Goal: Task Accomplishment & Management: Manage account settings

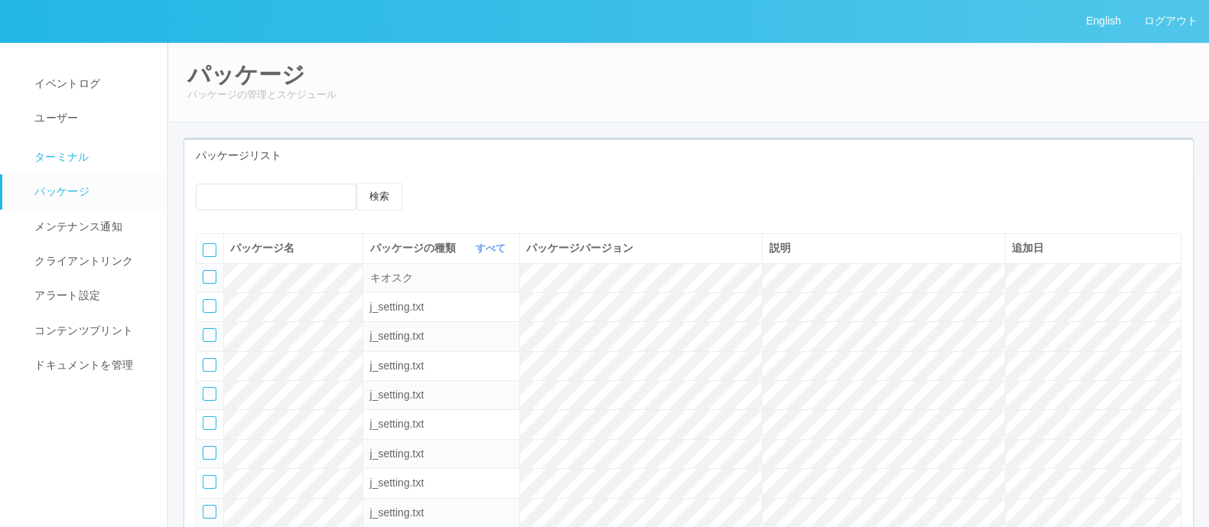
click at [101, 143] on link "ターミナル" at bounding box center [91, 155] width 179 height 38
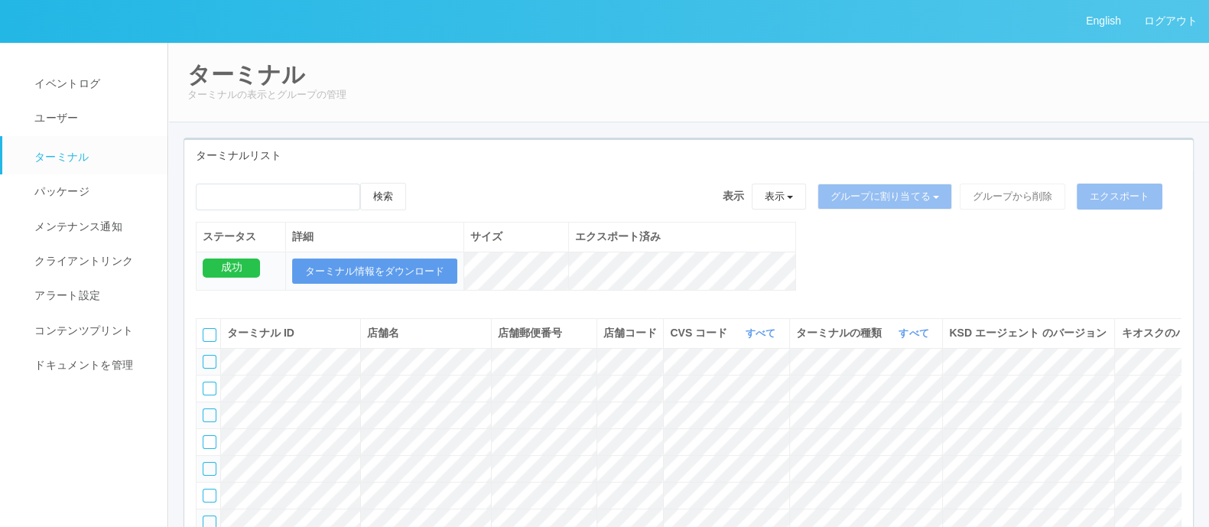
drag, startPoint x: 157, startPoint y: 2, endPoint x: 894, endPoint y: 38, distance: 737.8
click at [905, 31] on div "English ログアウト" at bounding box center [604, 21] width 1209 height 43
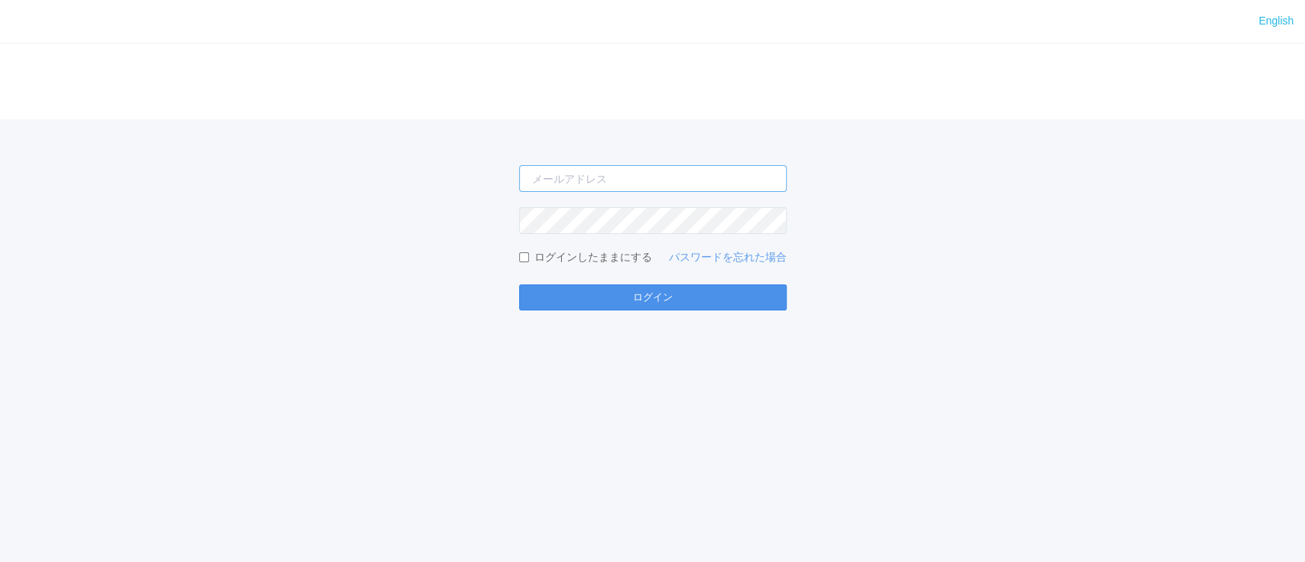
type input "[PERSON_NAME][EMAIL_ADDRESS][DOMAIN_NAME]"
click at [579, 304] on button "ログイン" at bounding box center [653, 297] width 268 height 26
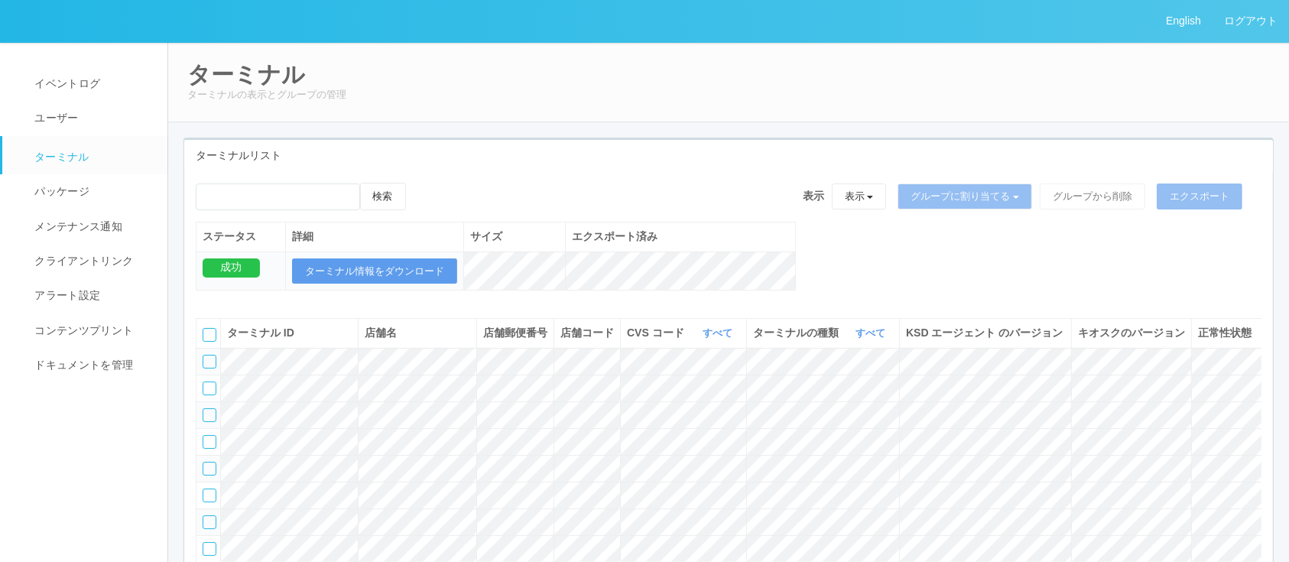
click at [625, 178] on div "検索 表示 表示 すべてのターミナル Test new empty group Terminal Testing 6testtestajikadhgujahj…" at bounding box center [728, 420] width 1089 height 499
click at [110, 189] on link "パッケージ" at bounding box center [91, 191] width 179 height 34
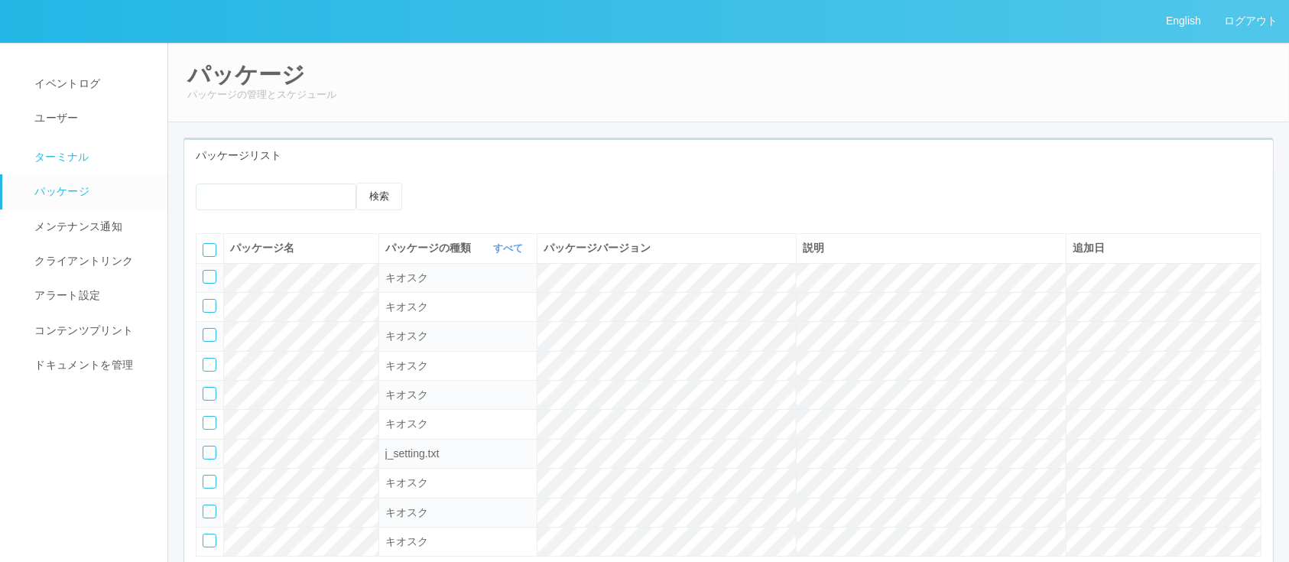
click at [100, 165] on link "ターミナル" at bounding box center [91, 155] width 179 height 38
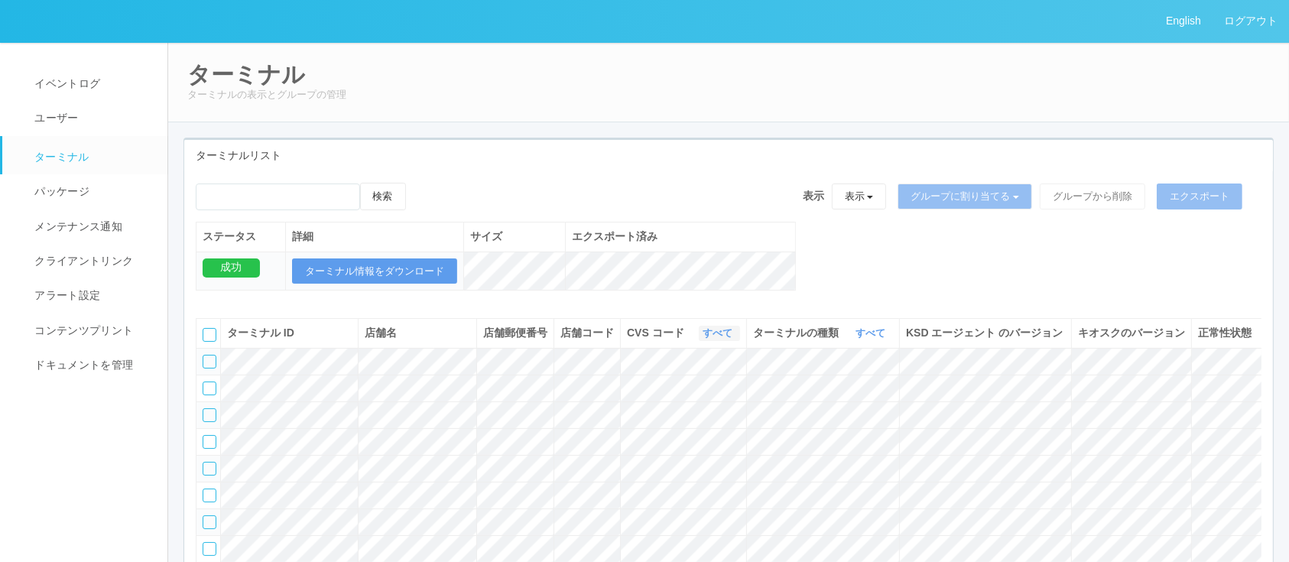
click at [716, 339] on link "すべて" at bounding box center [720, 332] width 34 height 11
click at [703, 430] on link "300040" at bounding box center [678, 428] width 121 height 21
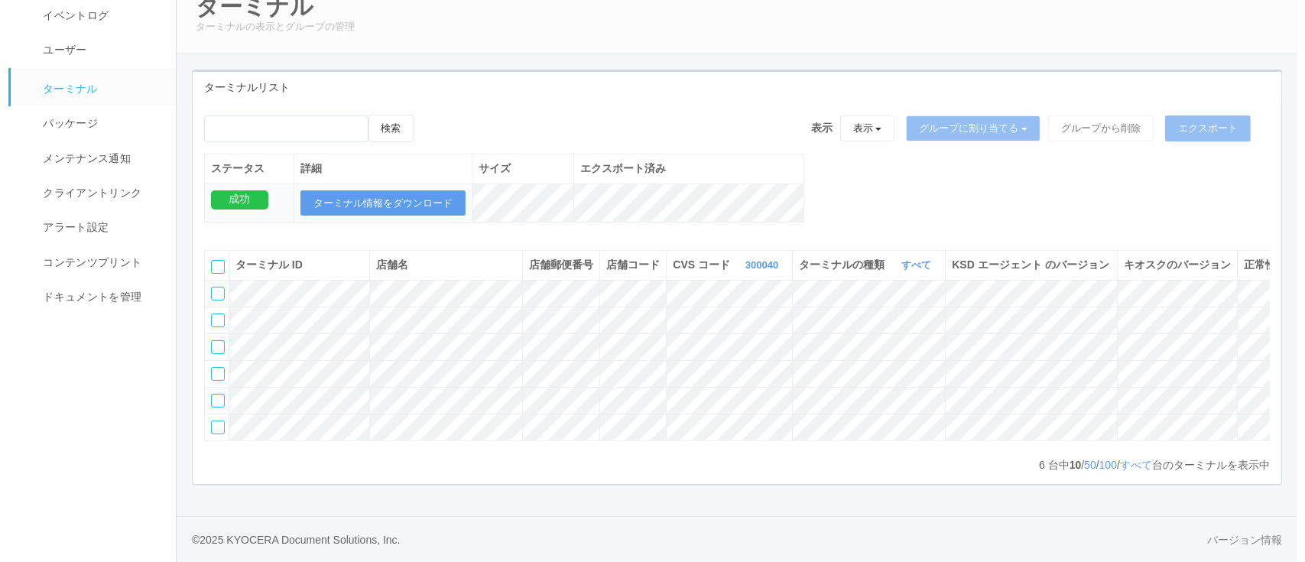
scroll to position [0, 73]
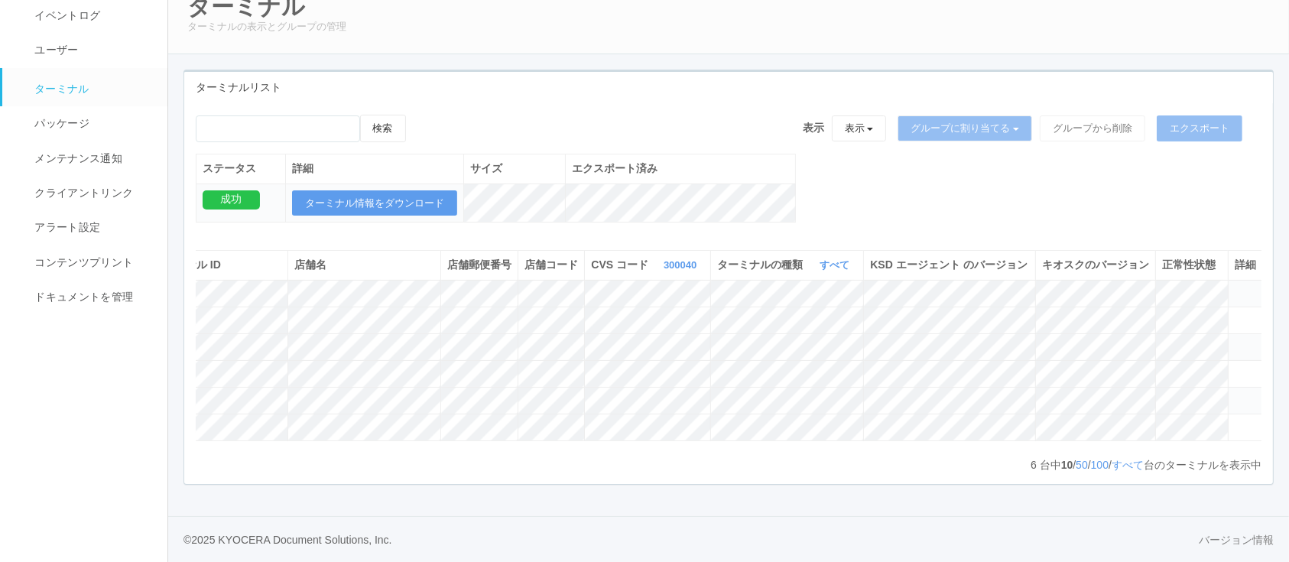
click at [1235, 287] on icon at bounding box center [1235, 287] width 0 height 0
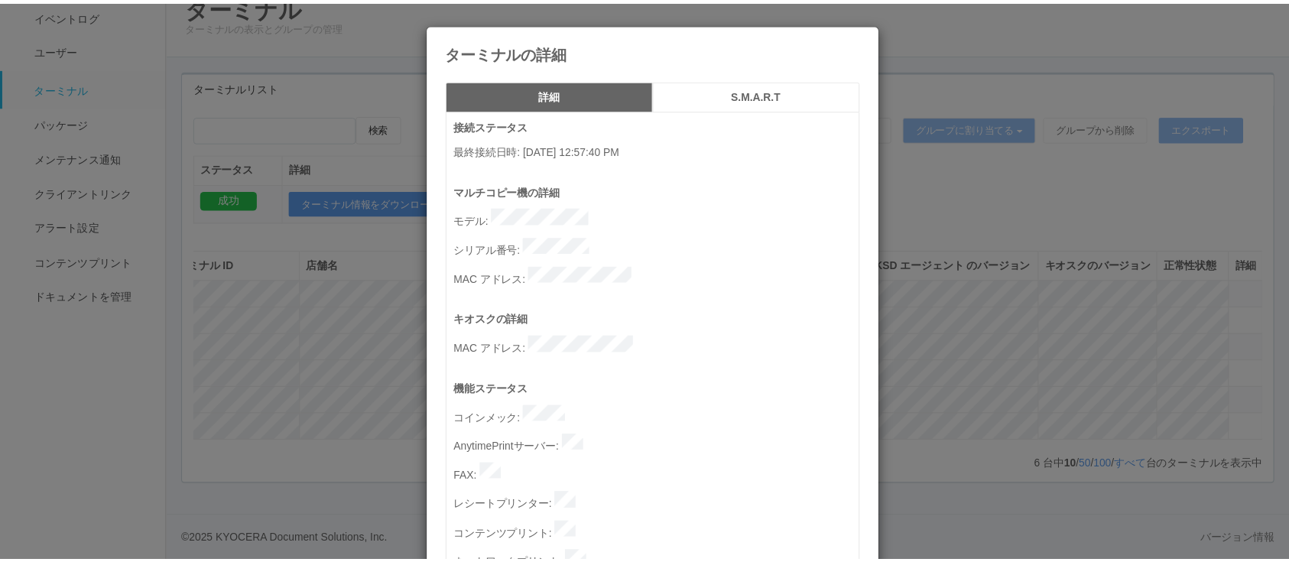
scroll to position [775, 0]
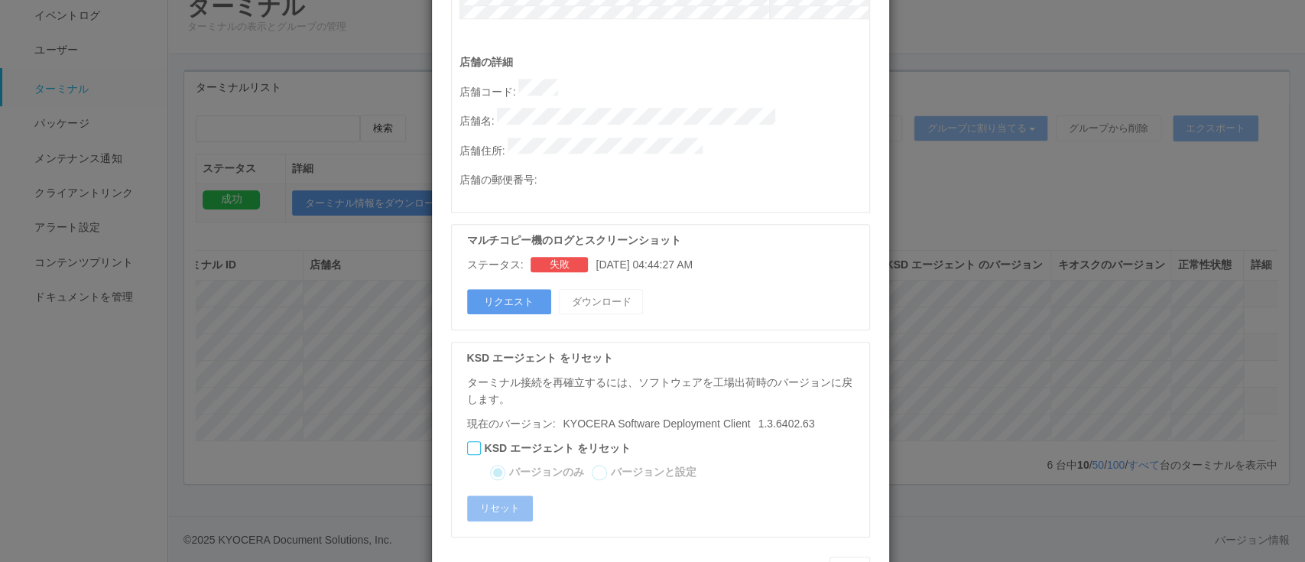
click at [1011, 321] on div "ターミナルの詳細 詳細 S.M.A.R.T 接続ステータス 最終接続日時 : 09/11/2025 12:57:40 PM マルチコピー機の詳細 モデル : …" at bounding box center [652, 281] width 1305 height 562
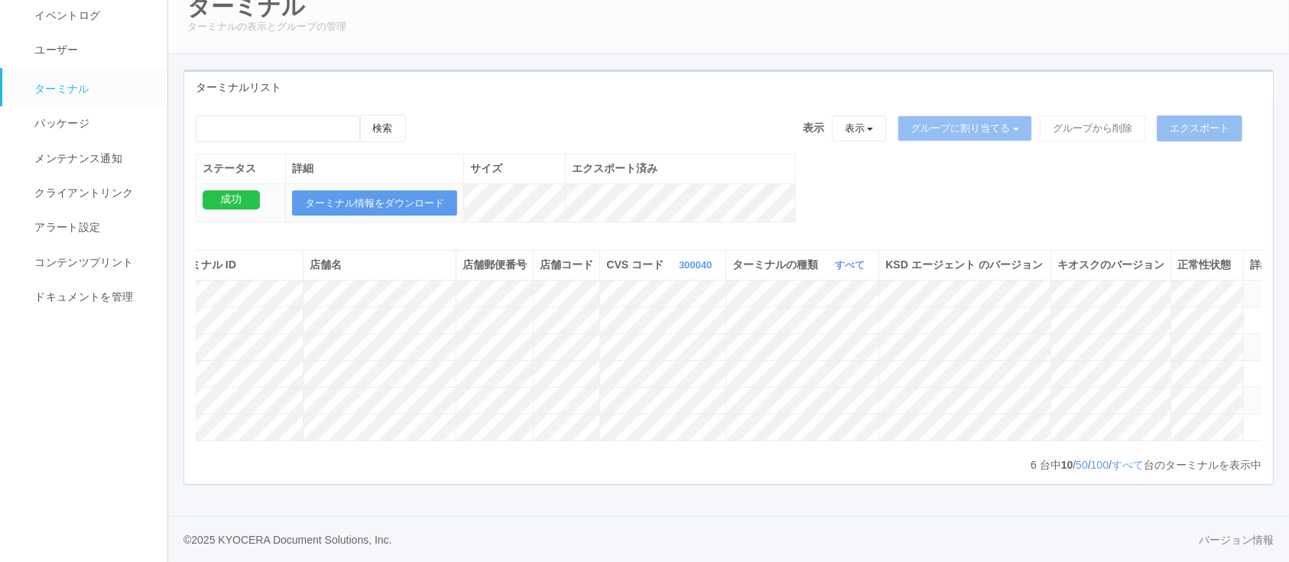
scroll to position [0, 0]
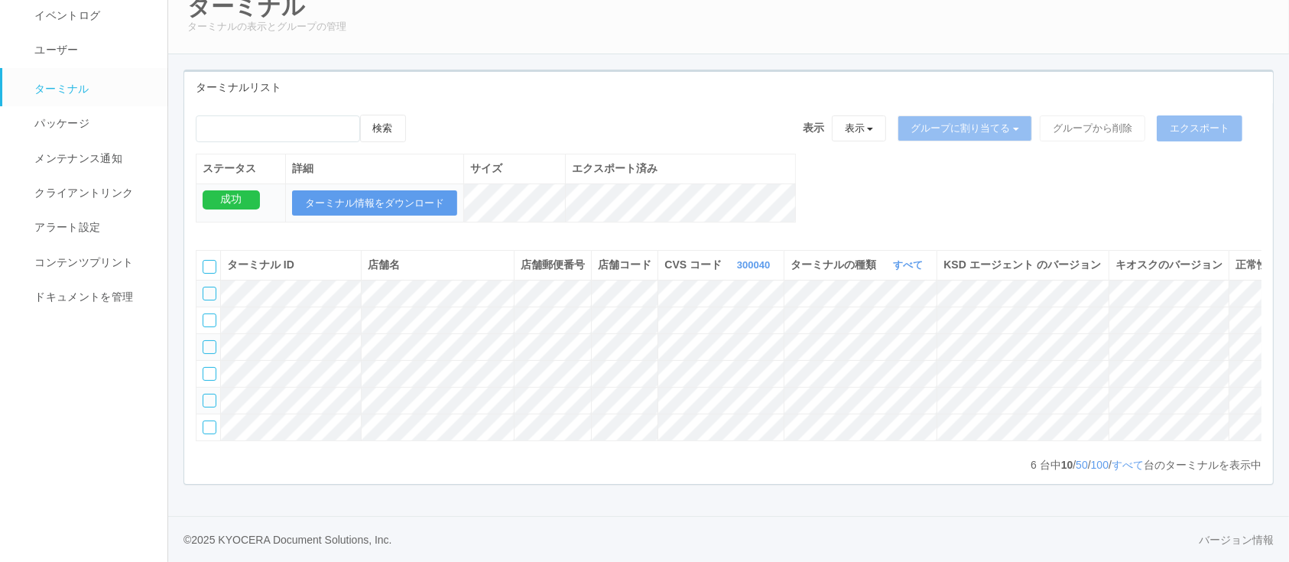
drag, startPoint x: 952, startPoint y: 456, endPoint x: 364, endPoint y: 426, distance: 588.7
click at [365, 428] on div "ターミナル ID 店舗名 店舗郵便番号 店舗コード CVS コード 300040 表示 すべて 115110 1537298497898 1537298497…" at bounding box center [728, 355] width 1089 height 233
click at [207, 287] on div at bounding box center [210, 294] width 14 height 14
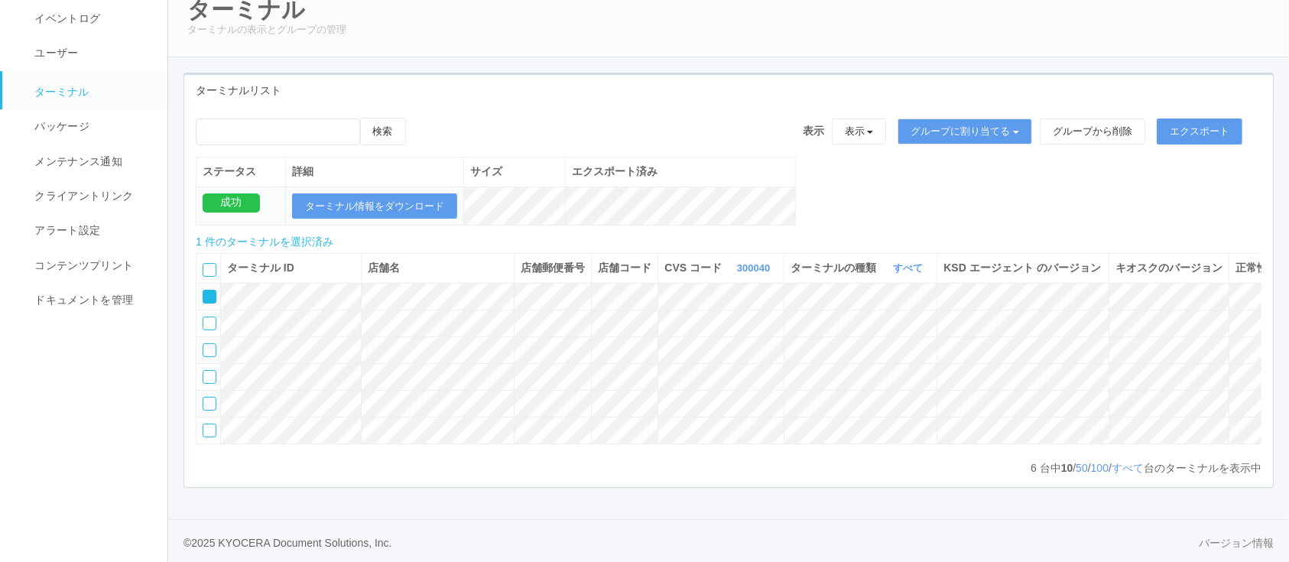
scroll to position [141, 0]
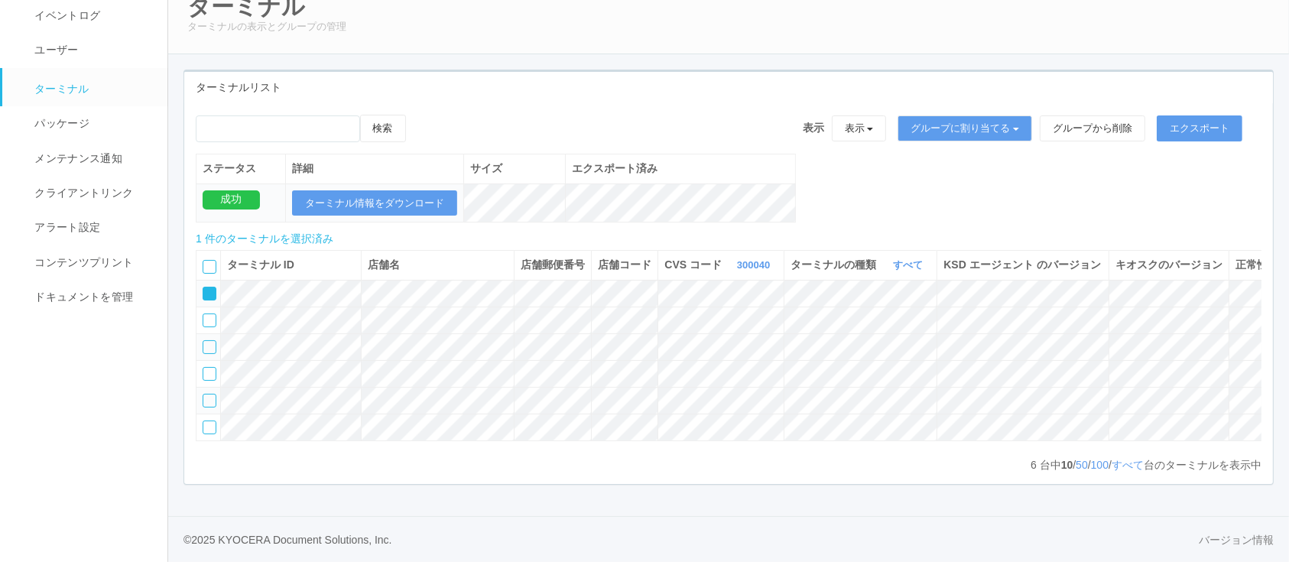
drag, startPoint x: 612, startPoint y: 437, endPoint x: 1125, endPoint y: 435, distance: 513.0
click at [1125, 436] on div "ターミナル ID 店舗名 店舗郵便番号 店舗コード CVS コード 300040 表示 すべて 115110 1537298497898 1537298497…" at bounding box center [729, 353] width 1066 height 206
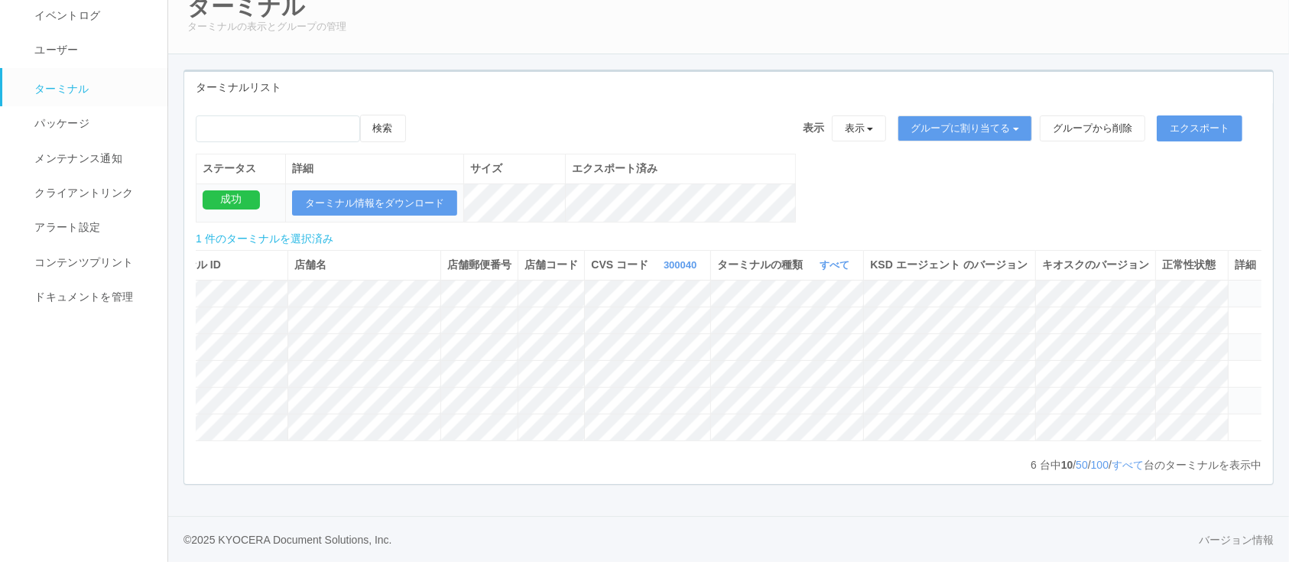
scroll to position [0, 0]
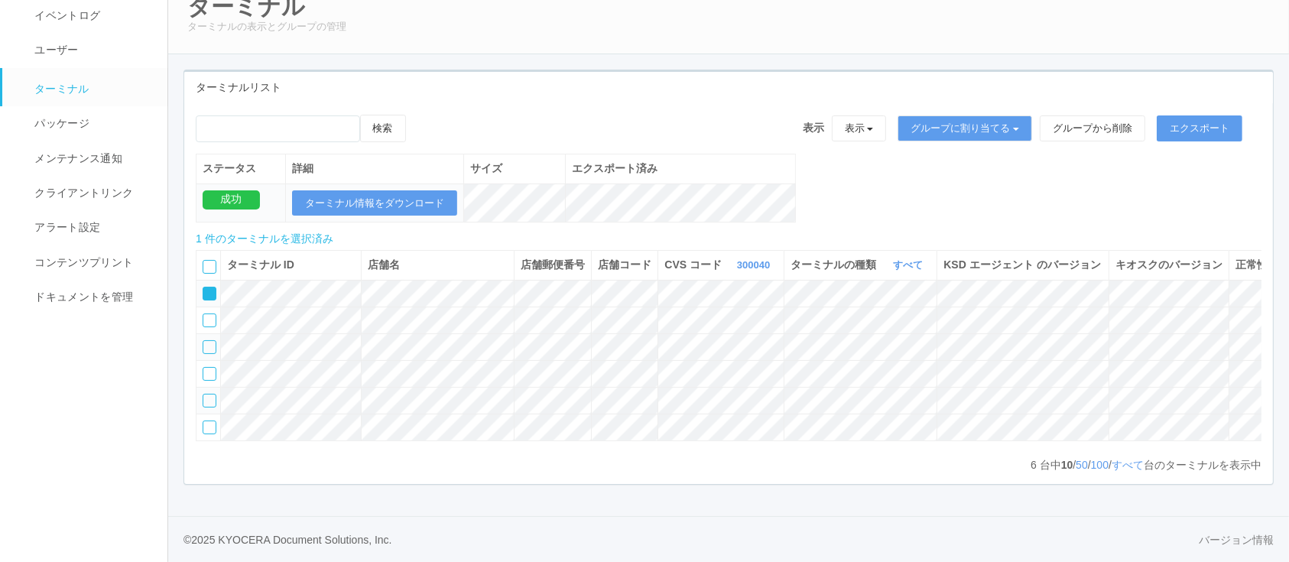
drag, startPoint x: 603, startPoint y: 440, endPoint x: 716, endPoint y: 448, distance: 112.6
click at [716, 448] on div "ターミナル ID 店舗名 店舗郵便番号 店舗コード CVS コード 300040 表示 すべて 115110 1537298497898 1537298497…" at bounding box center [729, 353] width 1066 height 206
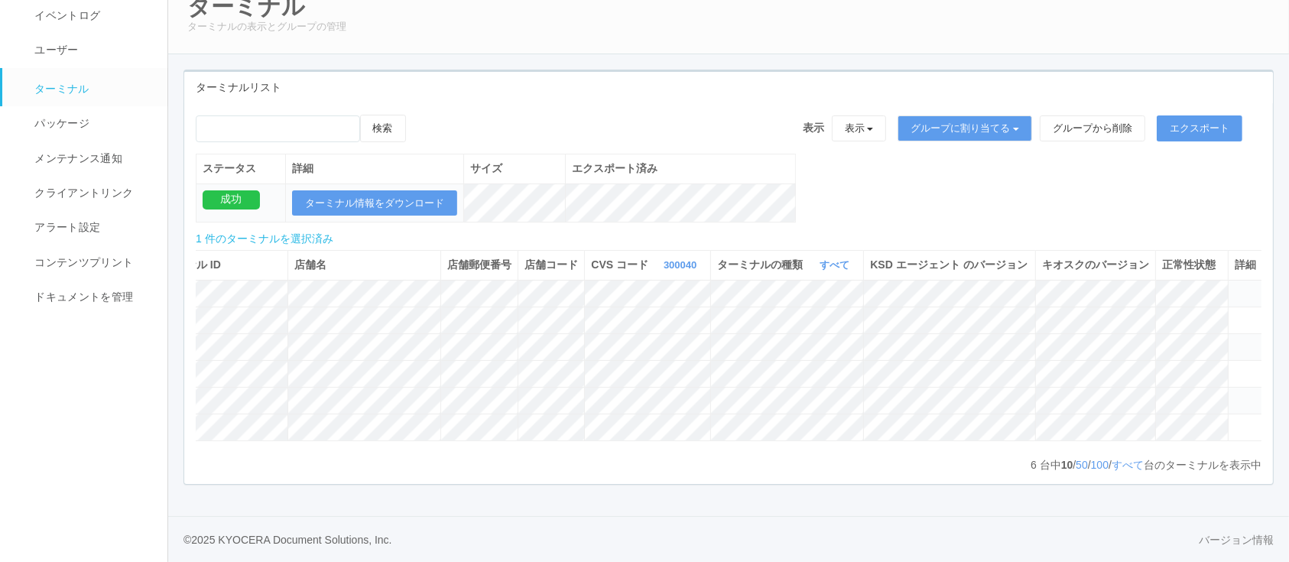
click at [1235, 287] on icon at bounding box center [1235, 287] width 0 height 0
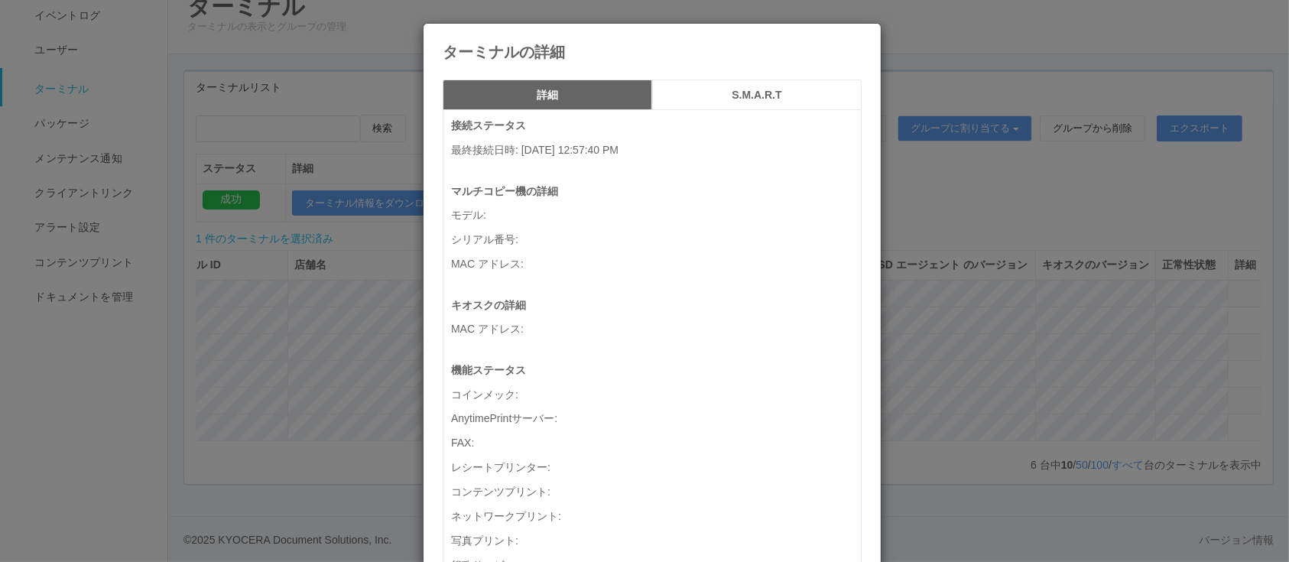
scroll to position [0, 58]
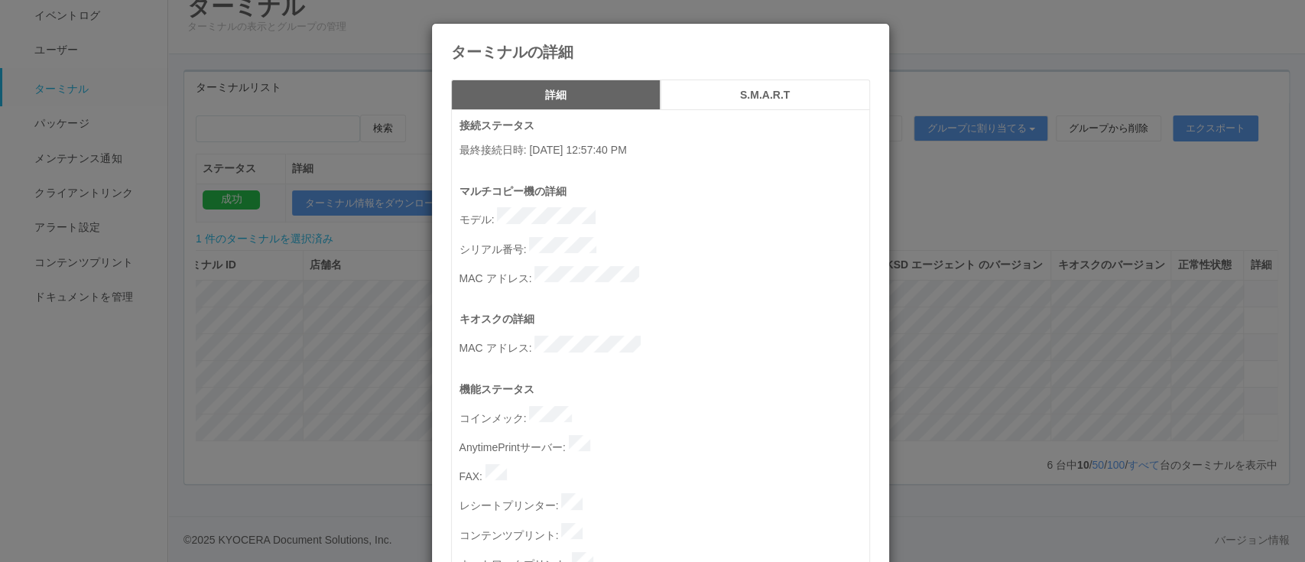
click at [1046, 316] on div "ターミナルの詳細 詳細 S.M.A.R.T 接続ステータス 最終接続日時 : 09/11/2025 12:57:40 PM マルチコピー機の詳細 モデル : …" at bounding box center [652, 281] width 1305 height 562
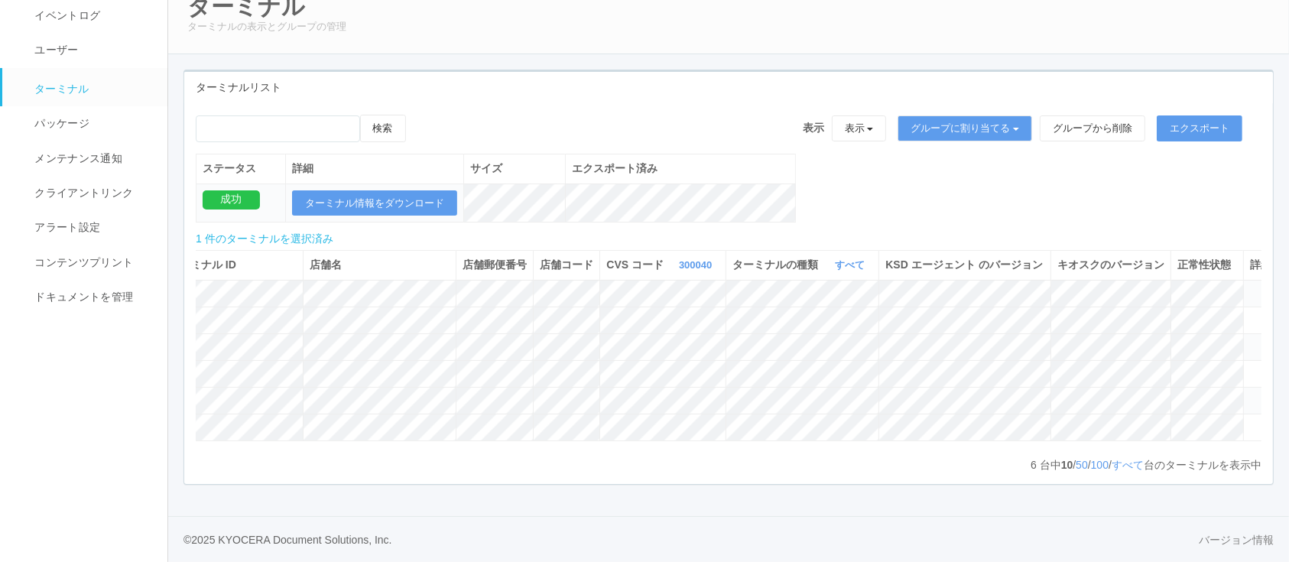
scroll to position [0, 0]
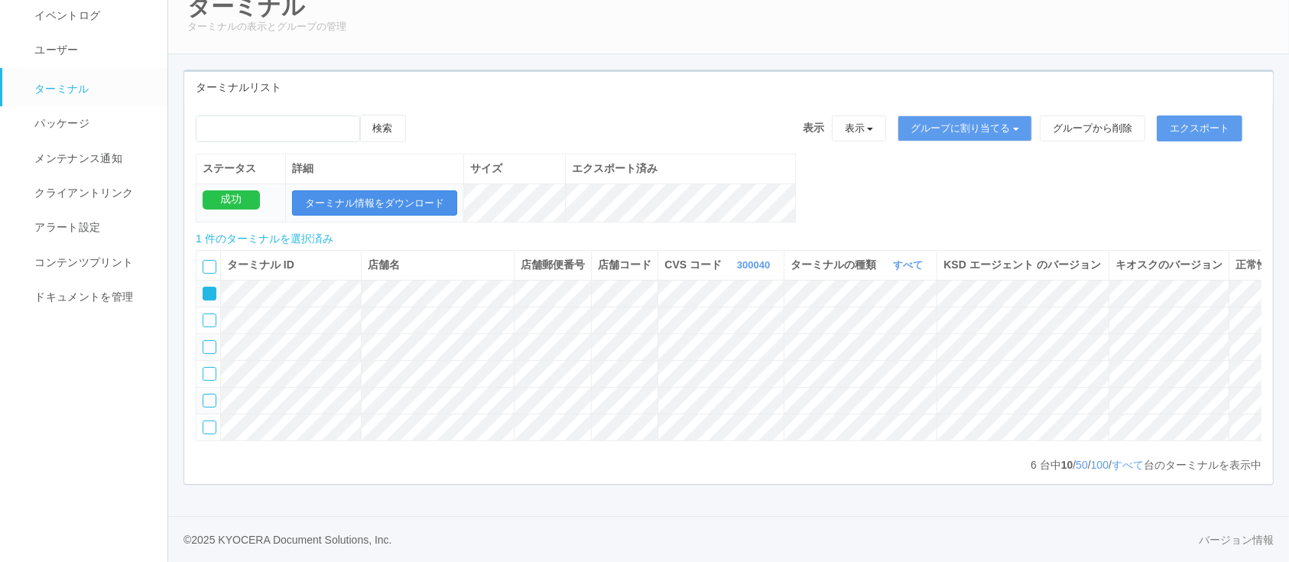
click at [373, 190] on button "ターミナル情報をダウンロード" at bounding box center [374, 203] width 165 height 26
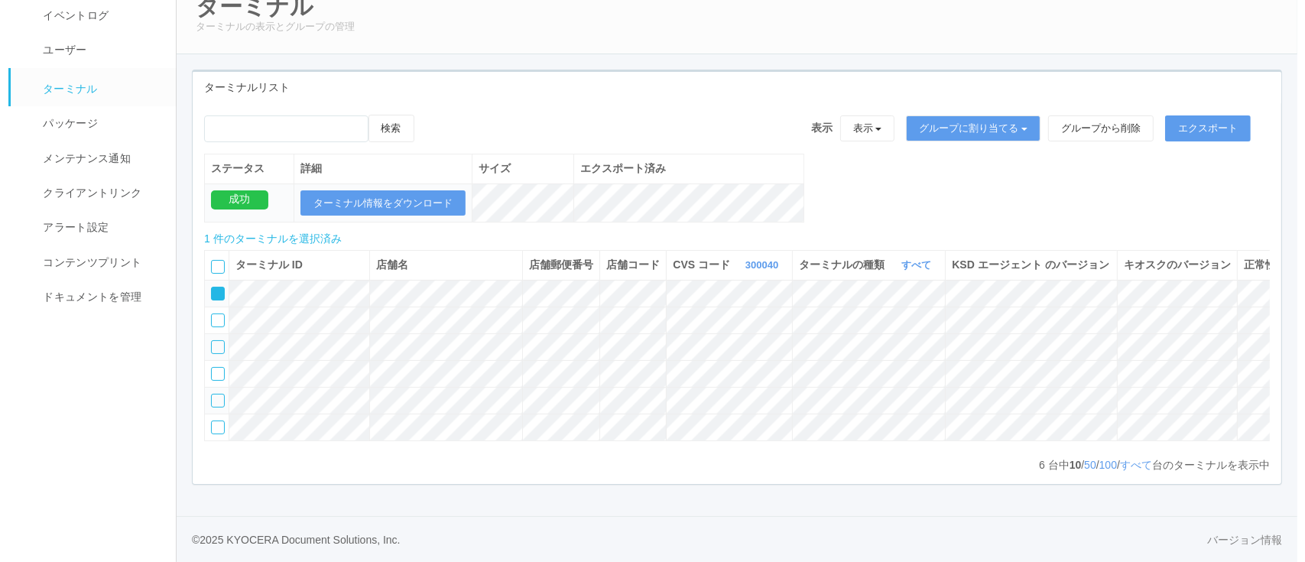
scroll to position [0, 73]
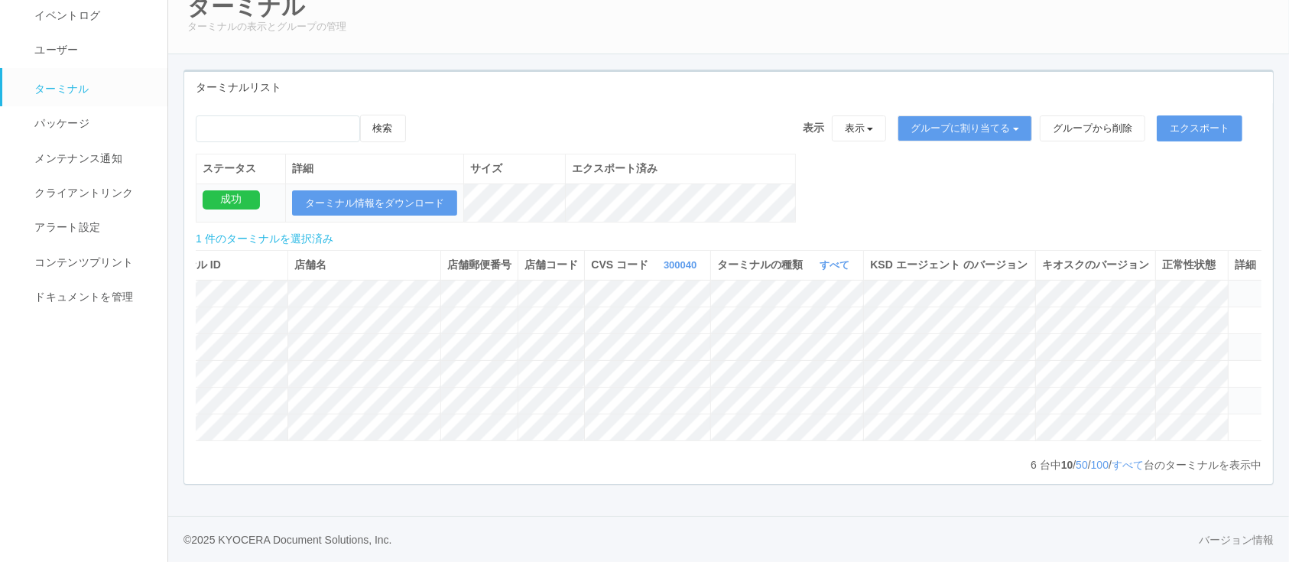
click at [1235, 394] on icon at bounding box center [1235, 394] width 0 height 0
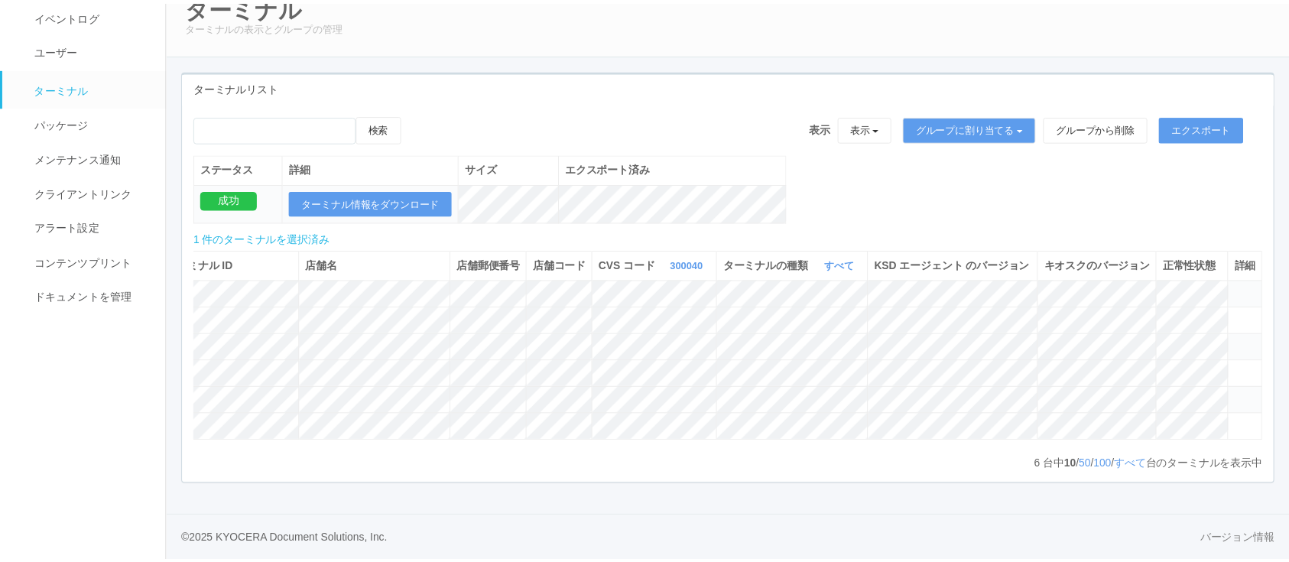
scroll to position [0, 58]
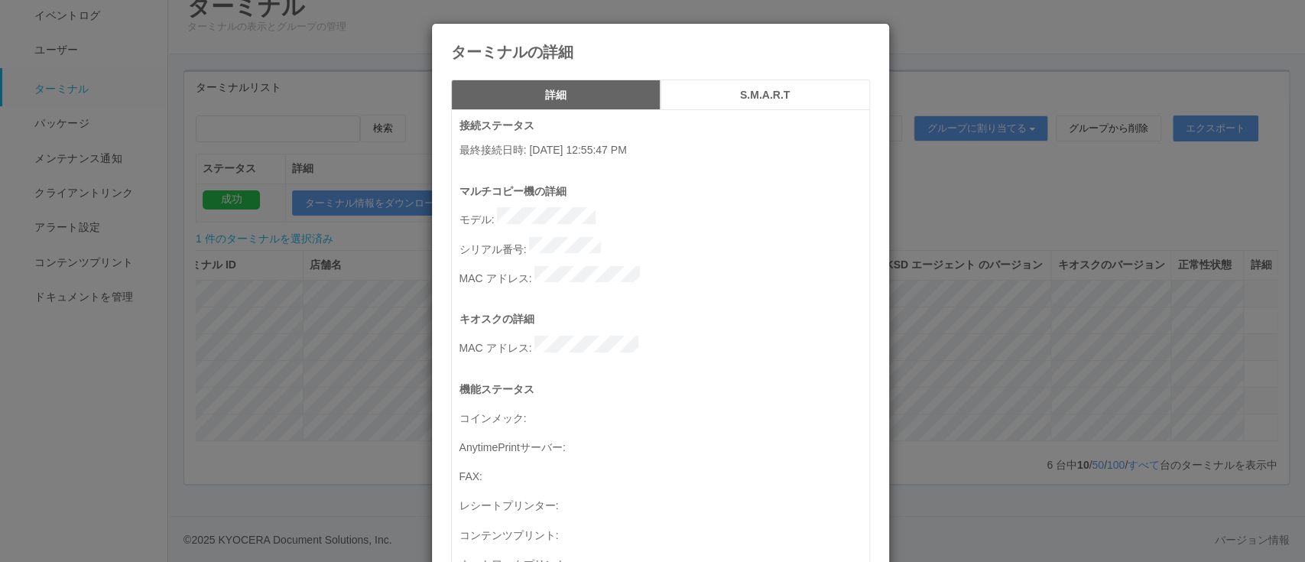
click at [977, 309] on div "ターミナルの詳細 詳細 S.M.A.R.T 接続ステータス 最終接続日時 : 09/11/2025 12:55:47 PM マルチコピー機の詳細 モデル : …" at bounding box center [652, 281] width 1305 height 562
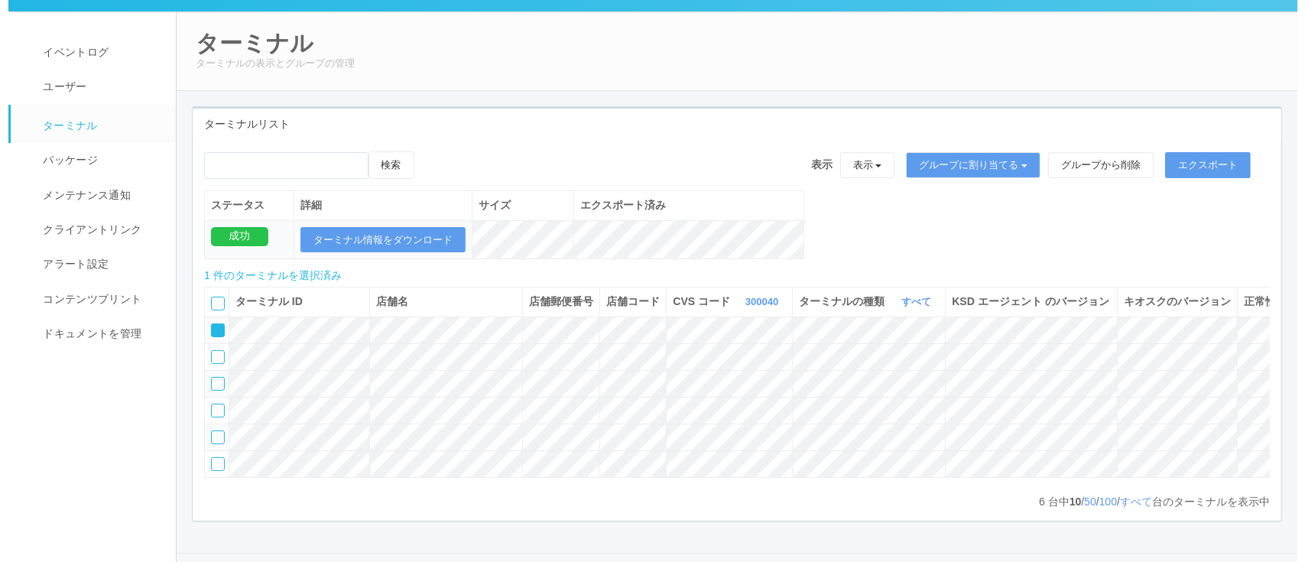
scroll to position [0, 0]
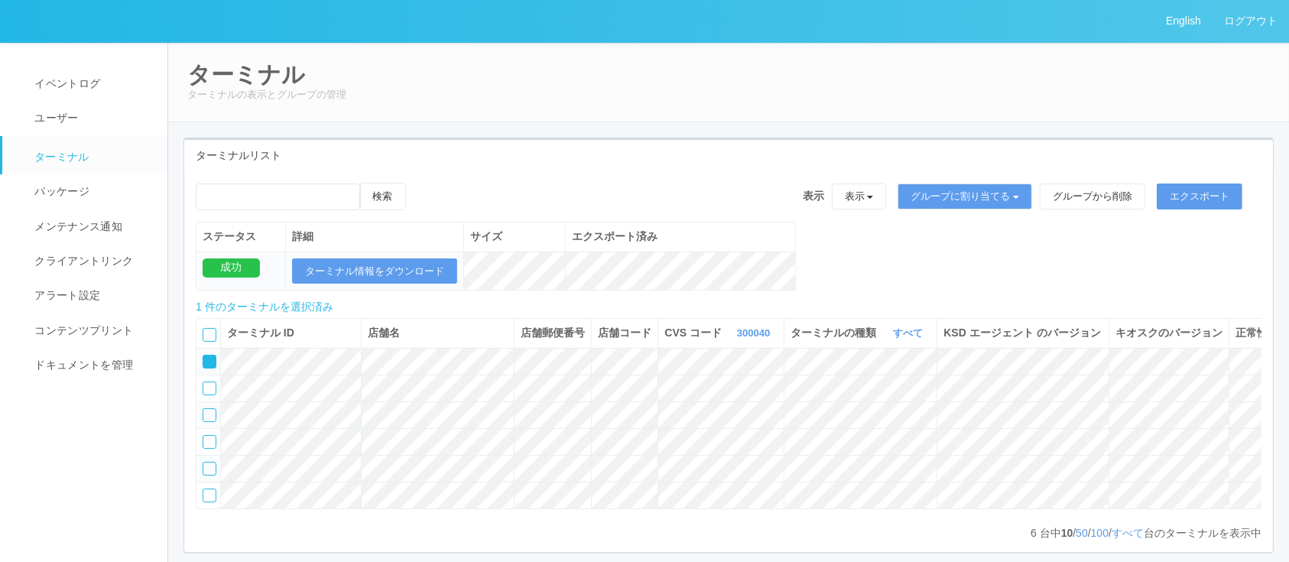
click at [421, 183] on icon at bounding box center [421, 183] width 0 height 0
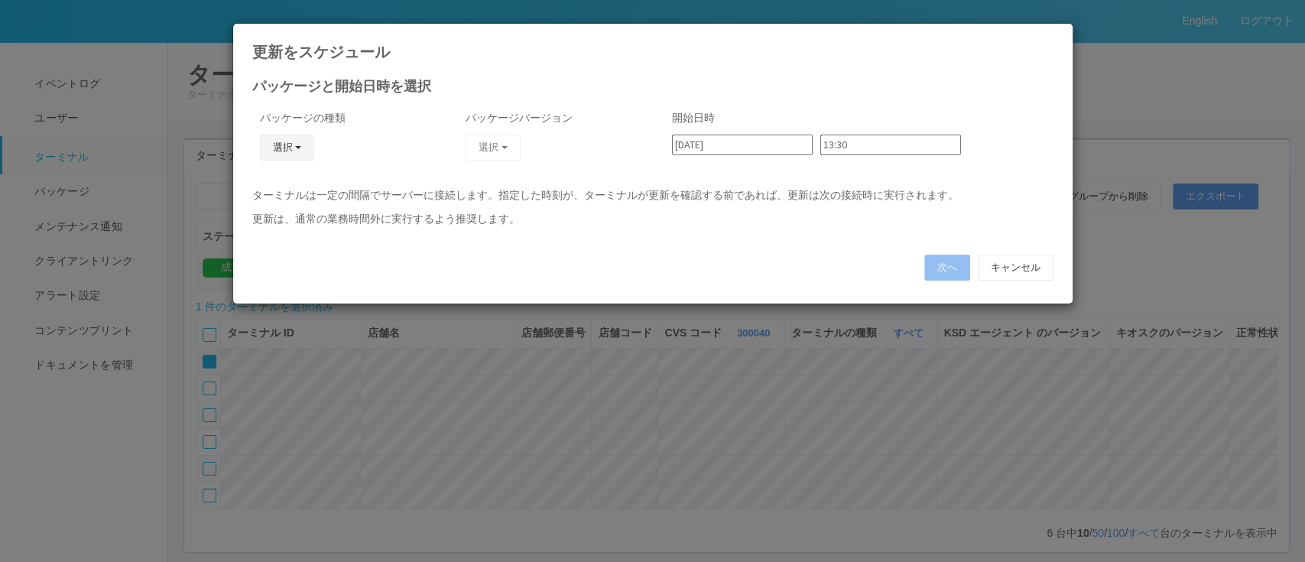
click at [297, 141] on button "選択" at bounding box center [287, 148] width 55 height 26
click at [291, 215] on link "キオスク" at bounding box center [264, 214] width 121 height 24
click at [502, 142] on button "選択" at bounding box center [493, 148] width 55 height 26
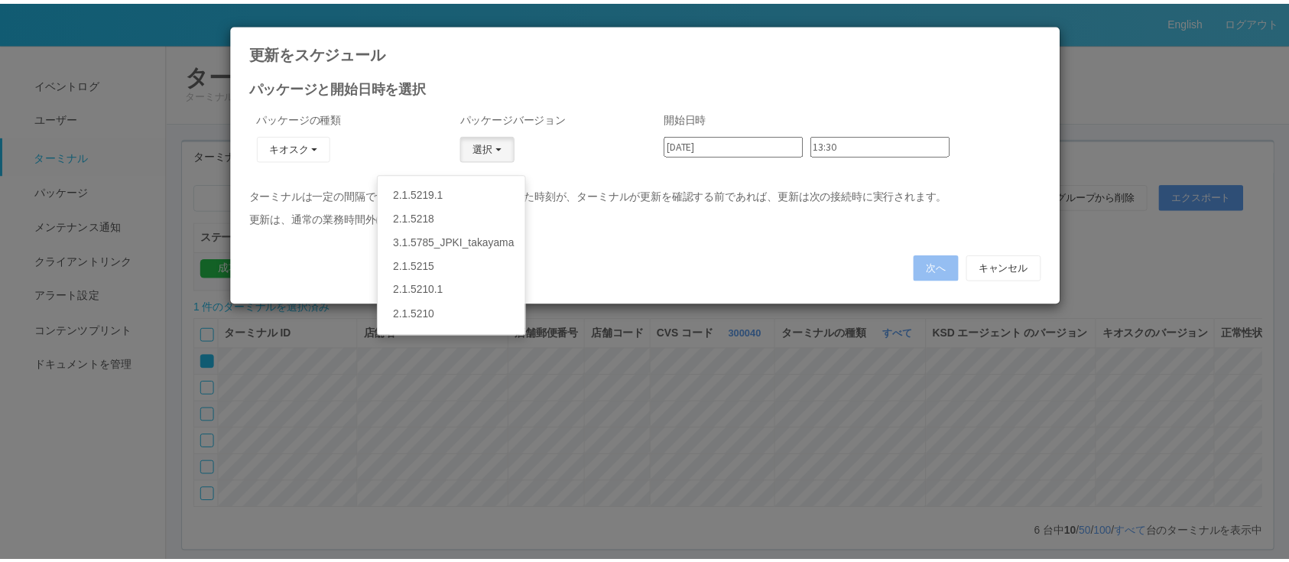
scroll to position [153, 0]
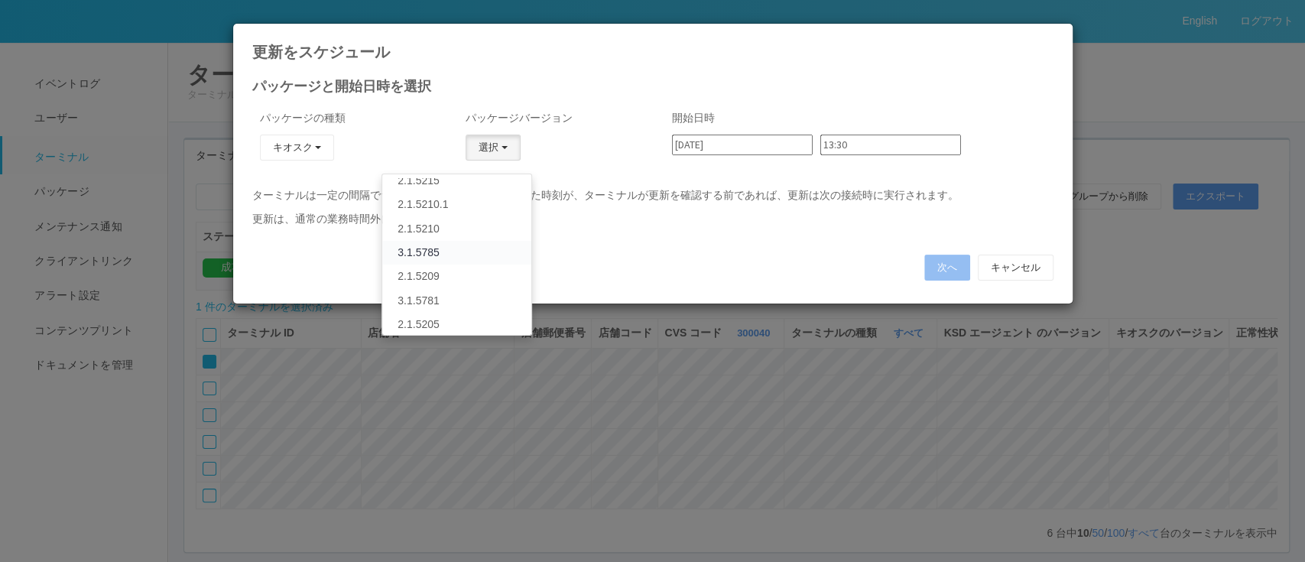
click at [476, 251] on link "3.1.5785" at bounding box center [456, 253] width 148 height 24
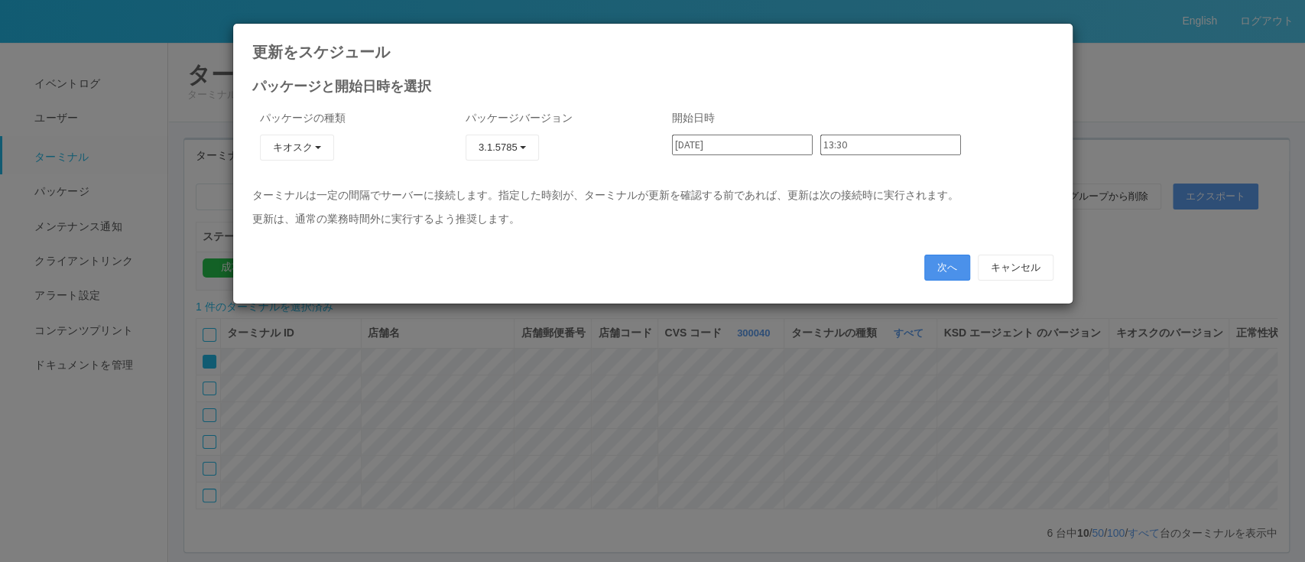
click at [942, 264] on button "次へ" at bounding box center [947, 268] width 46 height 26
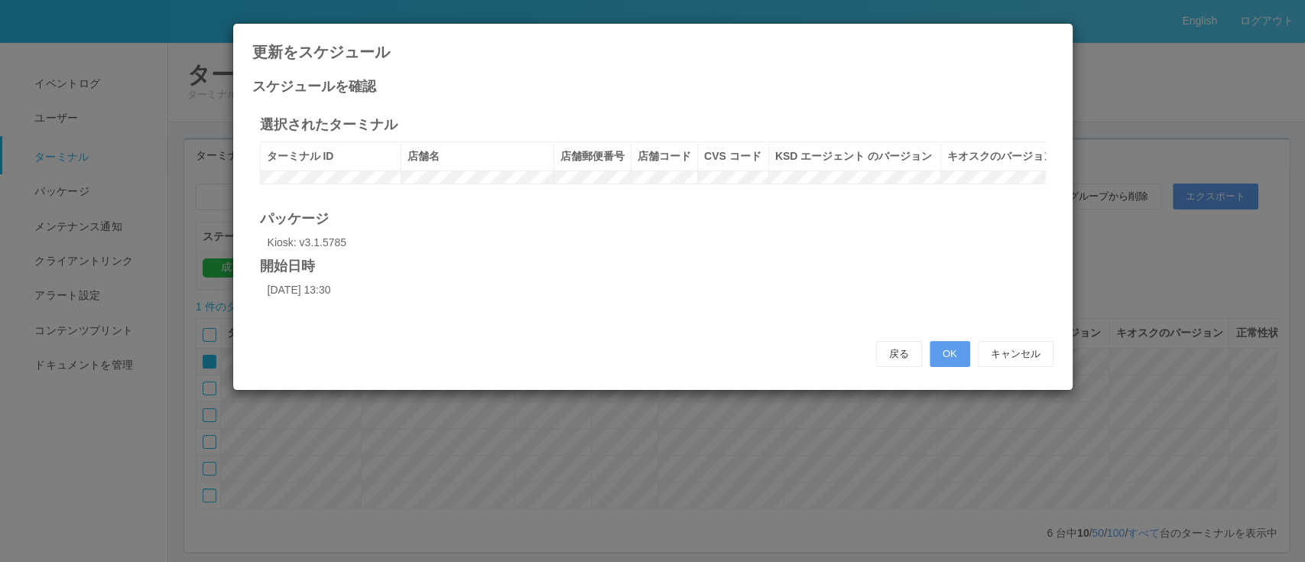
drag, startPoint x: 956, startPoint y: 349, endPoint x: 696, endPoint y: 357, distance: 260.0
click at [696, 357] on div "選択されたターミナル ターミナル ID 店舗名 店舗郵便番号 店舗コード CVS コード KSD エージェント のバージョン キオスクのバージョン パッケージ…" at bounding box center [653, 232] width 824 height 261
click at [956, 367] on button "OK" at bounding box center [950, 354] width 41 height 26
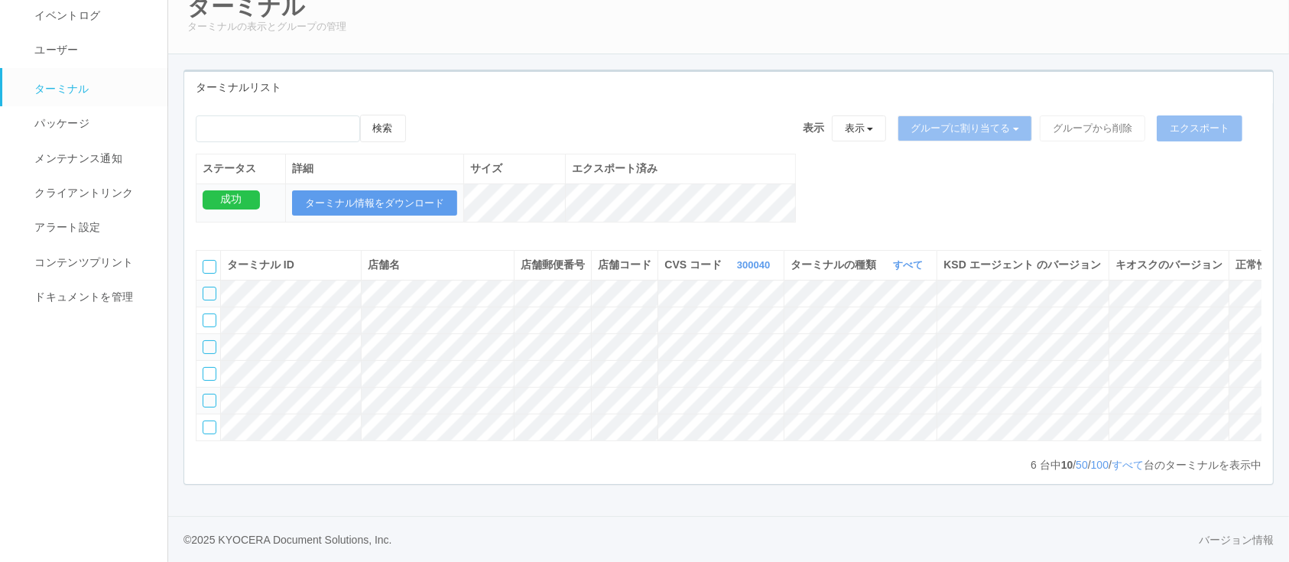
scroll to position [0, 73]
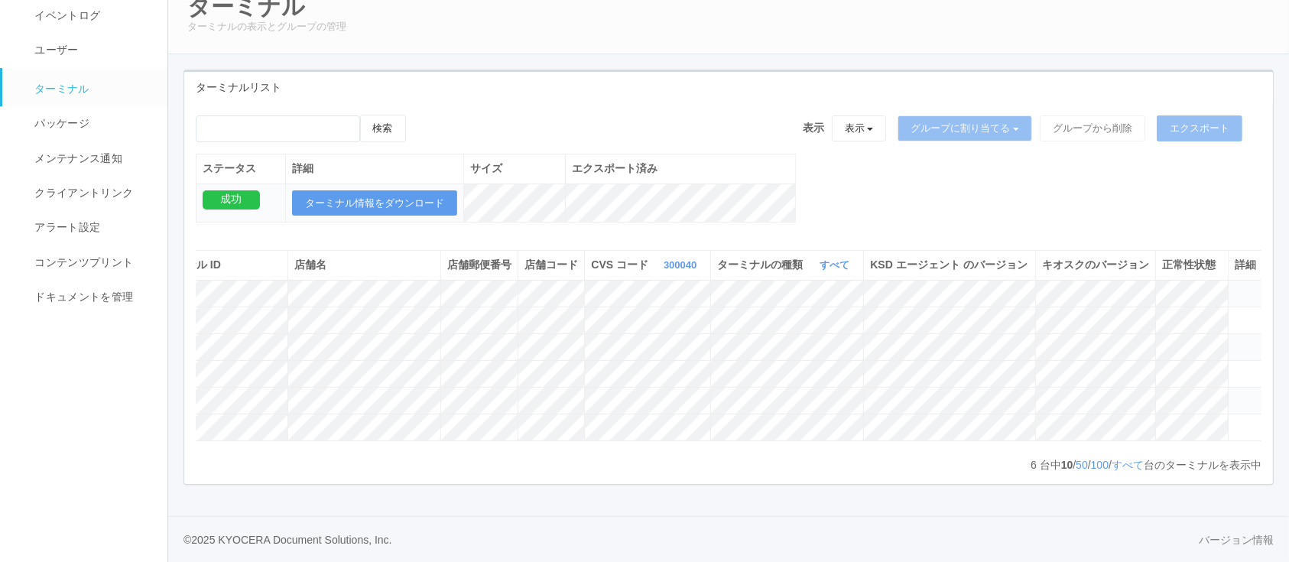
drag, startPoint x: 659, startPoint y: 456, endPoint x: 1026, endPoint y: 441, distance: 367.3
click at [1026, 441] on div "ターミナル ID 店舗名 店舗郵便番号 店舗コード CVS コード 300040 表示 すべて 115110 1537298497898 1537298497…" at bounding box center [728, 355] width 1089 height 233
click at [81, 117] on span "パッケージ" at bounding box center [60, 123] width 59 height 12
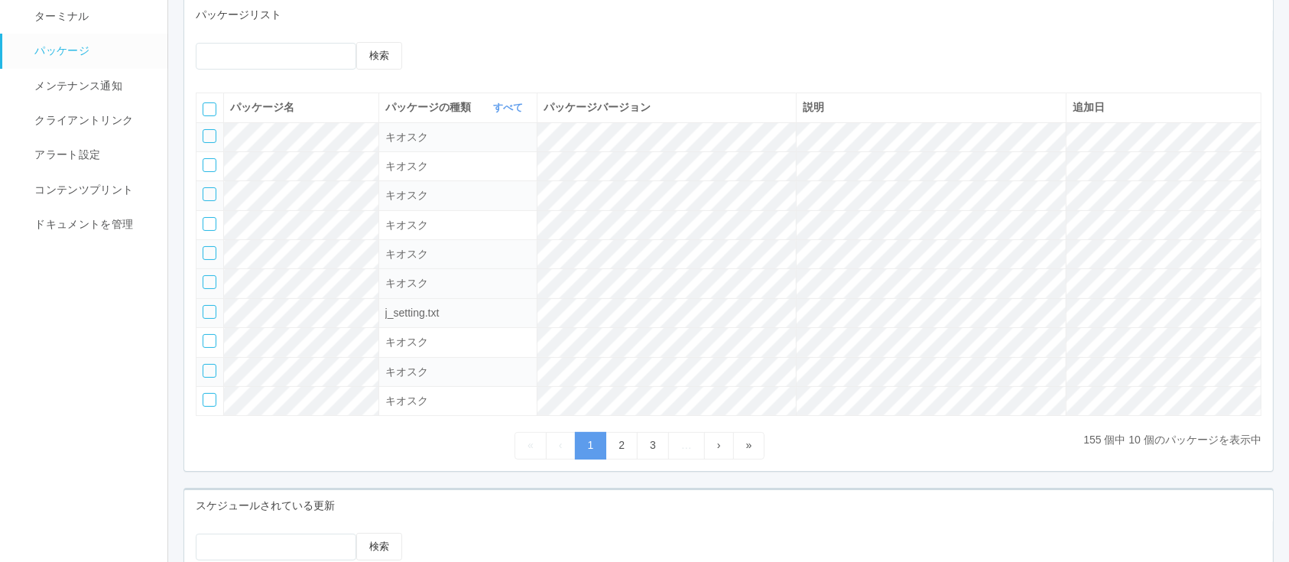
scroll to position [623, 0]
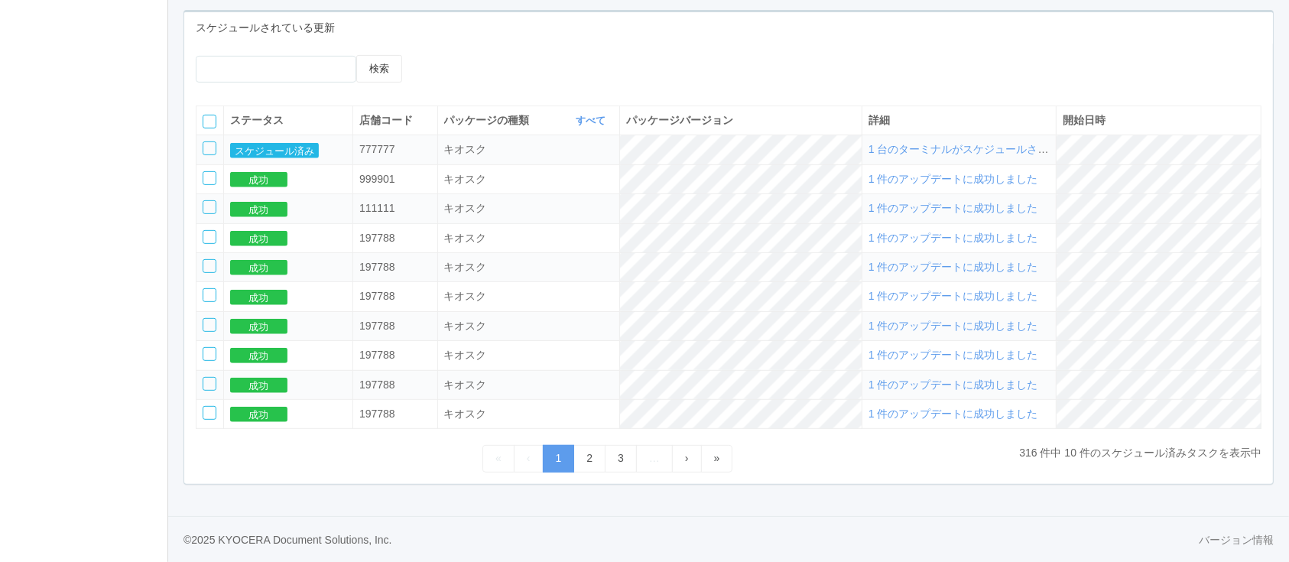
click at [1038, 136] on td "1 台のターミナルがスケジュールされました" at bounding box center [959, 149] width 194 height 29
click at [1037, 150] on span "1 台のターミナルがスケジュールされました" at bounding box center [974, 149] width 213 height 12
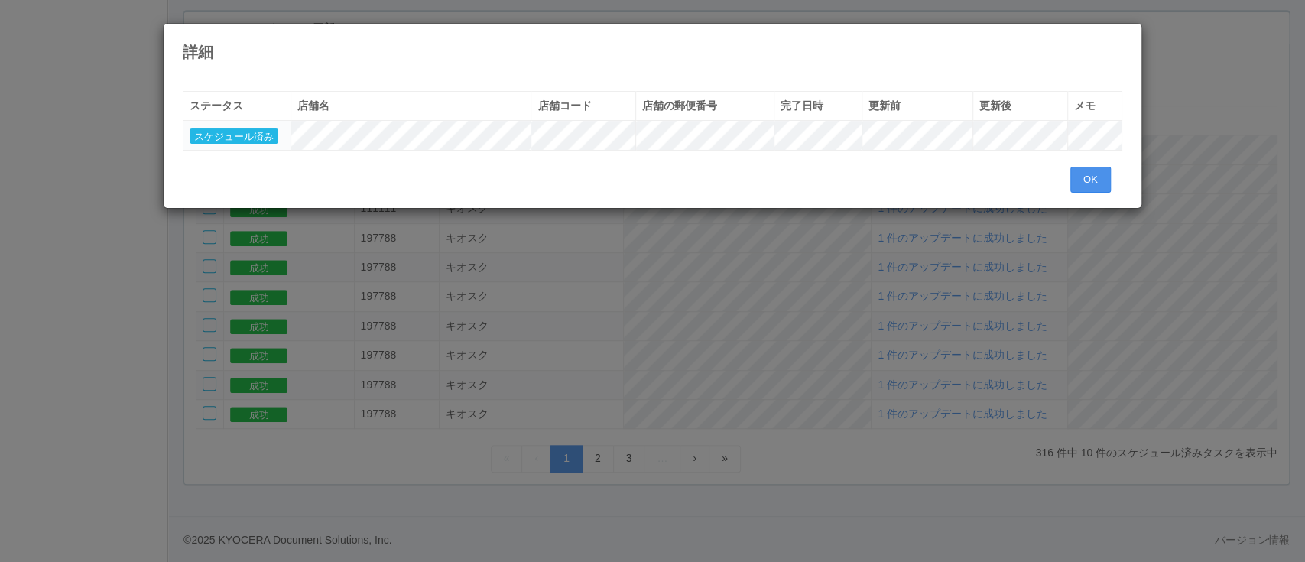
click at [1079, 173] on button "OK" at bounding box center [1090, 180] width 41 height 26
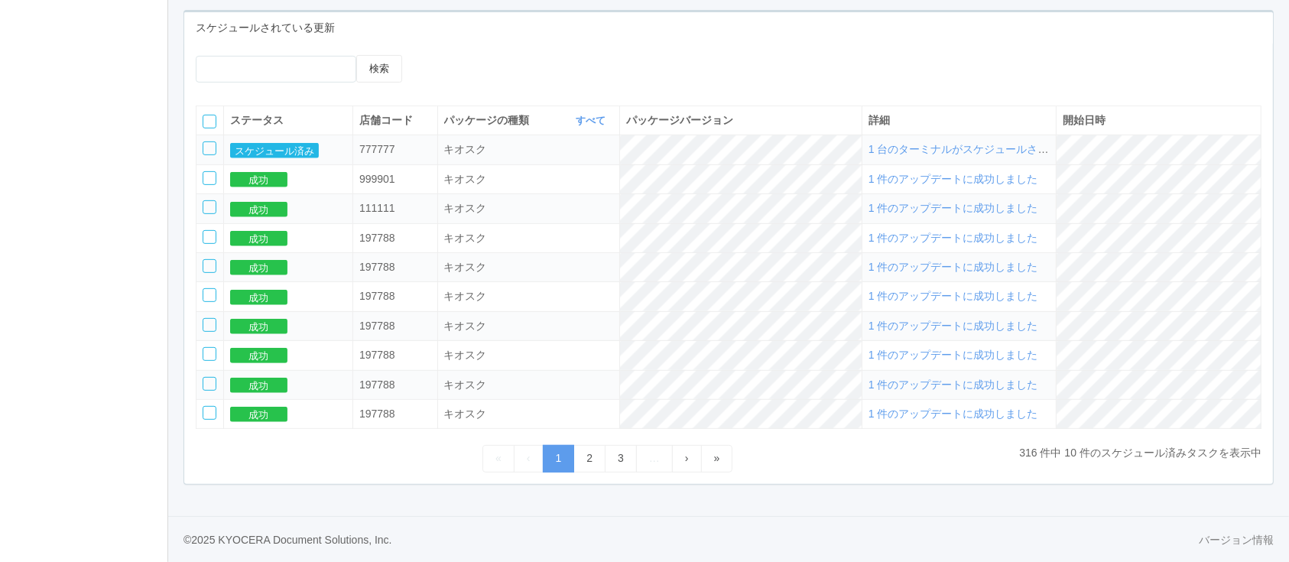
click at [948, 151] on span "1 台のターミナルがスケジュールされました" at bounding box center [974, 149] width 213 height 12
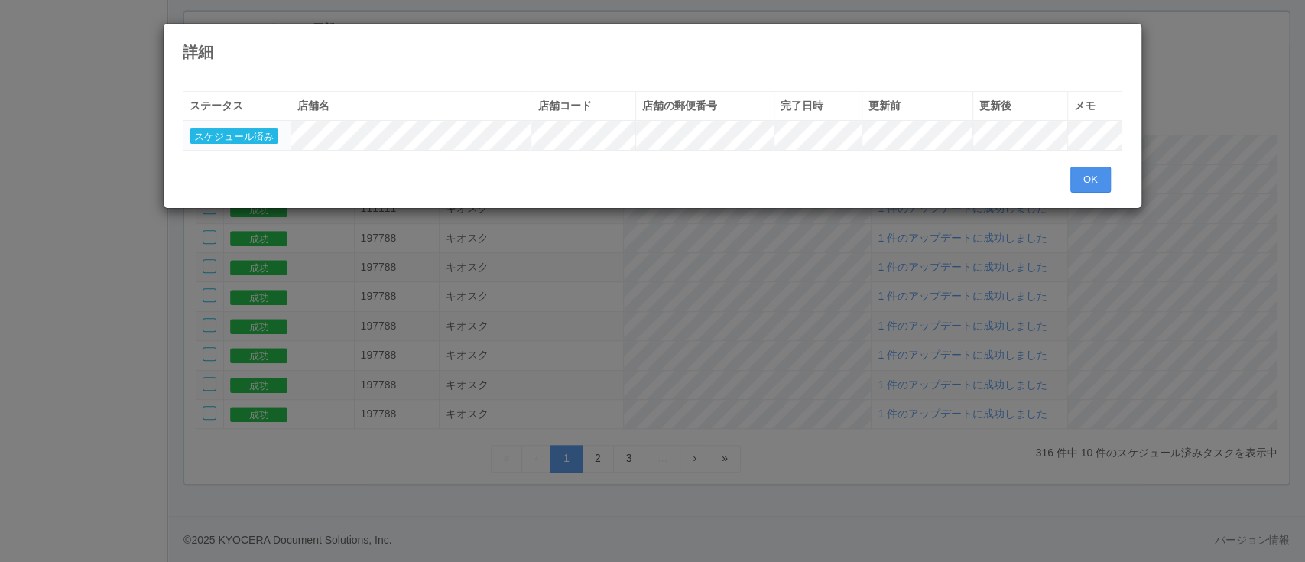
click at [1072, 168] on button "OK" at bounding box center [1090, 180] width 41 height 26
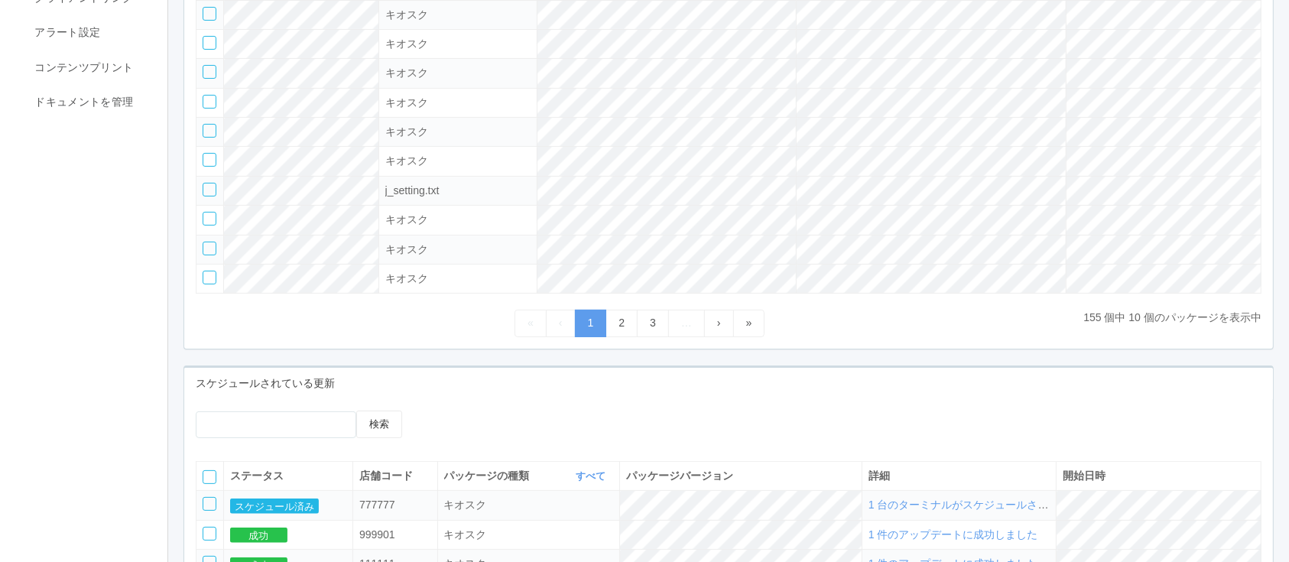
scroll to position [623, 0]
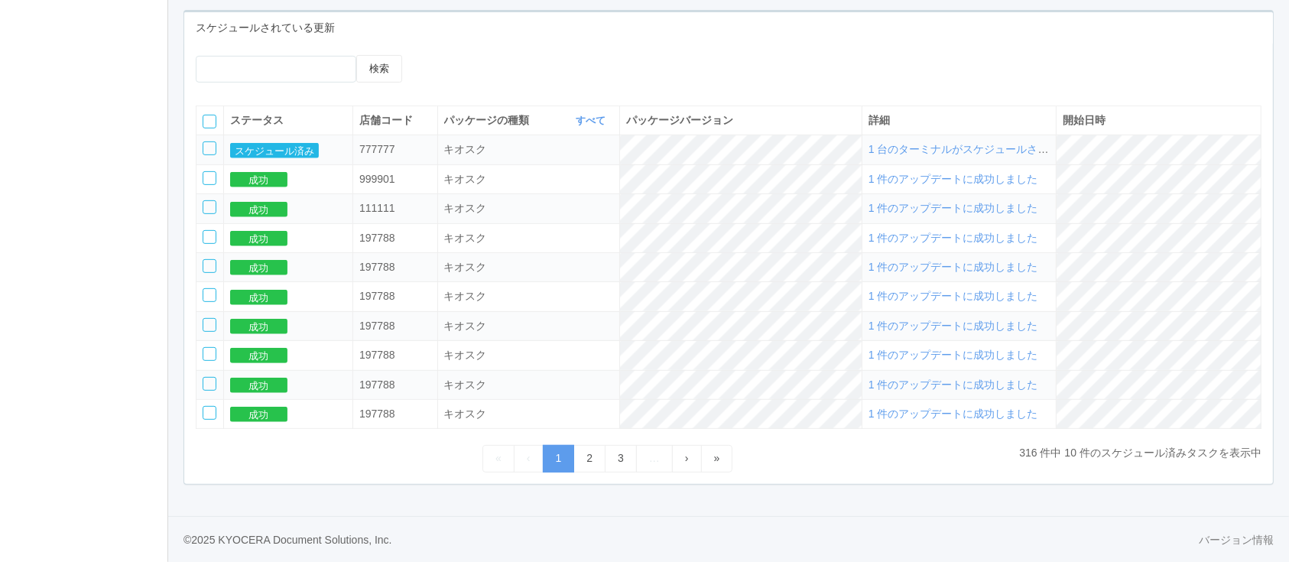
click at [949, 149] on span "1 台のターミナルがスケジュールされました" at bounding box center [974, 149] width 213 height 12
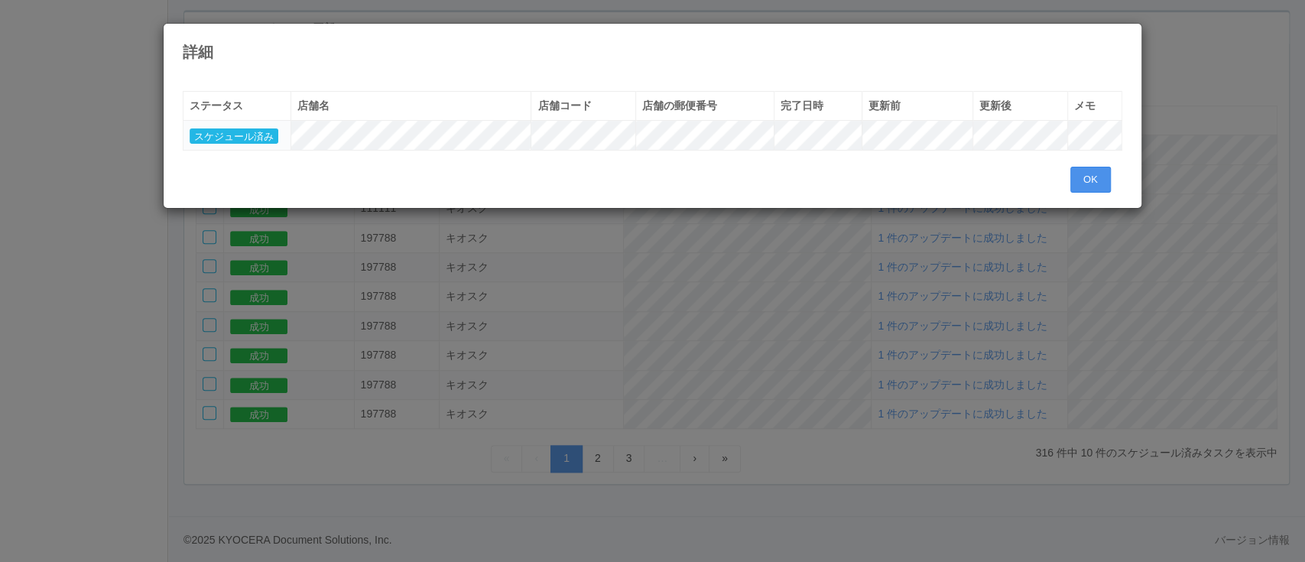
click at [1082, 174] on button "OK" at bounding box center [1090, 180] width 41 height 26
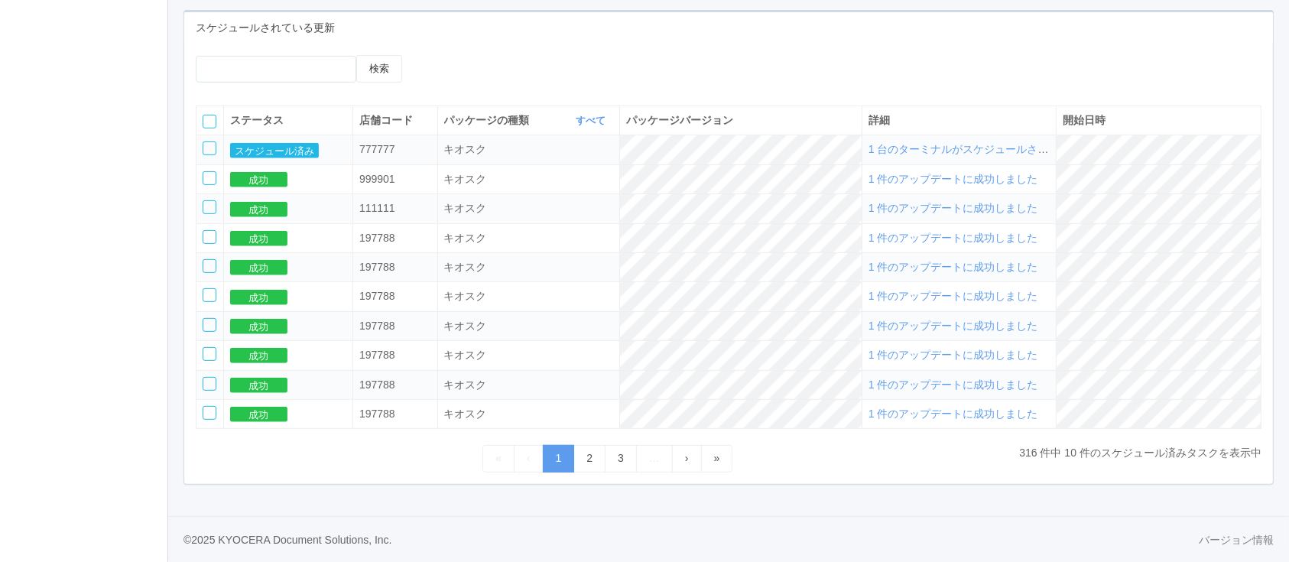
click at [1012, 145] on span "1 台のターミナルがスケジュールされました" at bounding box center [974, 149] width 213 height 12
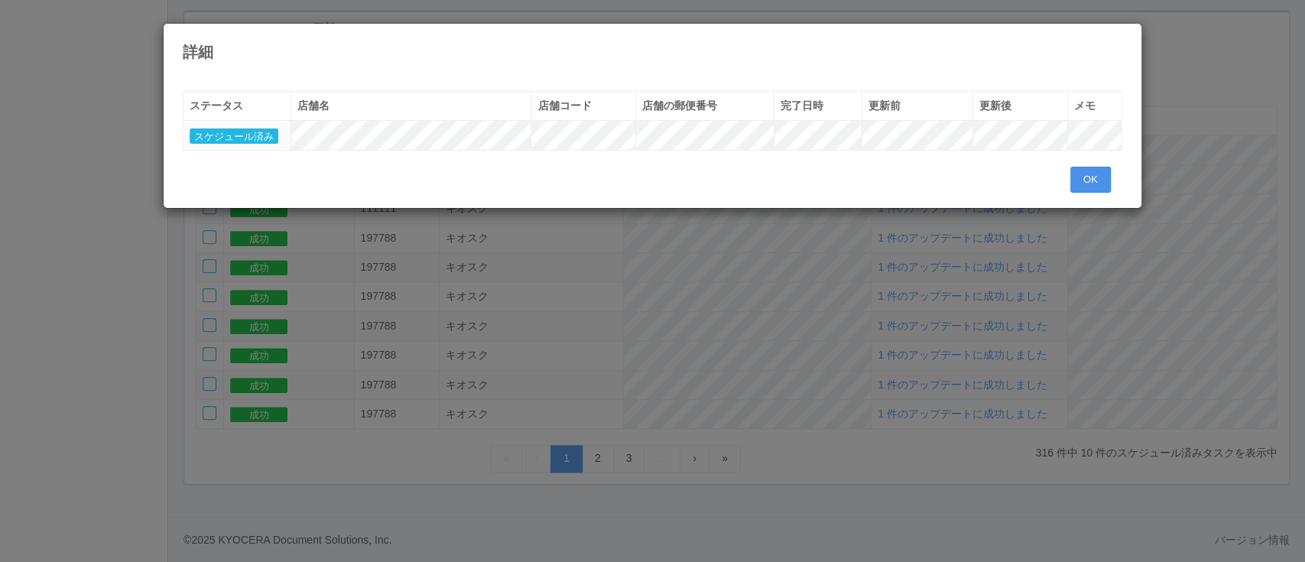
click at [1096, 178] on button "OK" at bounding box center [1090, 180] width 41 height 26
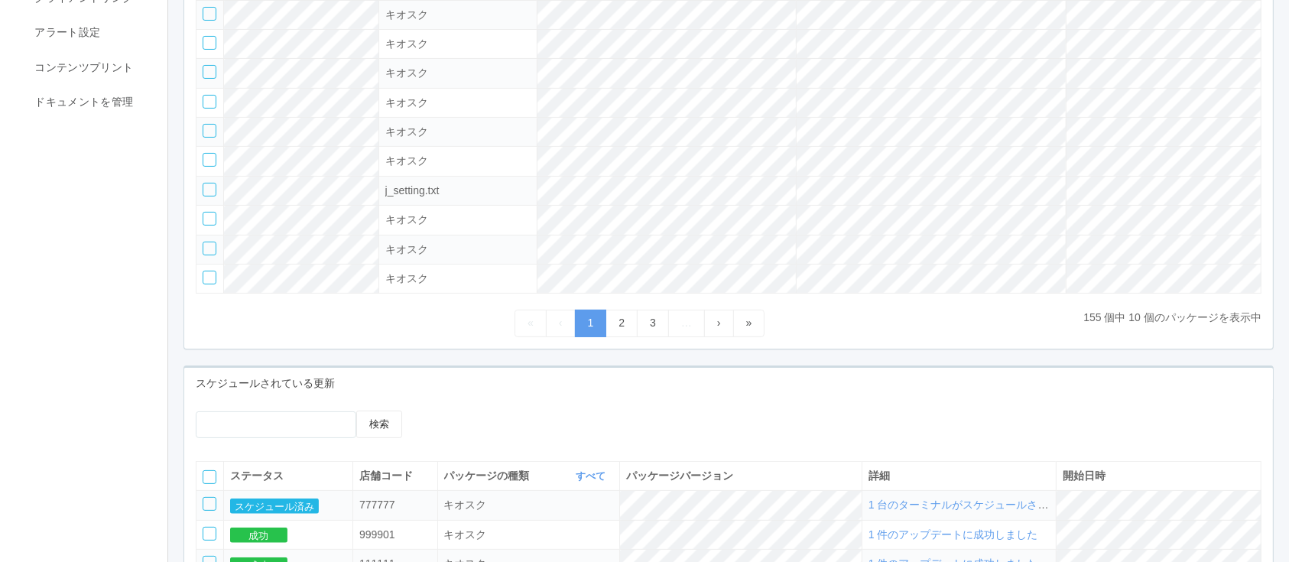
scroll to position [623, 0]
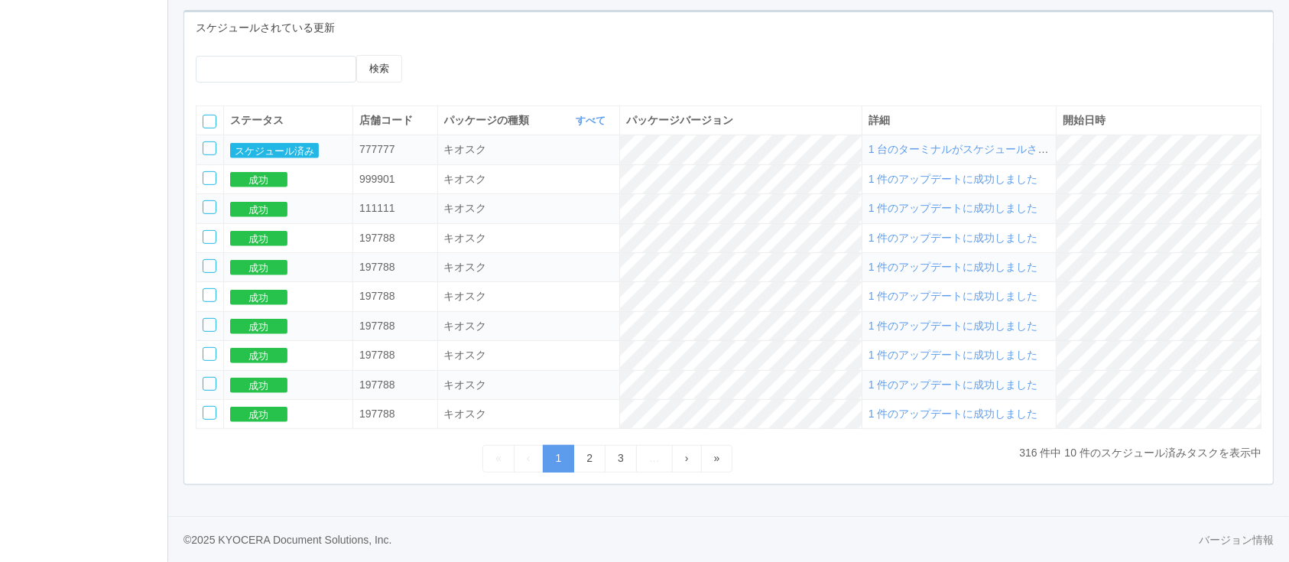
click at [1014, 149] on span "1 台のターミナルがスケジュールされました" at bounding box center [974, 149] width 213 height 12
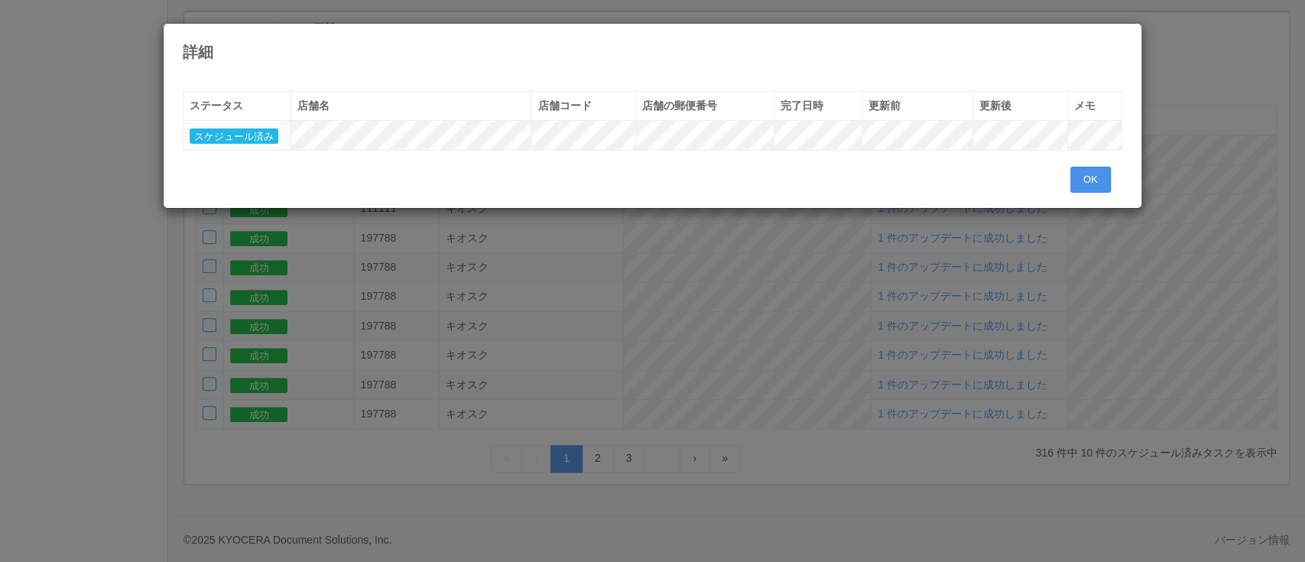
click at [1091, 179] on button "OK" at bounding box center [1090, 180] width 41 height 26
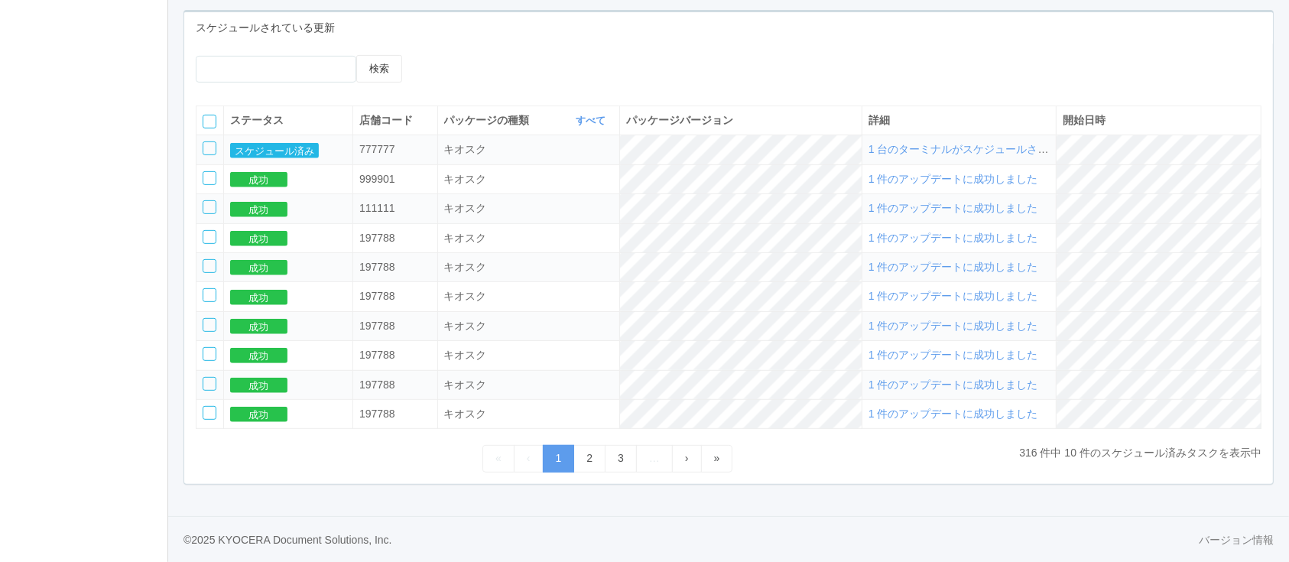
click at [213, 147] on div at bounding box center [210, 148] width 14 height 14
click at [448, 55] on icon at bounding box center [448, 55] width 0 height 0
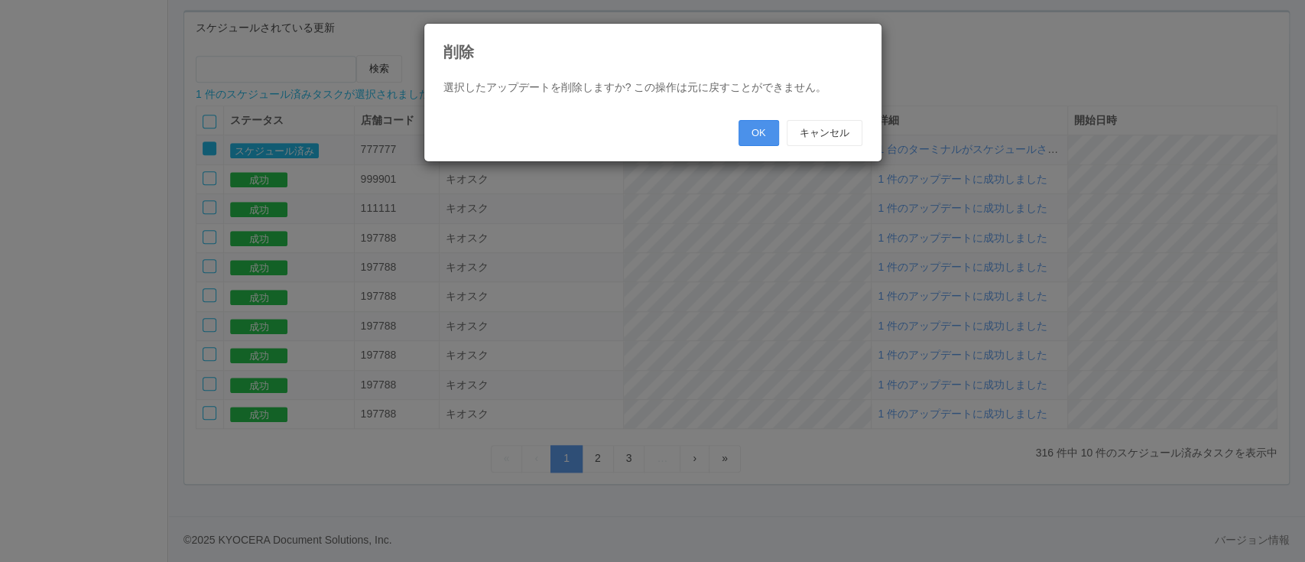
click at [752, 131] on button "OK" at bounding box center [759, 133] width 41 height 26
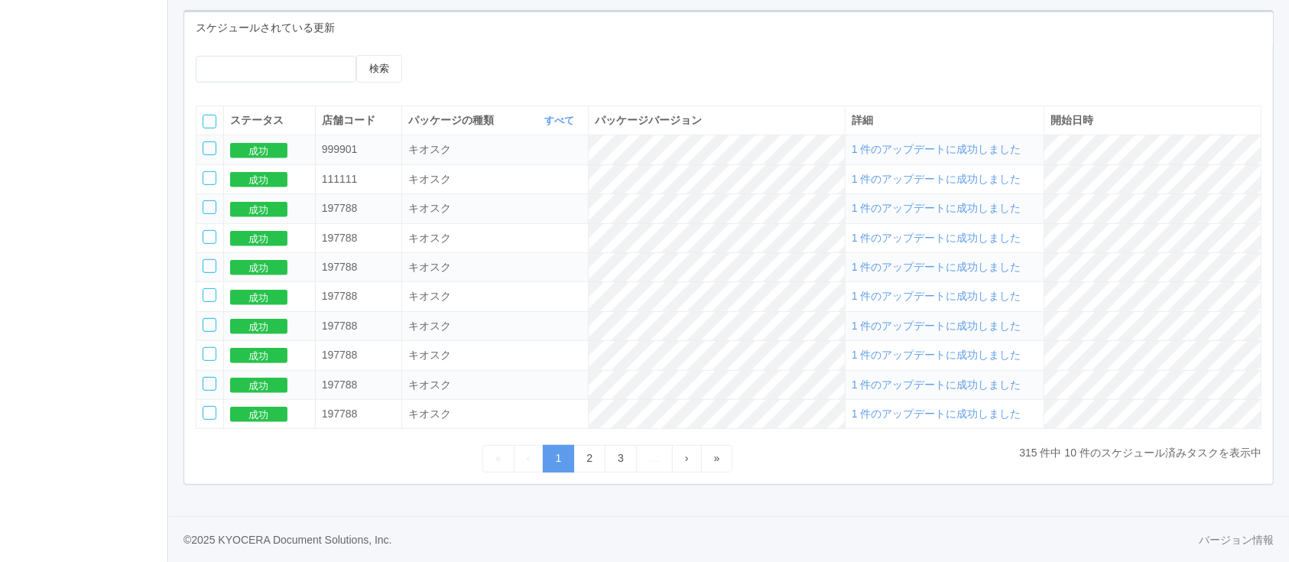
scroll to position [0, 0]
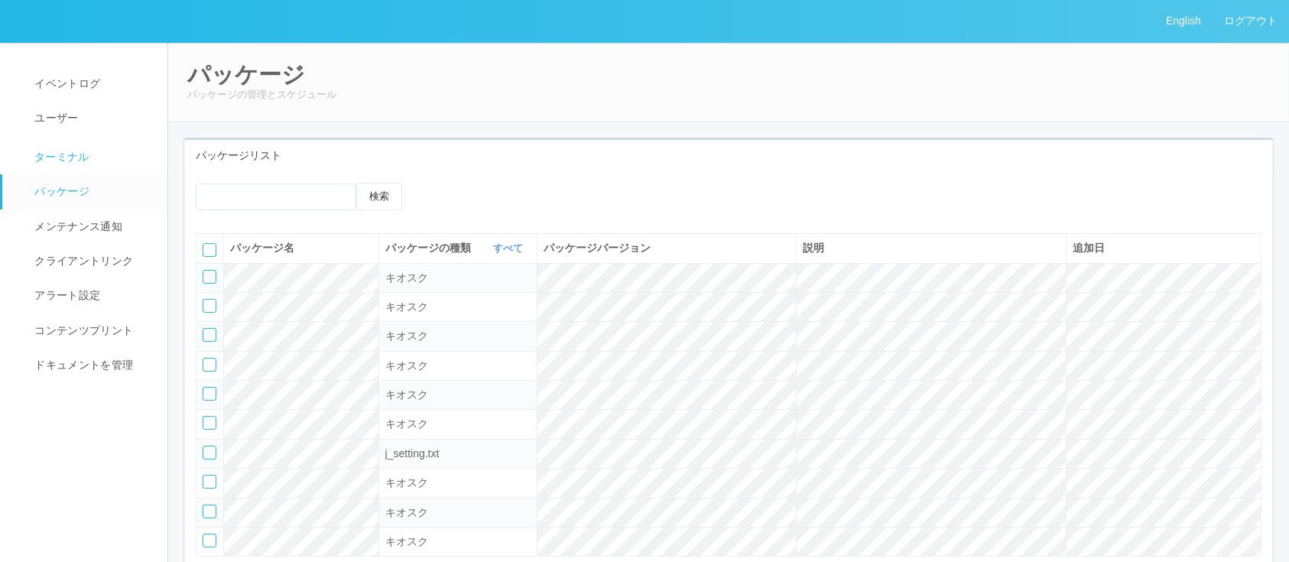
click at [118, 168] on link "ターミナル" at bounding box center [91, 155] width 179 height 38
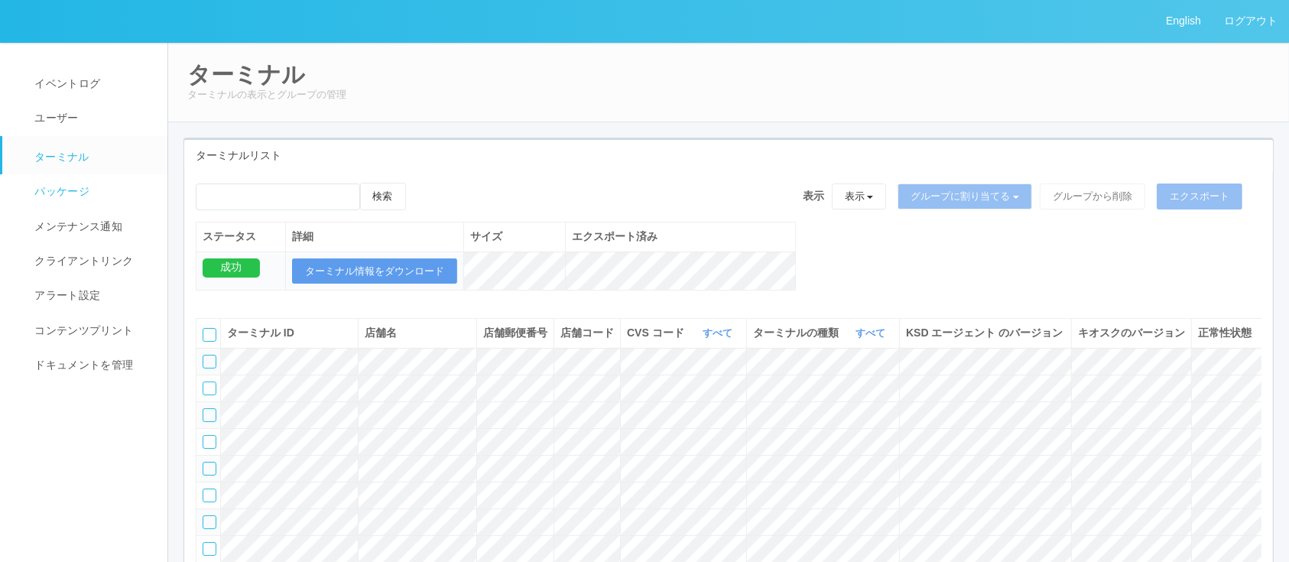
click at [82, 185] on span "パッケージ" at bounding box center [60, 191] width 59 height 12
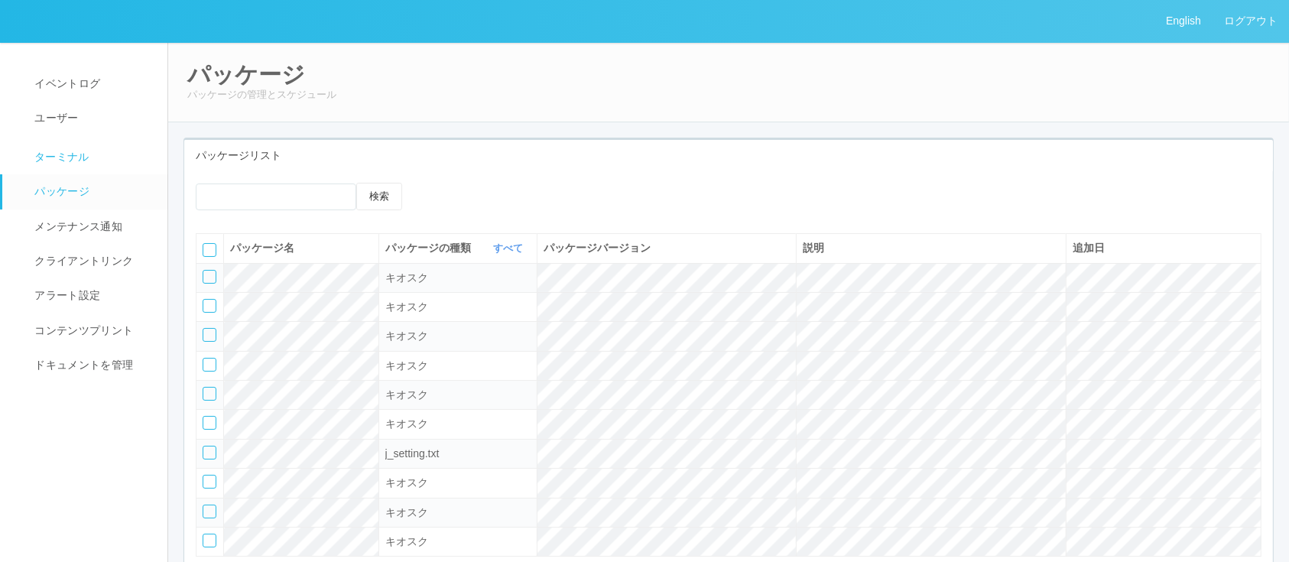
click at [54, 152] on span "ターミナル" at bounding box center [60, 157] width 59 height 12
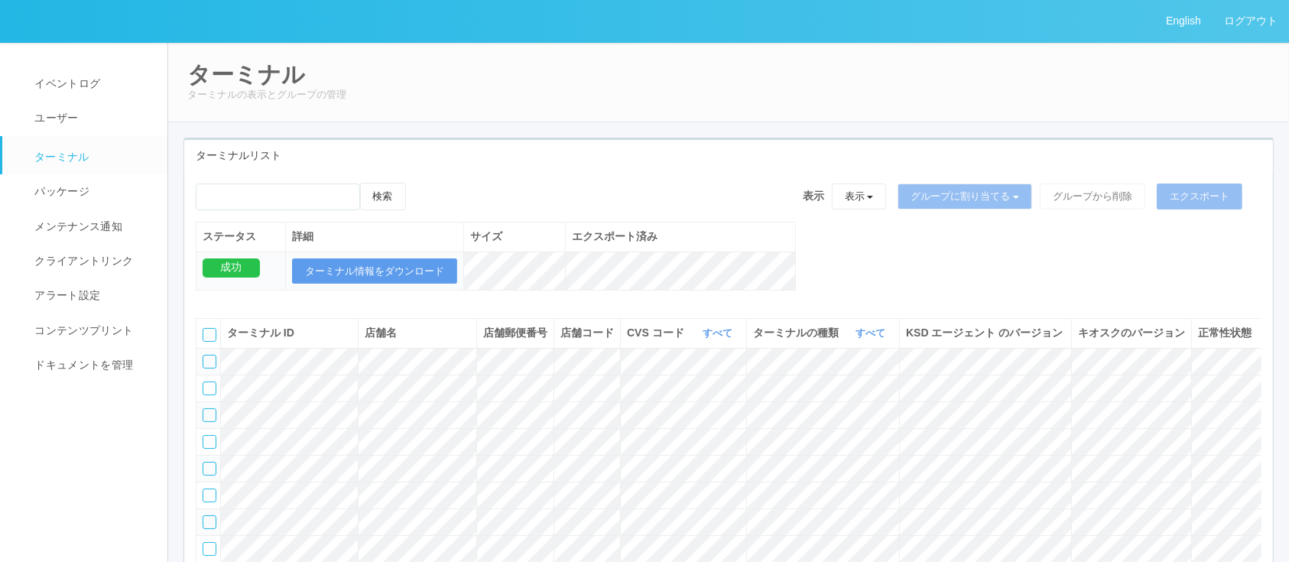
scroll to position [288, 0]
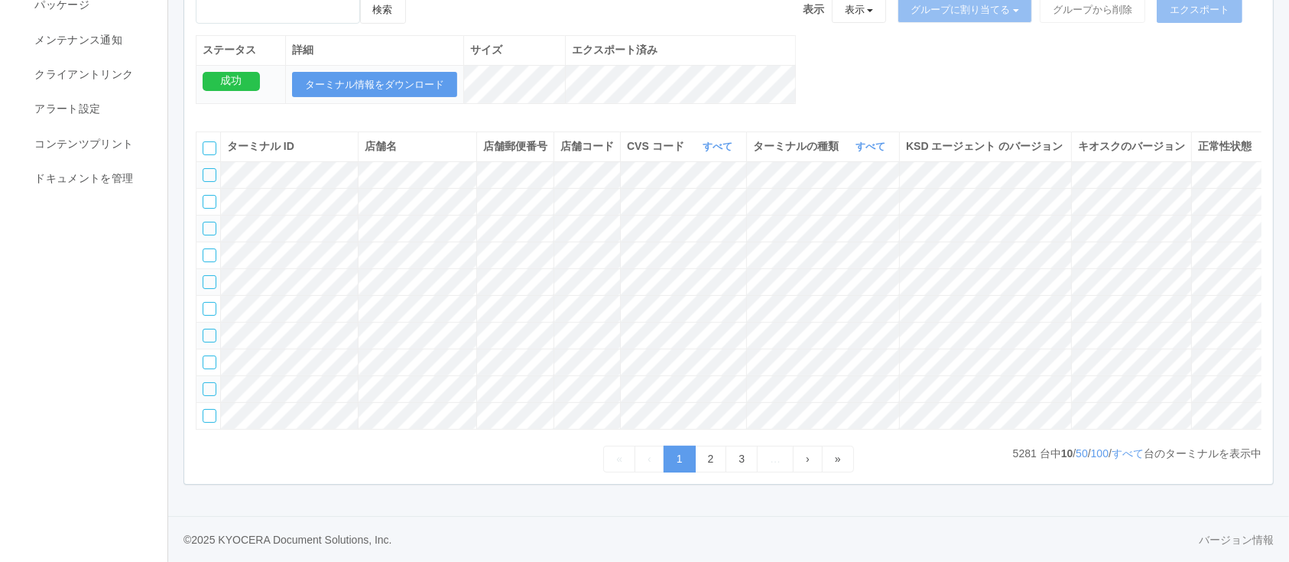
click at [714, 132] on th "CVS コード すべて 表示 すべて 115110 1537298497898 1537298497900 1537298497901 15372984979…" at bounding box center [684, 146] width 126 height 29
click at [724, 141] on link "すべて" at bounding box center [720, 146] width 34 height 11
click at [681, 232] on link "300040" at bounding box center [678, 242] width 121 height 21
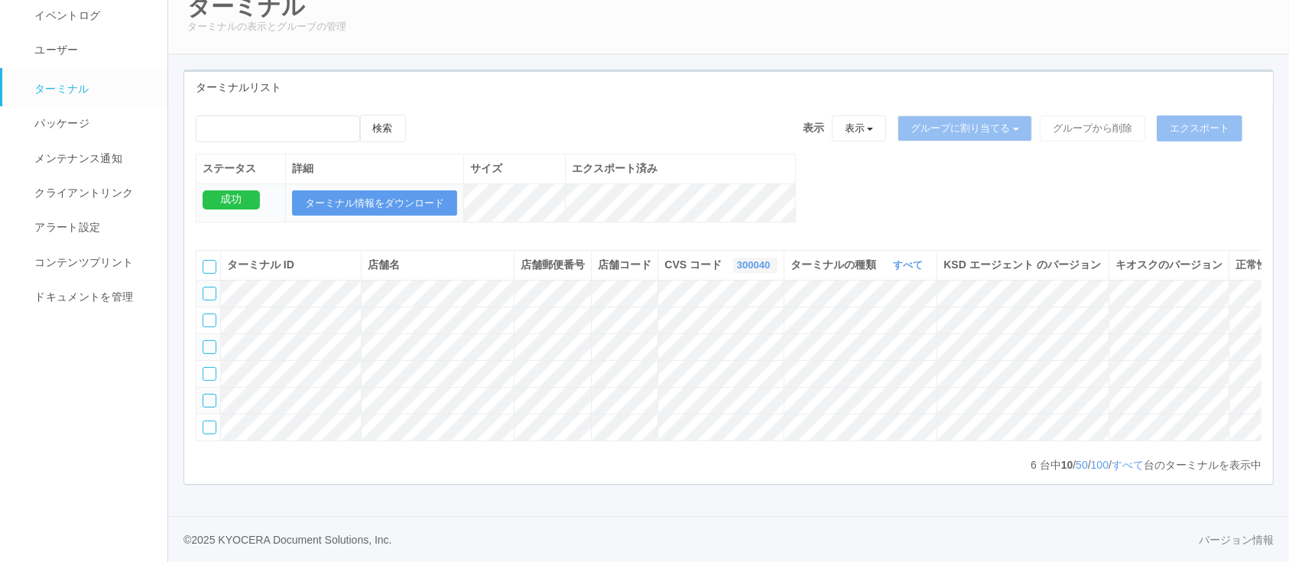
scroll to position [0, 73]
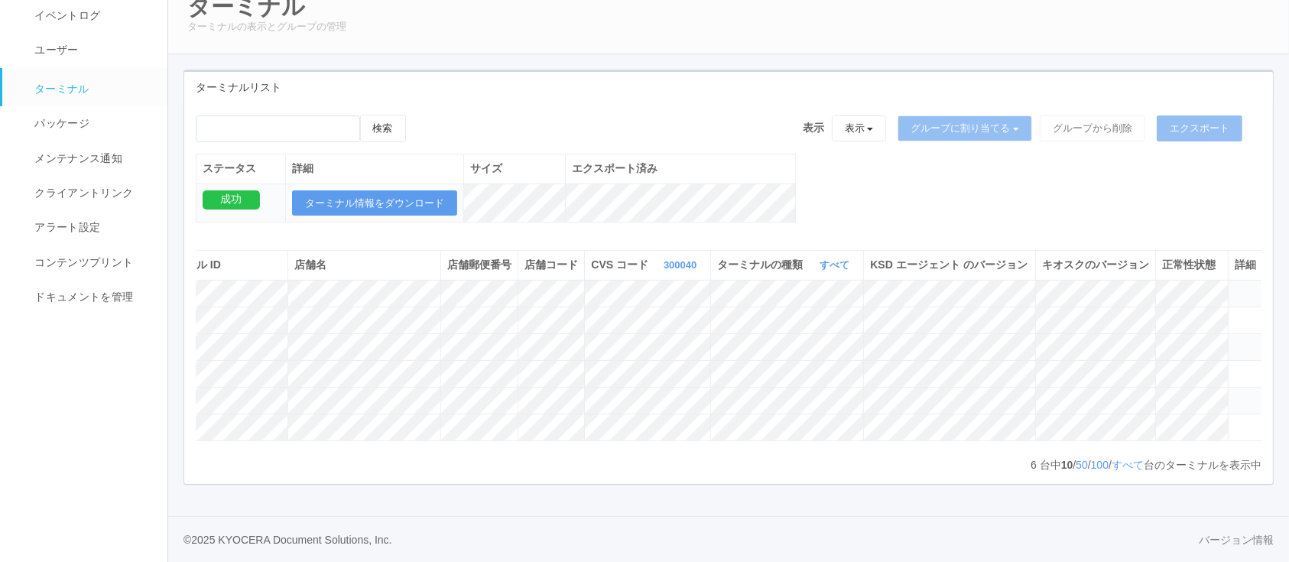
click at [1235, 287] on icon at bounding box center [1235, 287] width 0 height 0
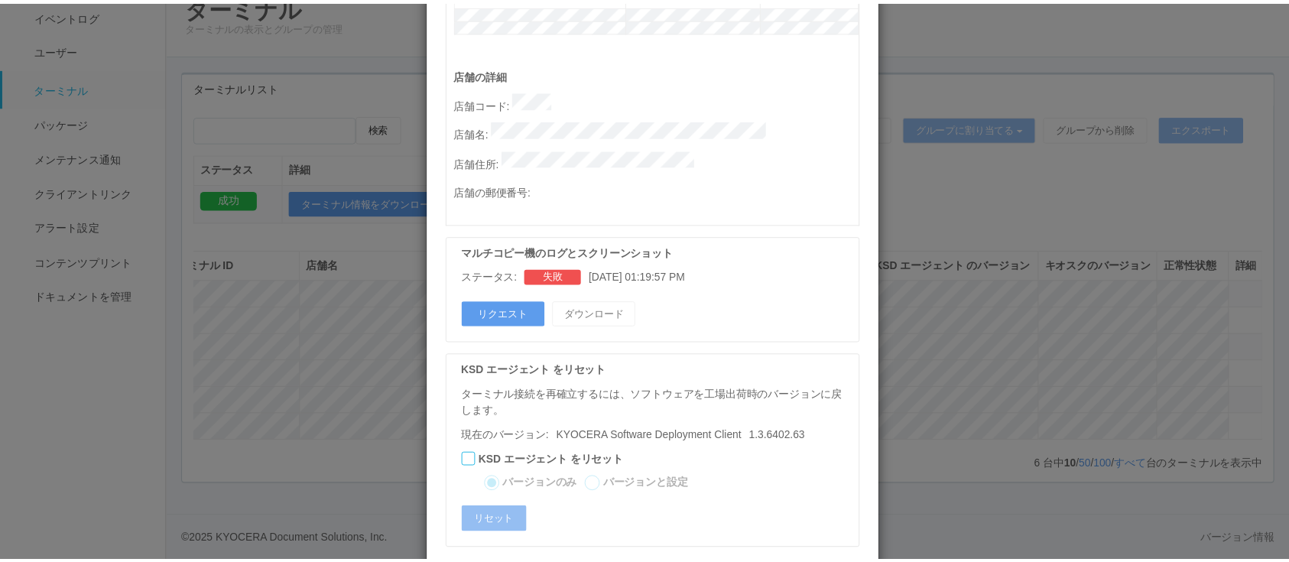
scroll to position [775, 0]
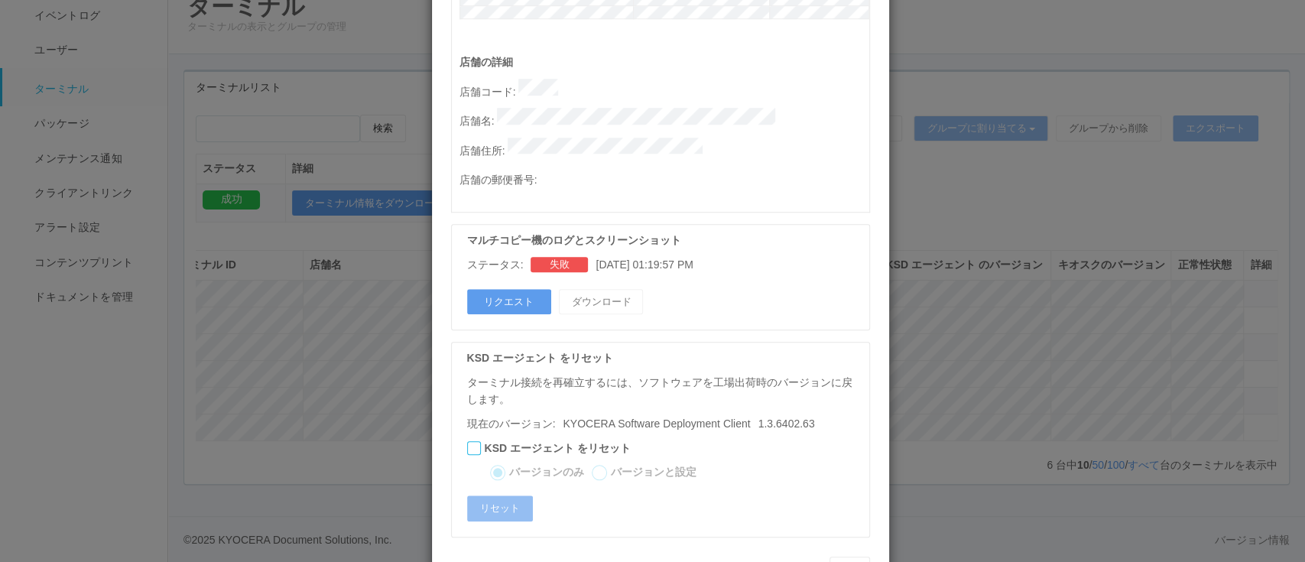
click at [1037, 228] on div "ターミナルの詳細 詳細 S.M.A.R.T 接続ステータス 最終接続日時 : 09/11/2025 01:38:34 PM マルチコピー機の詳細 モデル : …" at bounding box center [652, 281] width 1305 height 562
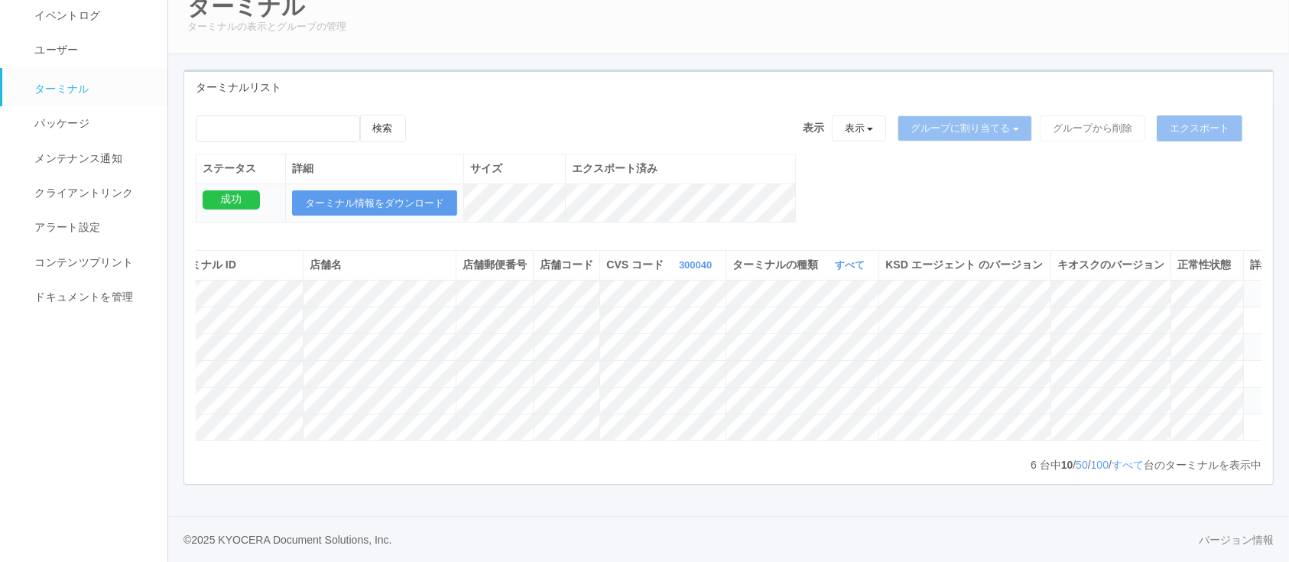
drag, startPoint x: 686, startPoint y: 459, endPoint x: 524, endPoint y: 467, distance: 161.5
click at [528, 472] on div "6 台中 10 / 50 / 100 / すべて 台のターミナルを表示中 « ‹ 1 › »" at bounding box center [729, 464] width 1066 height 15
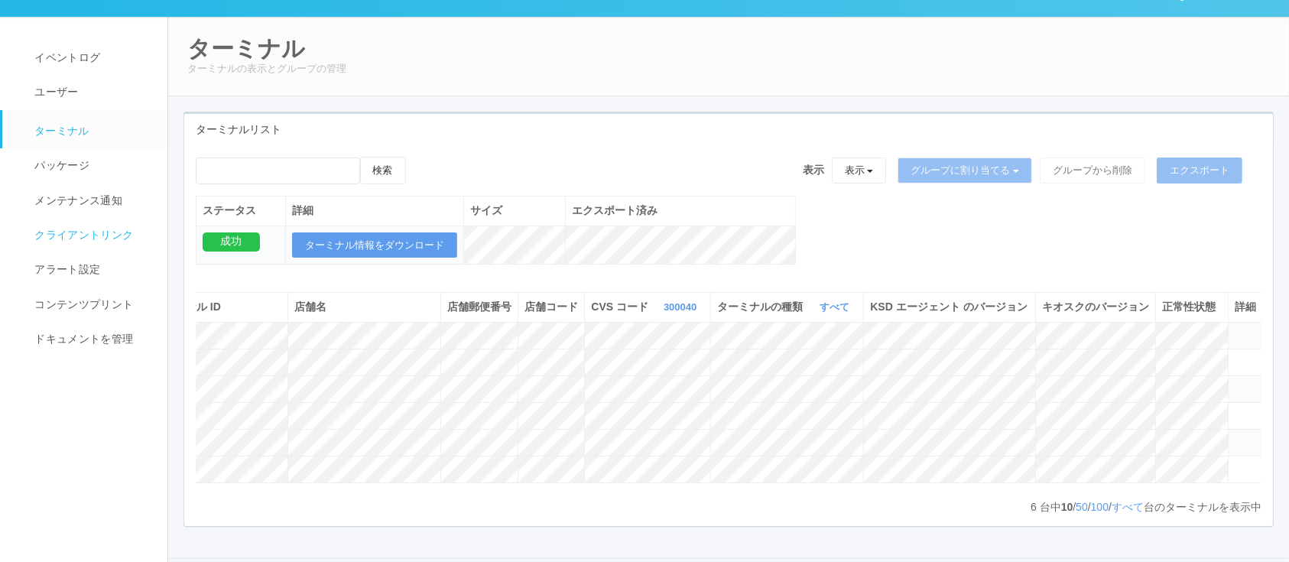
scroll to position [0, 0]
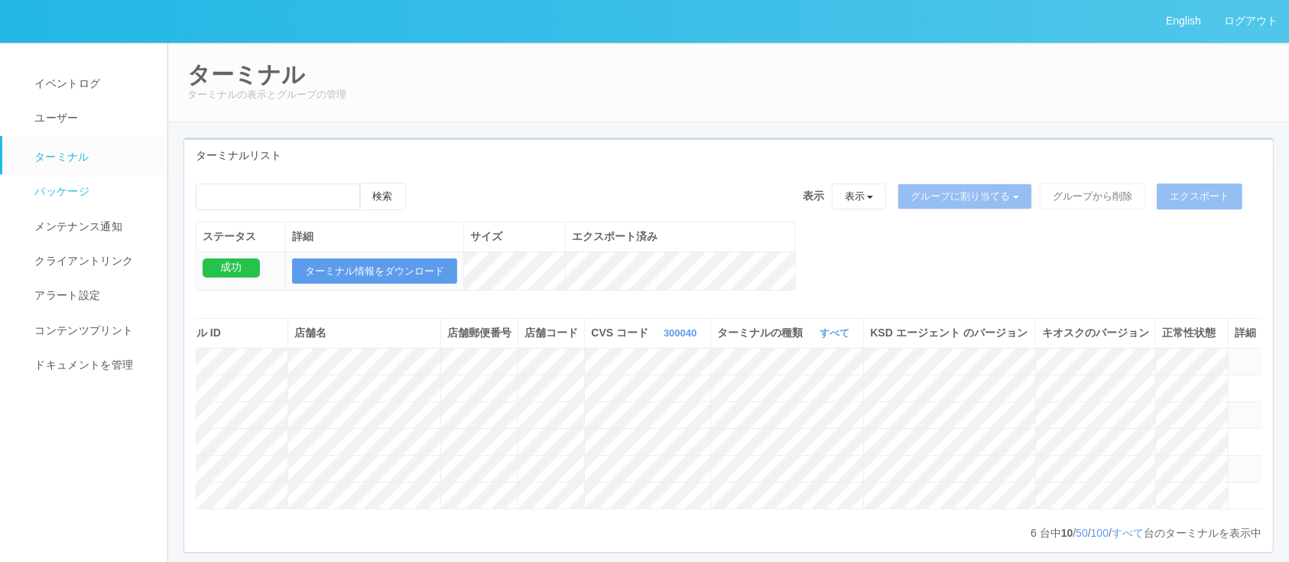
click at [70, 187] on span "パッケージ" at bounding box center [60, 191] width 59 height 12
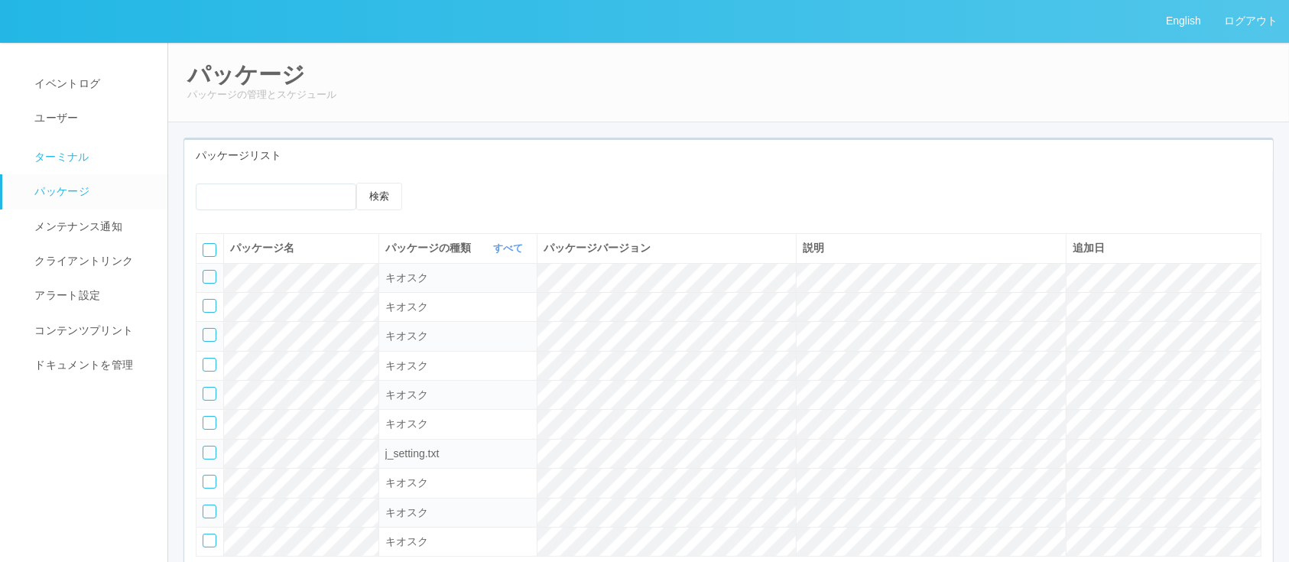
click at [80, 161] on span "ターミナル" at bounding box center [60, 157] width 59 height 12
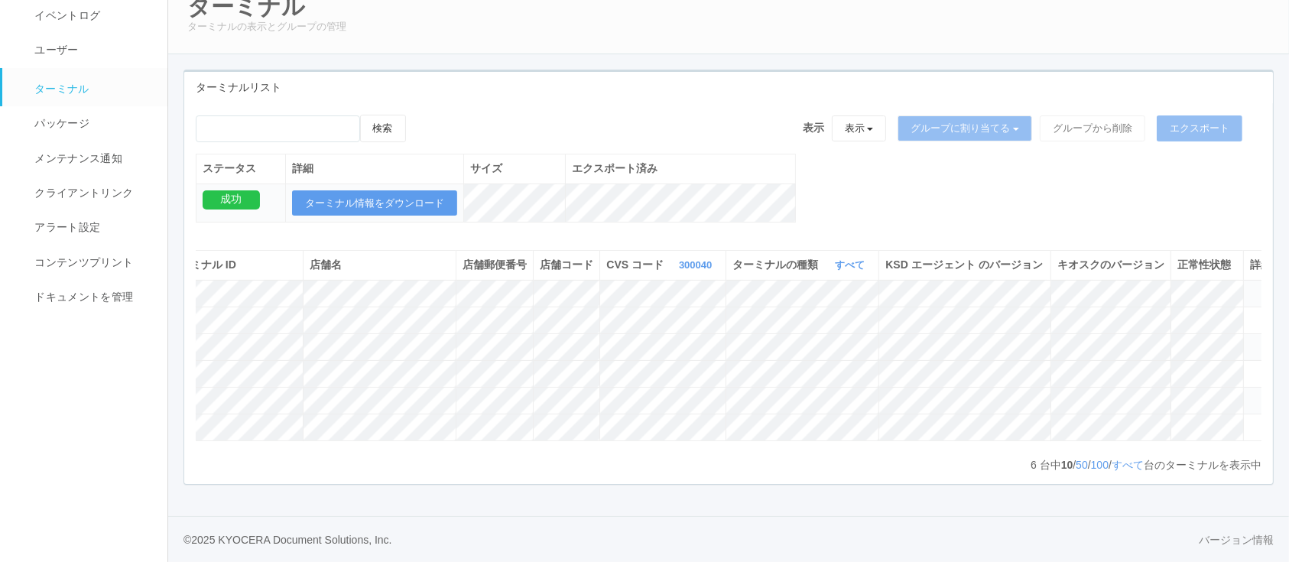
scroll to position [0, 73]
click at [1235, 287] on icon at bounding box center [1235, 287] width 0 height 0
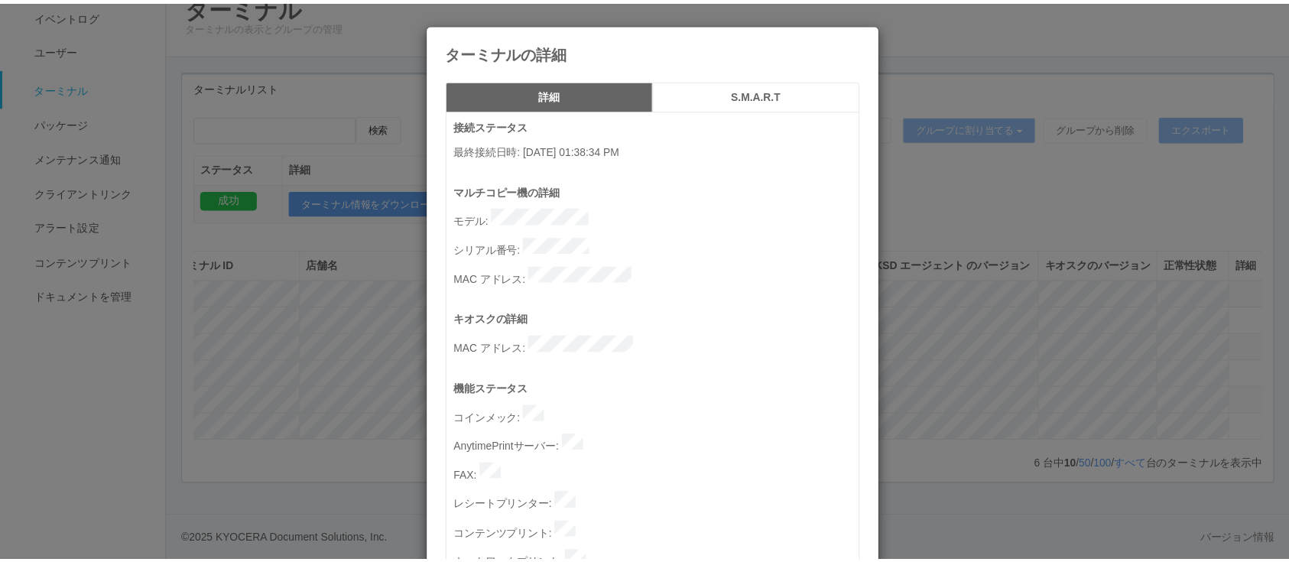
scroll to position [775, 0]
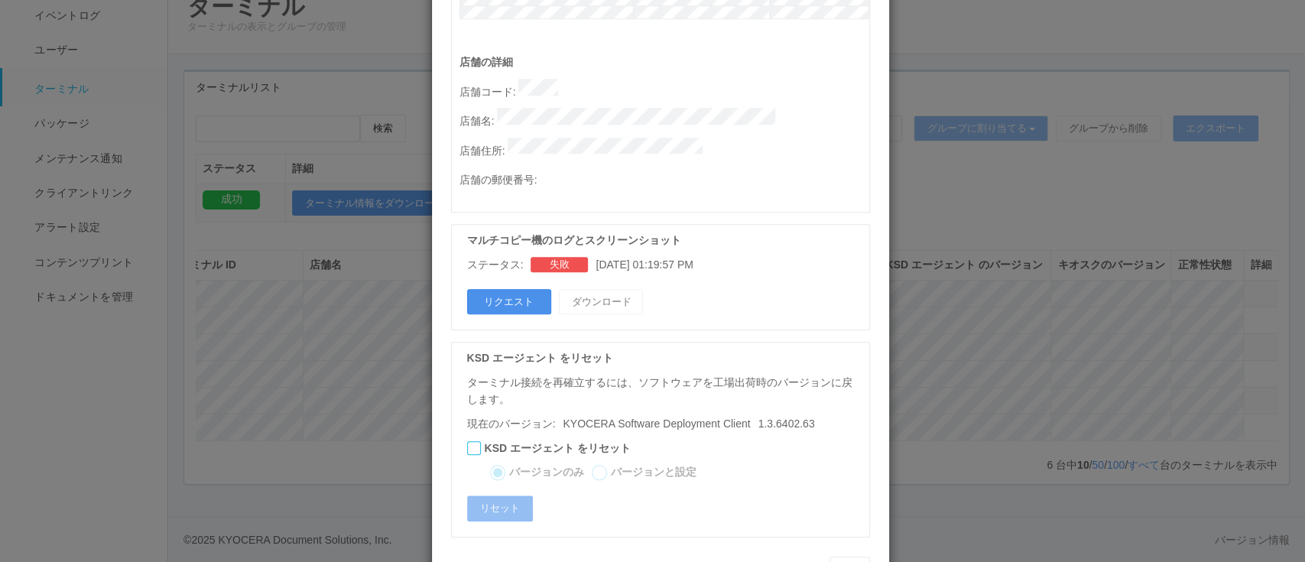
click at [494, 289] on button "リクエスト" at bounding box center [509, 302] width 84 height 26
click at [1072, 232] on div "ターミナルの詳細 詳細 S.M.A.R.T 接続ステータス 最終接続日時 : 09/11/2025 01:38:34 PM マルチコピー機の詳細 モデル : …" at bounding box center [652, 281] width 1305 height 562
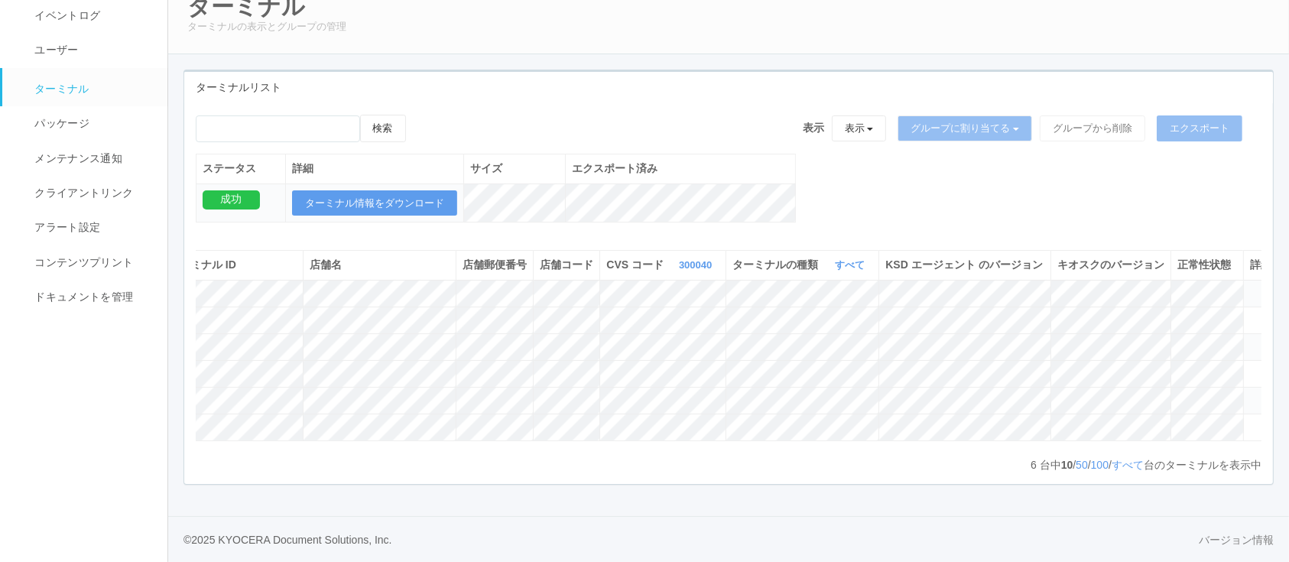
drag, startPoint x: 772, startPoint y: 436, endPoint x: 412, endPoint y: 429, distance: 360.1
click at [412, 429] on div "ターミナル ID 店舗名 店舗郵便番号 店舗コード CVS コード 300040 表示 すべて 115110 1537298497898 1537298497…" at bounding box center [729, 353] width 1066 height 206
click at [1229, 307] on td at bounding box center [1246, 320] width 34 height 27
click at [1235, 313] on icon at bounding box center [1235, 313] width 0 height 0
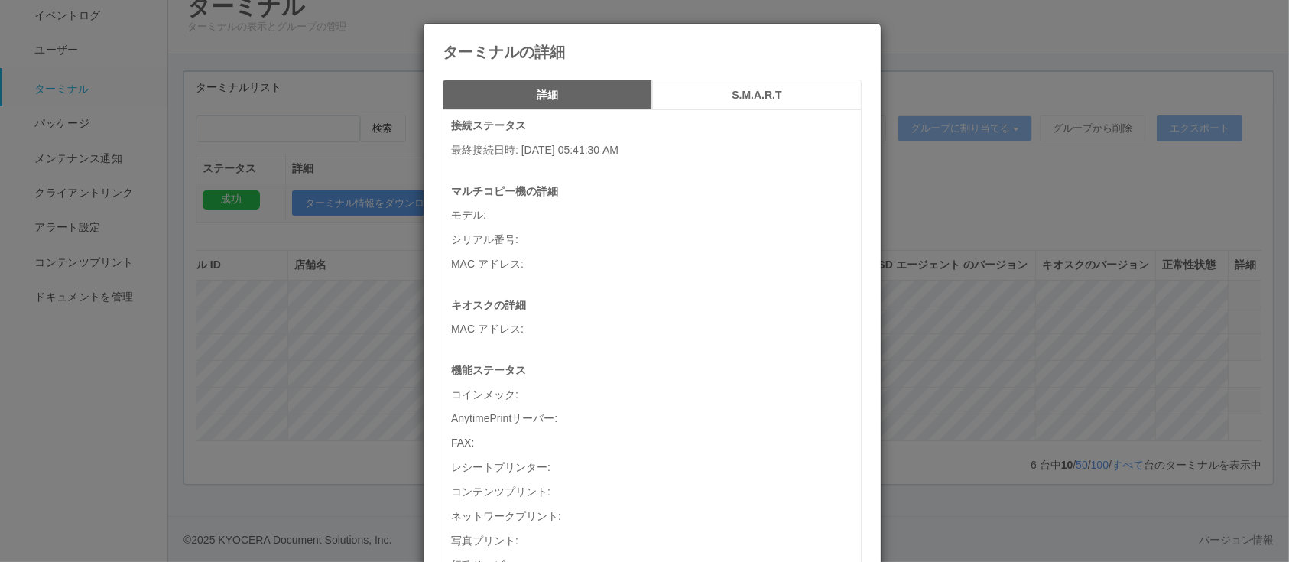
scroll to position [0, 58]
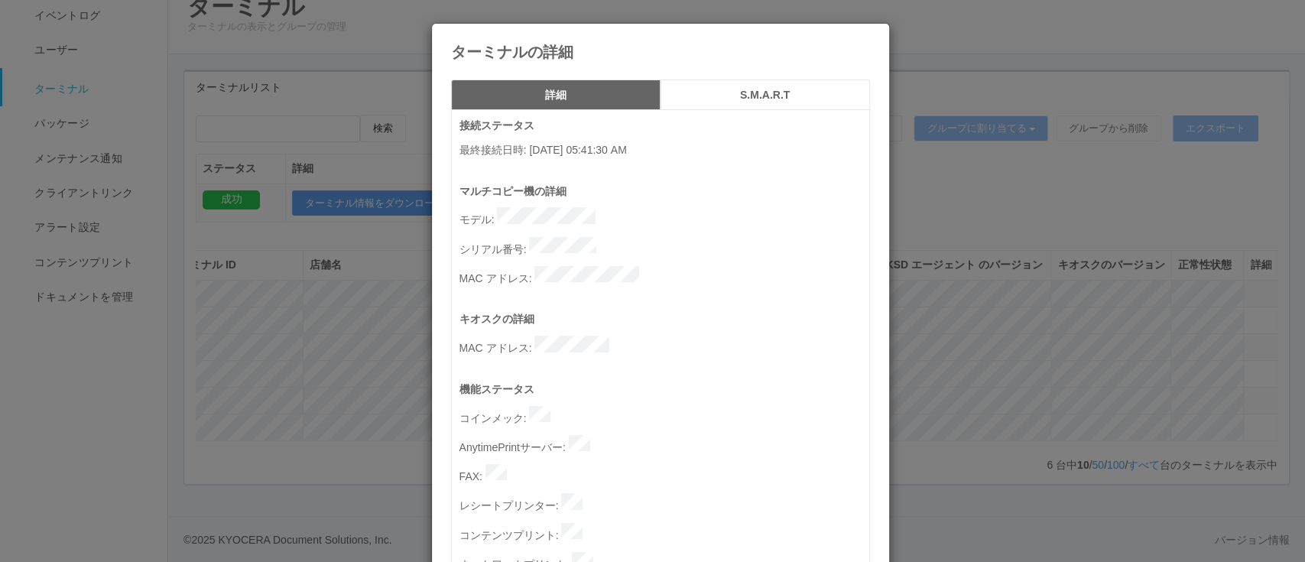
click at [1063, 281] on div "ターミナルの詳細 詳細 S.M.A.R.T 接続ステータス 最終接続日時 : 07/03/2025 05:41:30 AM マルチコピー機の詳細 モデル : …" at bounding box center [652, 281] width 1305 height 562
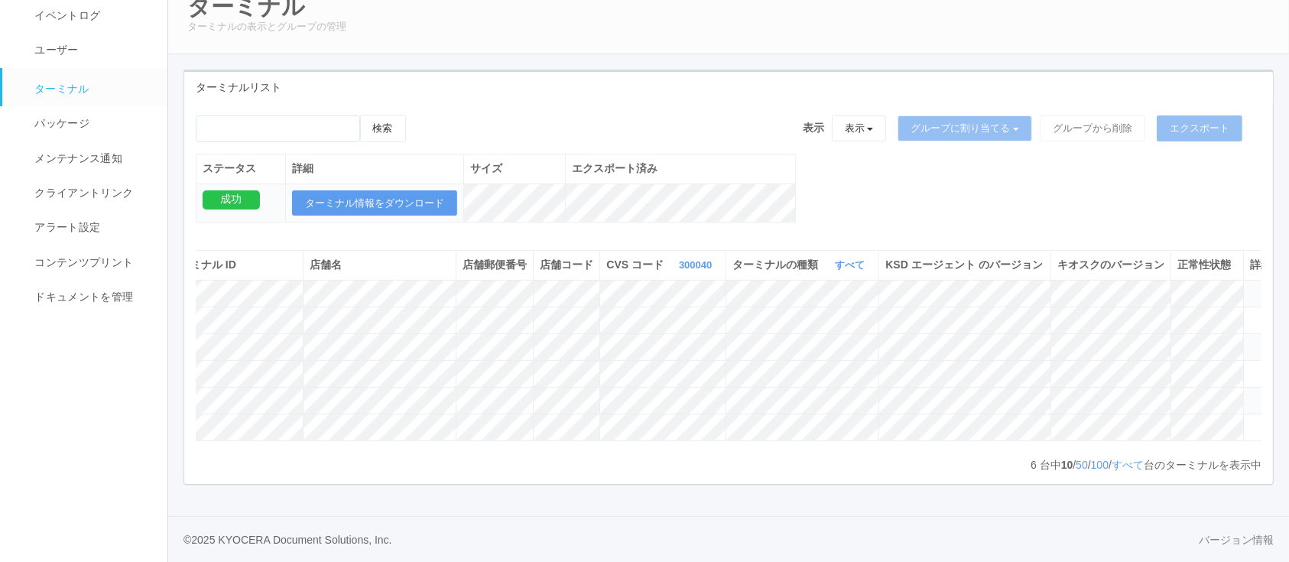
scroll to position [0, 0]
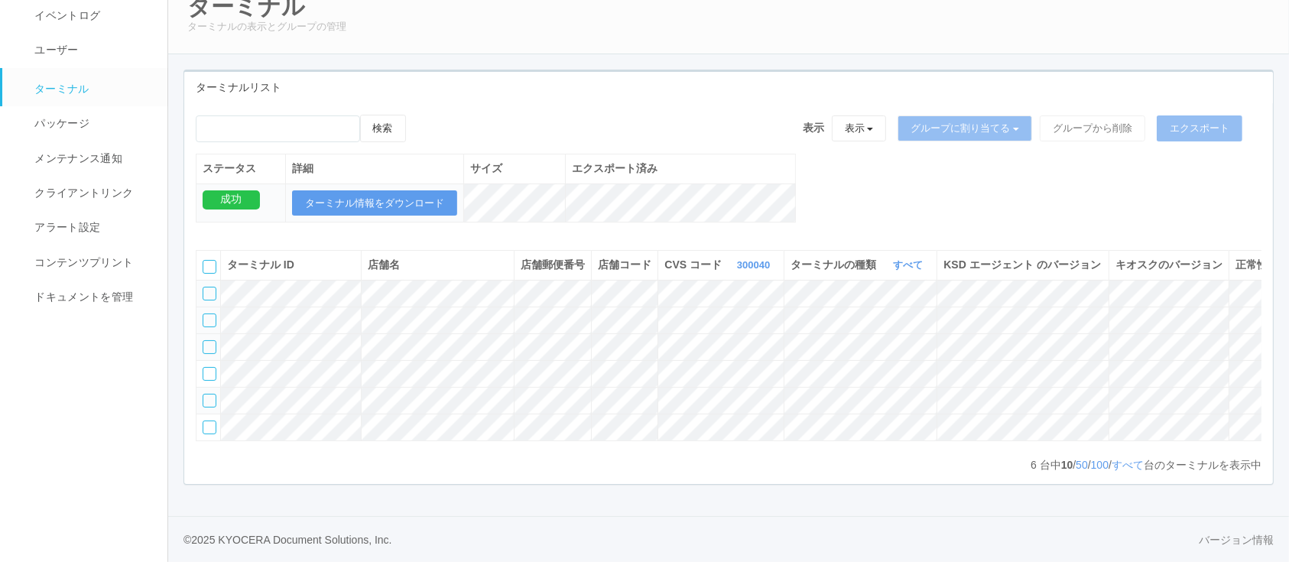
click at [205, 313] on div at bounding box center [210, 320] width 14 height 14
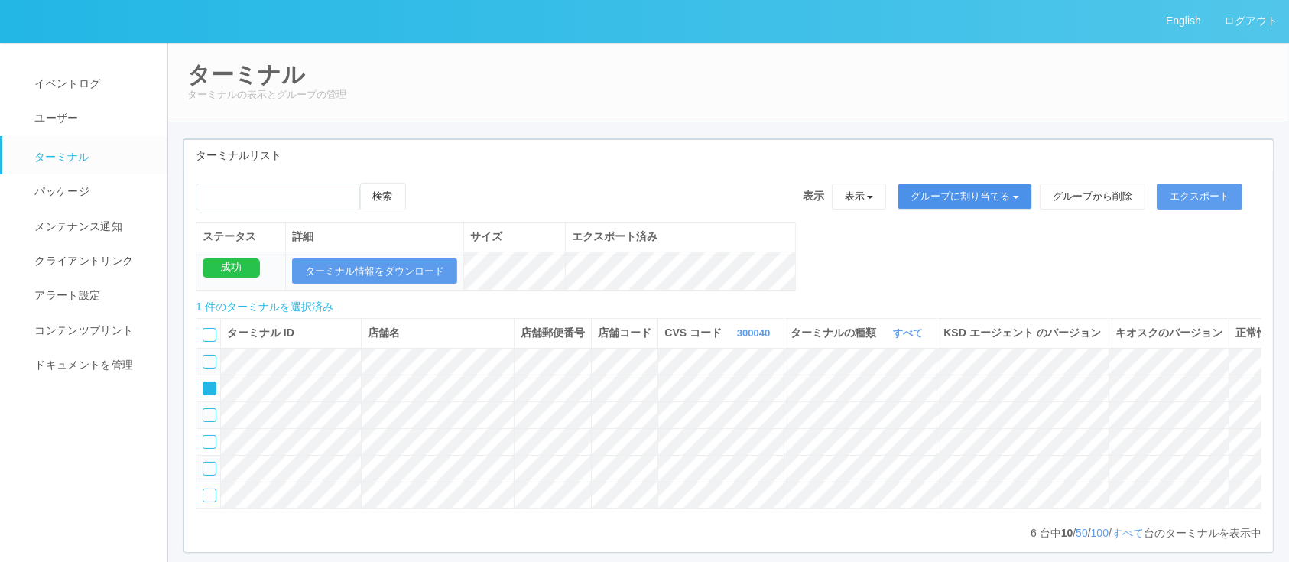
click at [980, 199] on button "グループに割り当てる" at bounding box center [965, 196] width 135 height 26
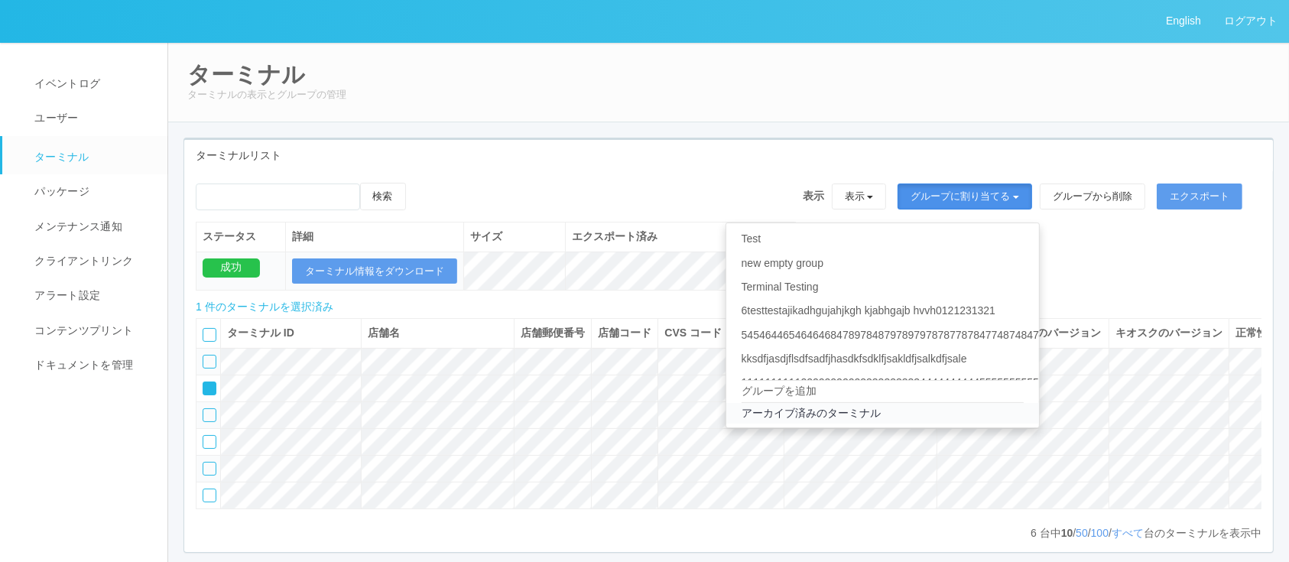
click at [911, 419] on link "アーカイブ済みのターミナル" at bounding box center [882, 413] width 313 height 21
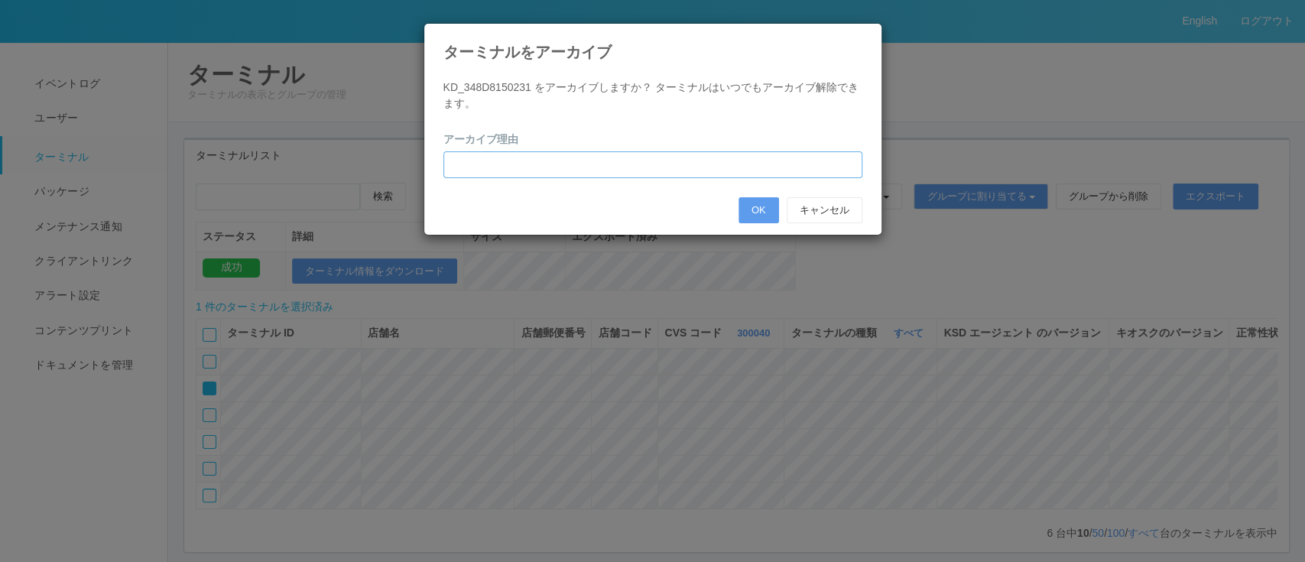
click at [666, 165] on input "text" at bounding box center [652, 164] width 419 height 27
type input "ゴミデータのため"
click at [760, 207] on button "OK" at bounding box center [759, 210] width 41 height 26
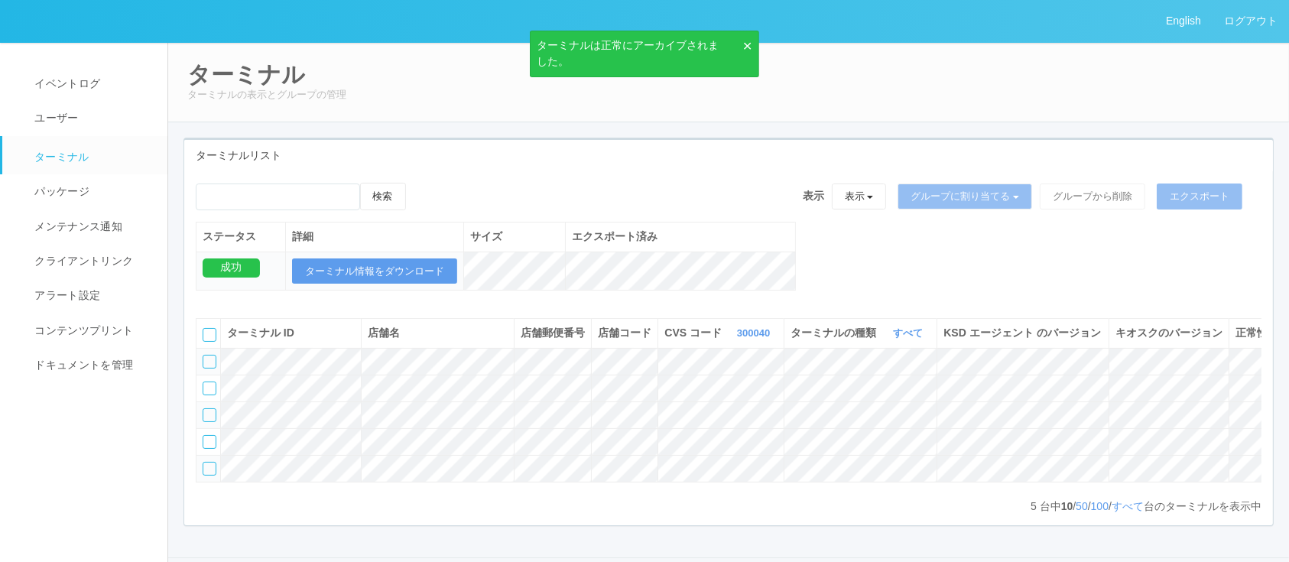
scroll to position [0, 73]
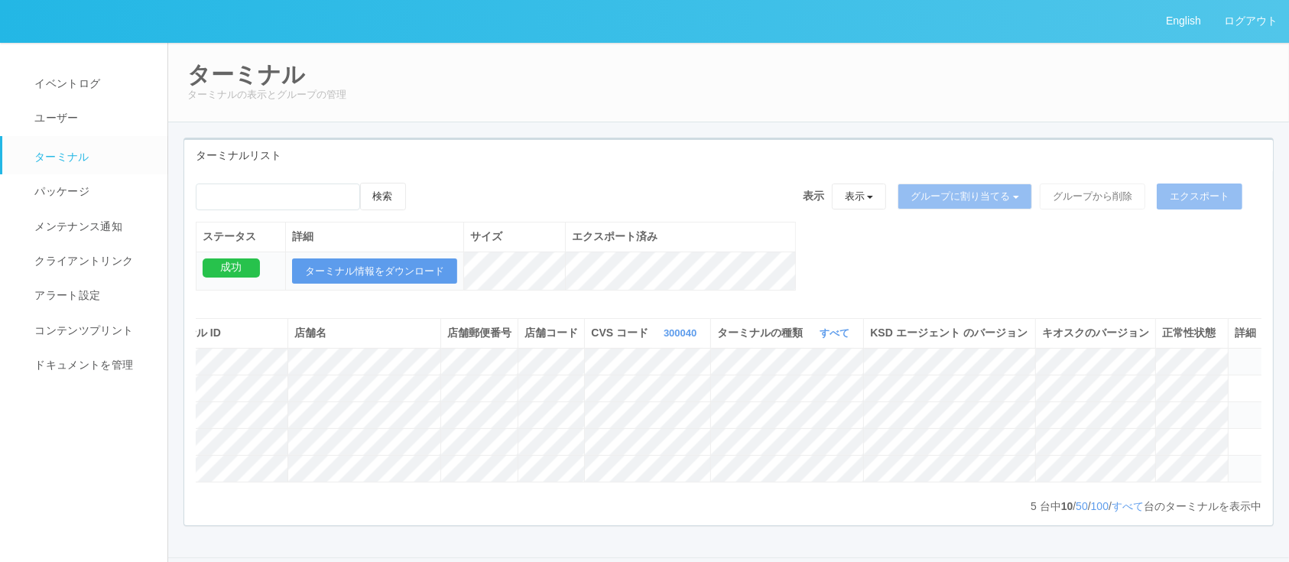
click at [1235, 355] on icon at bounding box center [1235, 355] width 0 height 0
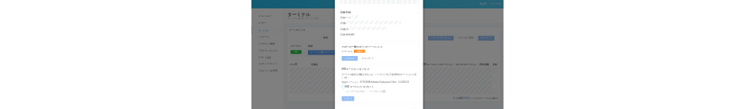
scroll to position [0, 0]
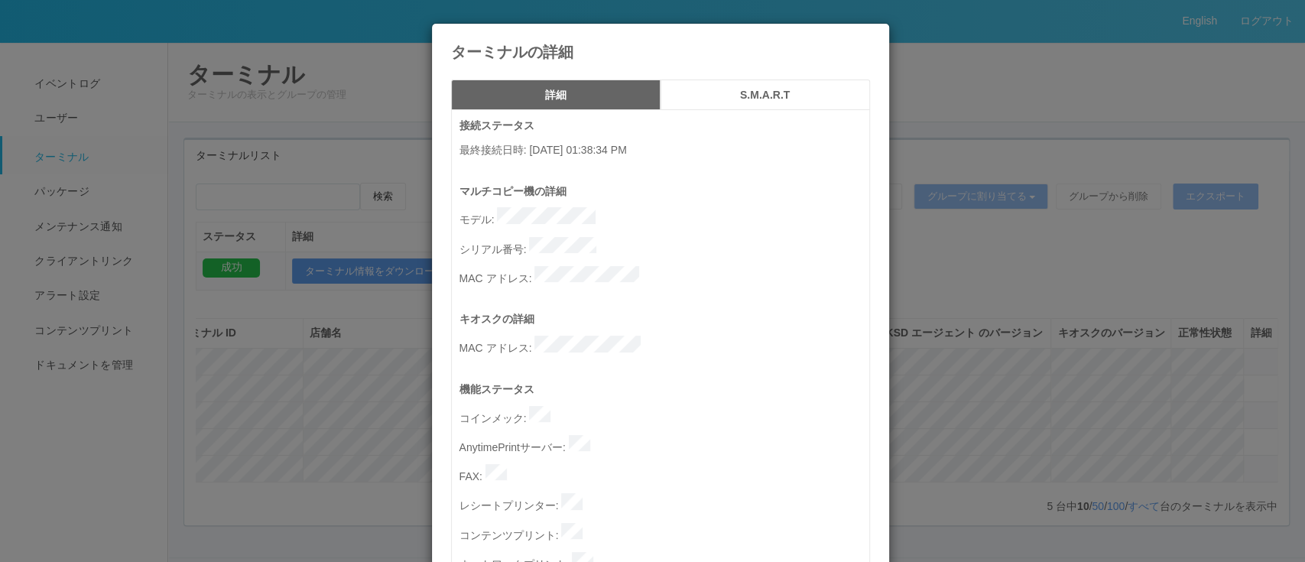
click at [949, 274] on div "ターミナルの詳細 詳細 S.M.A.R.T 接続ステータス 最終接続日時 : 09/11/2025 01:38:34 PM マルチコピー機の詳細 モデル : …" at bounding box center [652, 281] width 1305 height 562
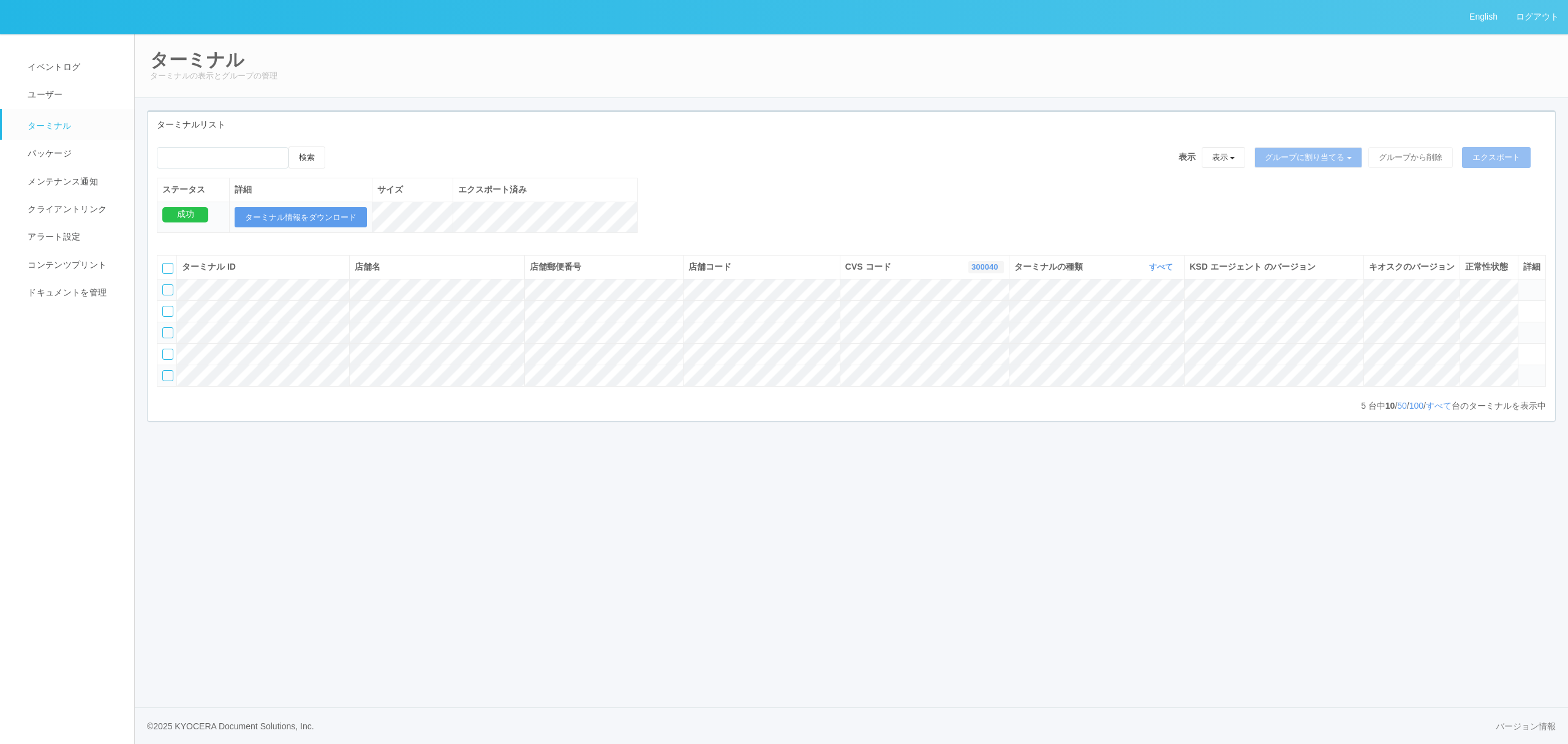
click at [971, 272] on link "300040" at bounding box center [986, 266] width 30 height 9
click at [794, 241] on div "検索 表示 表示 すべてのターミナル Test new empty group Terminal Testing 6testtestajikadhgujahj…" at bounding box center [851, 196] width 1408 height 99
click at [1032, 301] on td at bounding box center [1531, 289] width 27 height 22
click at [1032, 299] on td at bounding box center [1531, 289] width 27 height 22
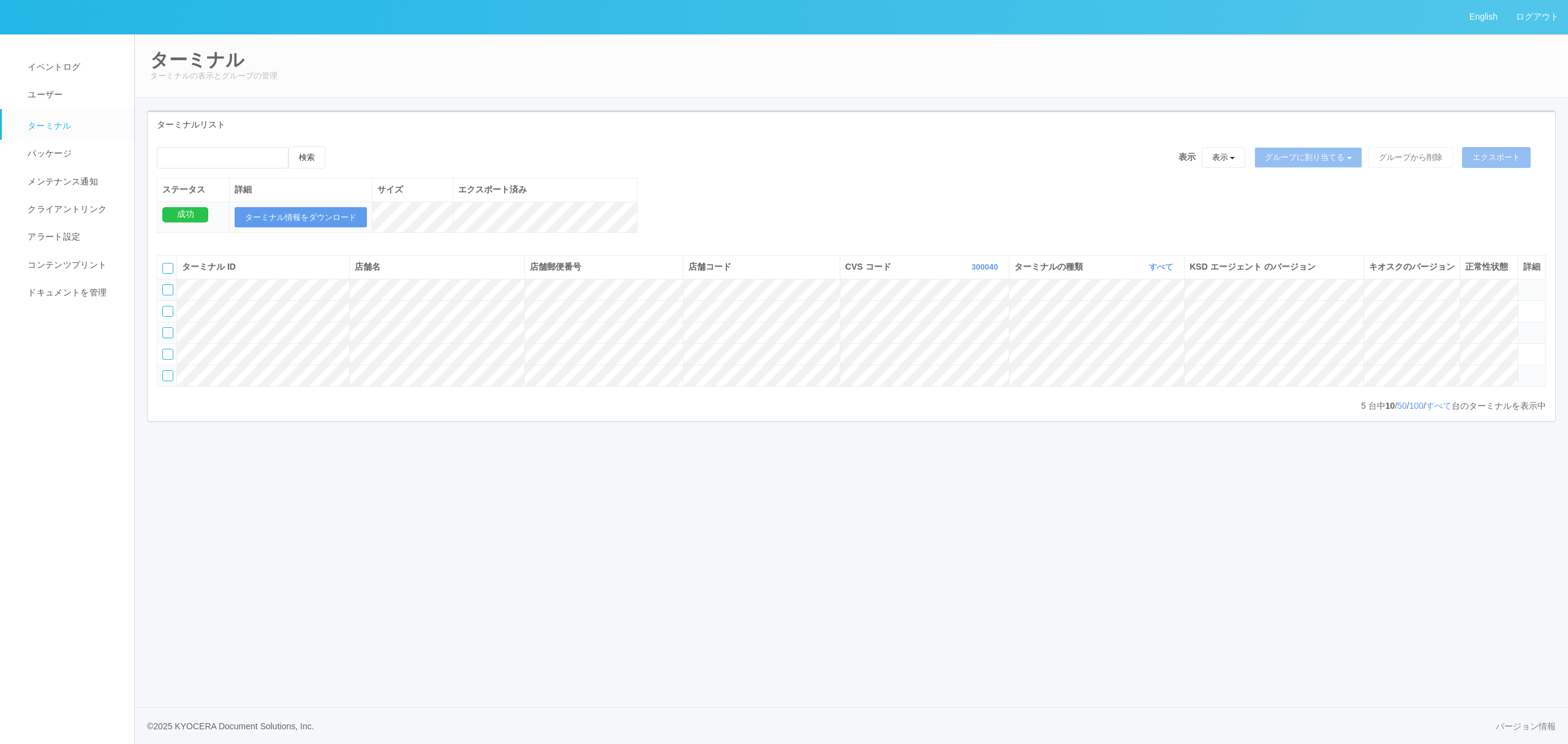
click at [1032, 285] on icon at bounding box center [1523, 285] width 0 height 0
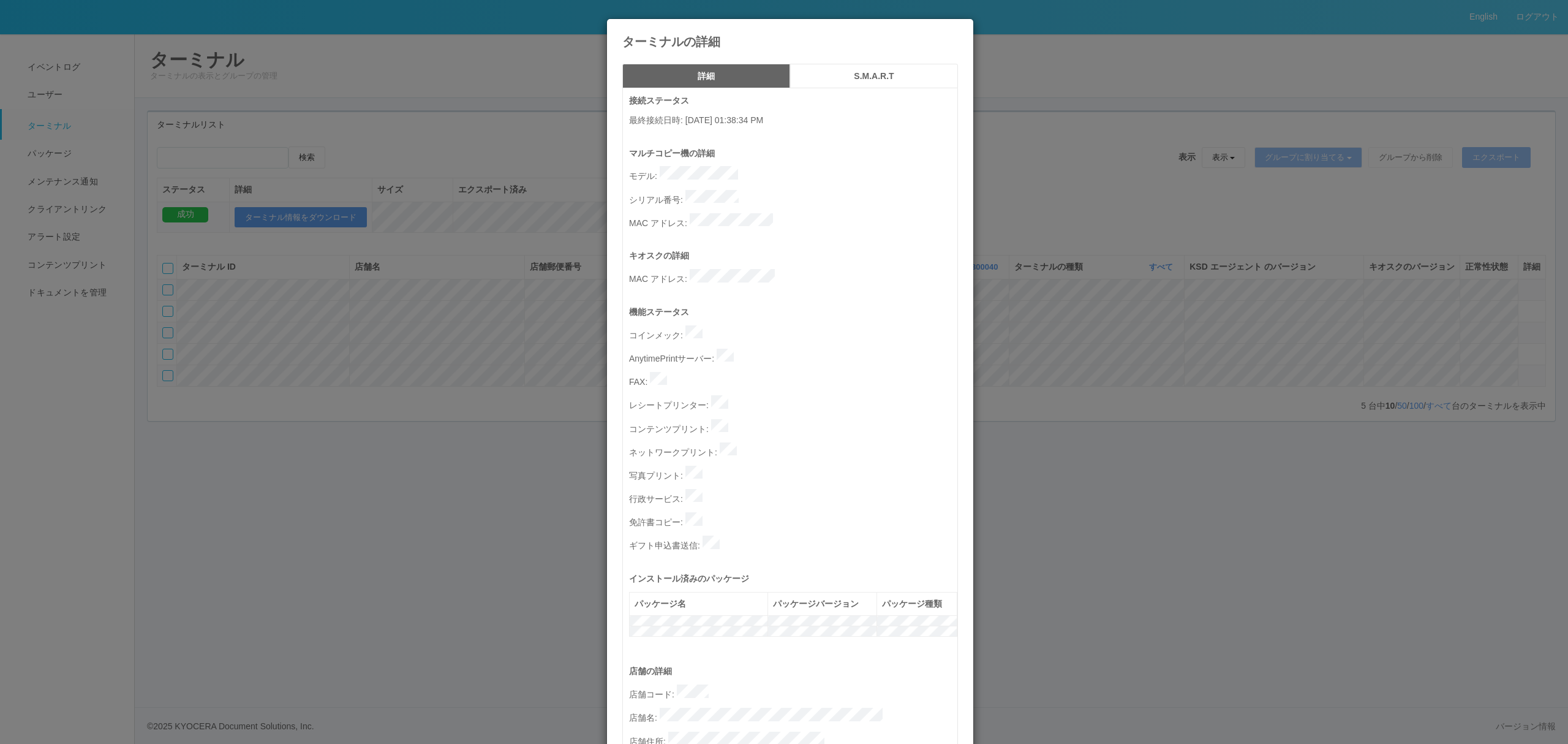
scroll to position [334, 0]
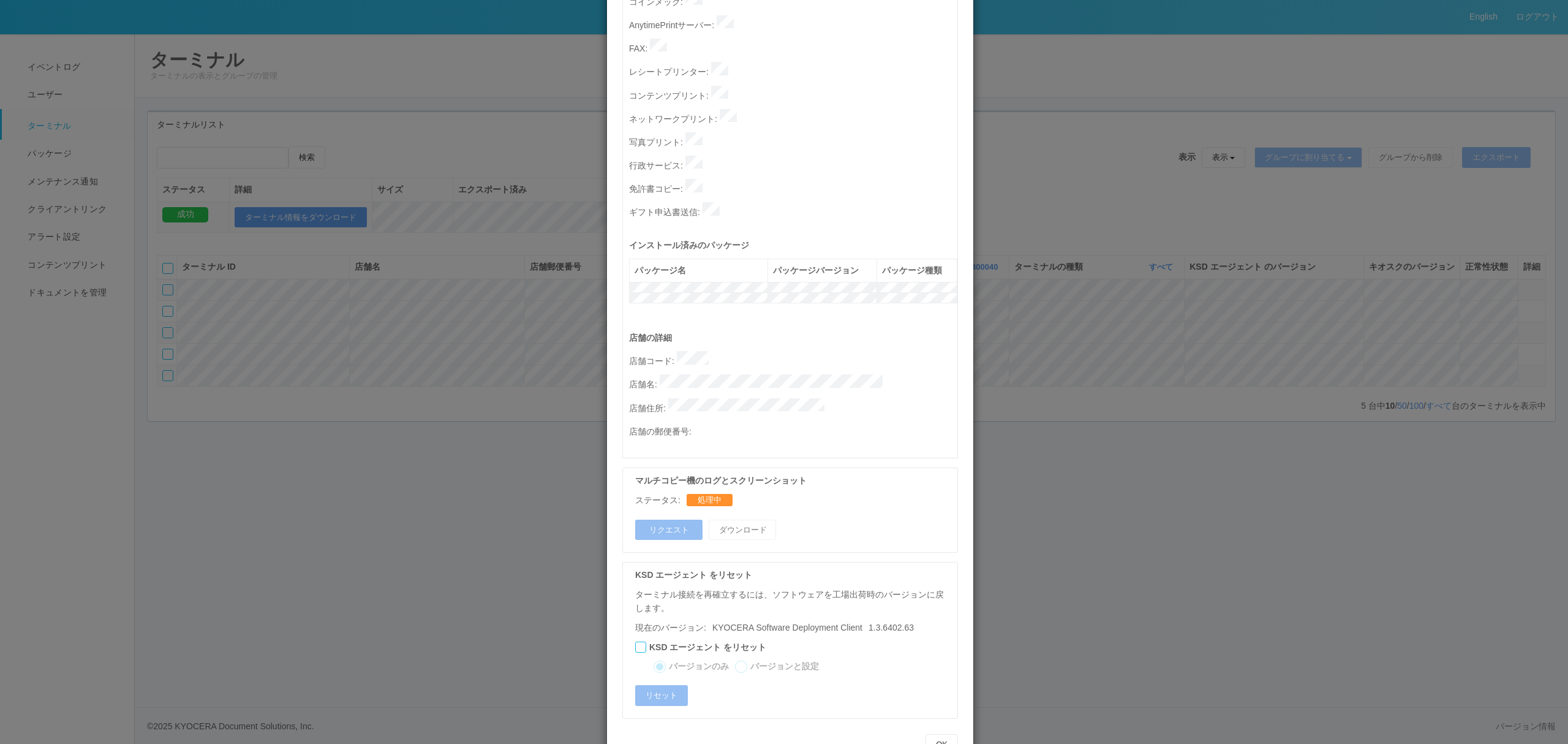
click at [495, 450] on div "ターミナルの詳細 詳細 S.M.A.R.T 接続ステータス 最終接続日時 : 09/11/2025 01:38:34 PM マルチコピー機の詳細 モデル : …" at bounding box center [784, 372] width 1568 height 744
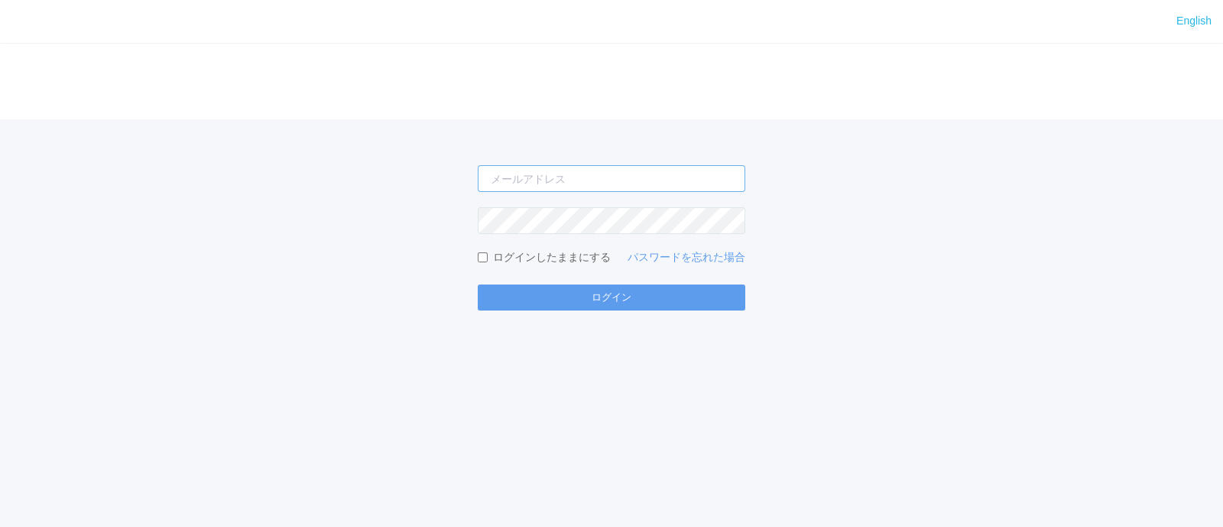
type input "[PERSON_NAME][EMAIL_ADDRESS][DOMAIN_NAME]"
click at [565, 282] on form "[PERSON_NAME][EMAIL_ADDRESS][DOMAIN_NAME] ログインしたままにする パスワードを忘れた場合 ログイン" at bounding box center [612, 237] width 268 height 145
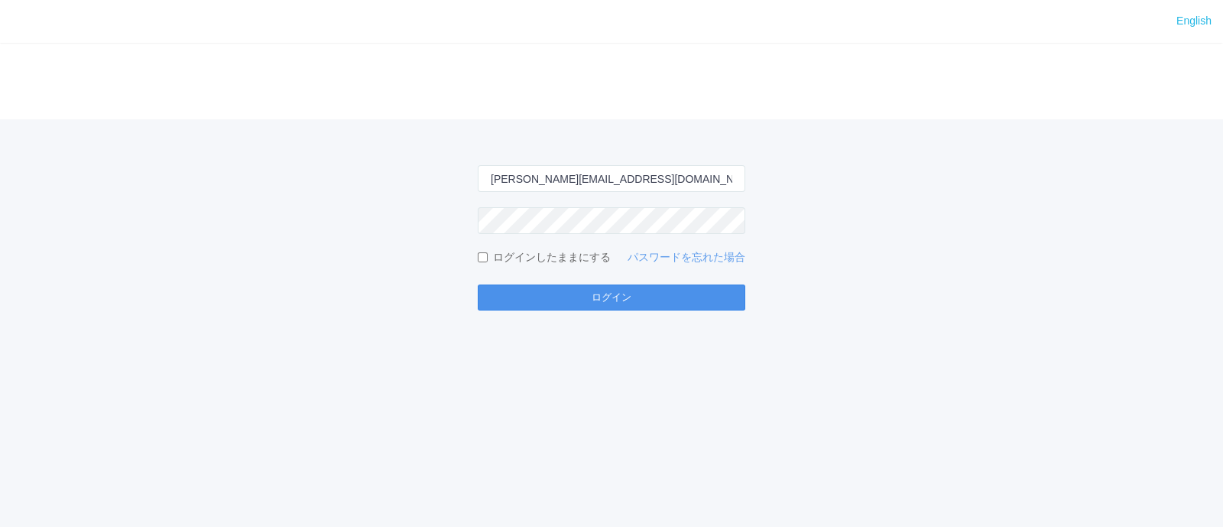
click at [522, 287] on button "ログイン" at bounding box center [612, 297] width 268 height 26
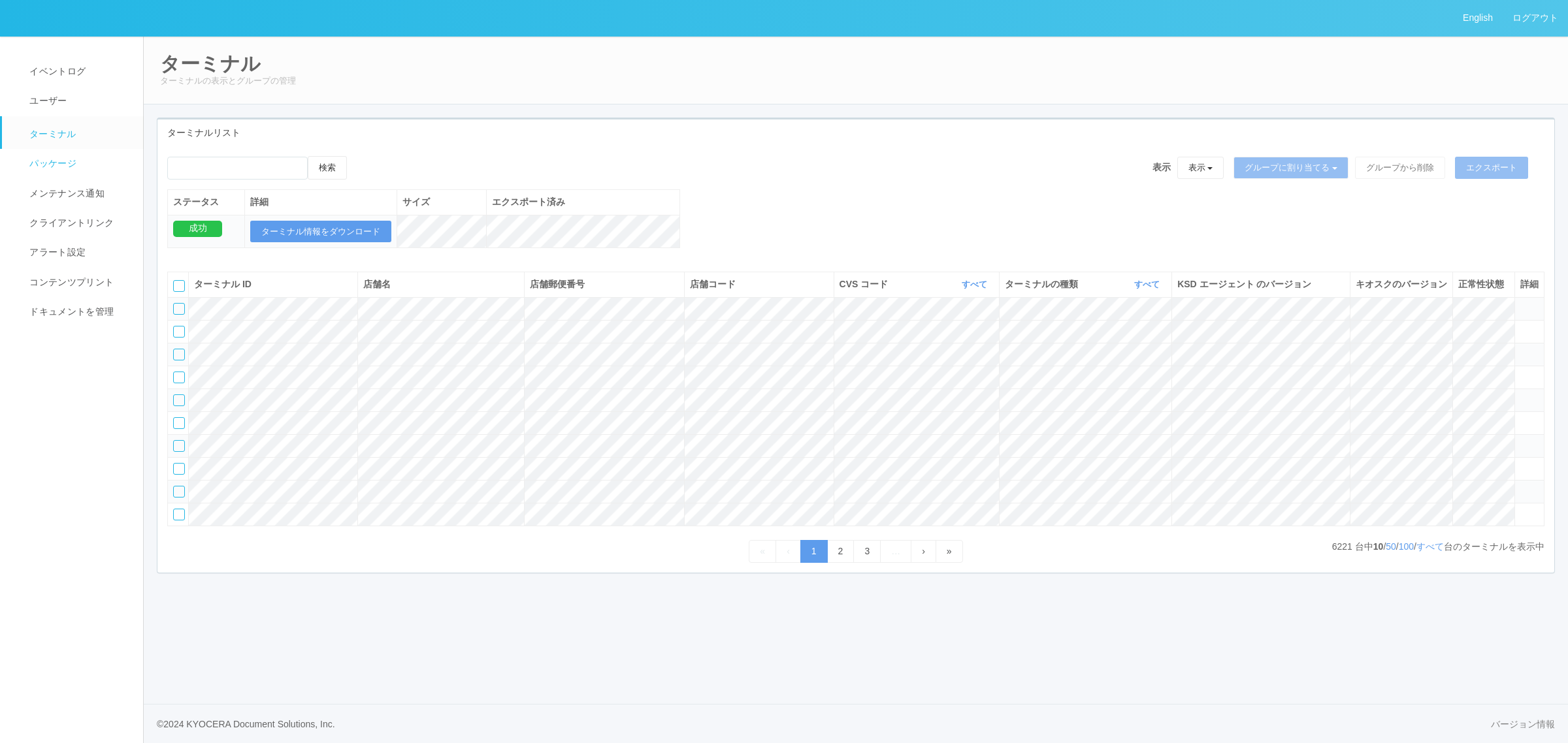
click at [68, 161] on span "パッケージ" at bounding box center [51, 163] width 50 height 10
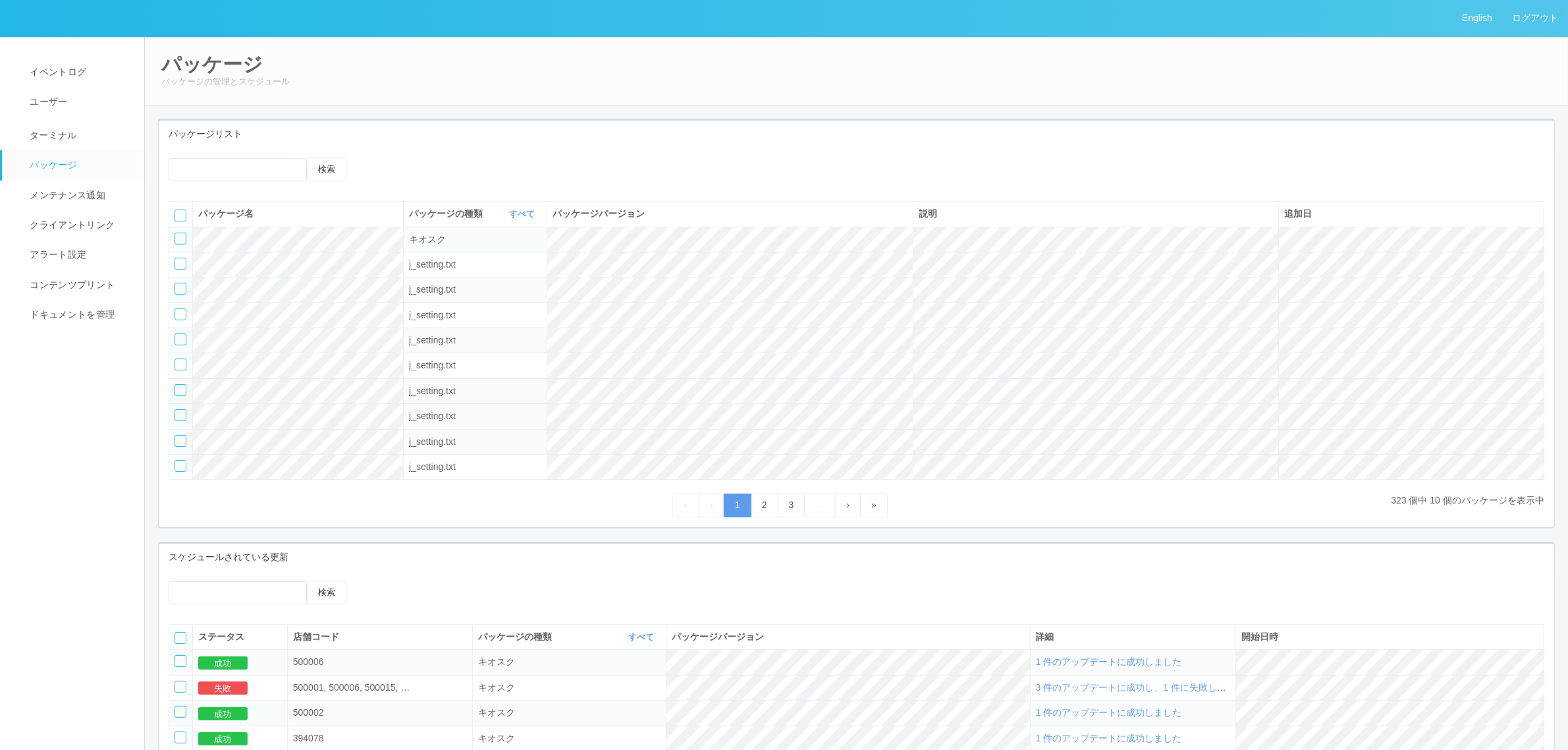
scroll to position [278, 0]
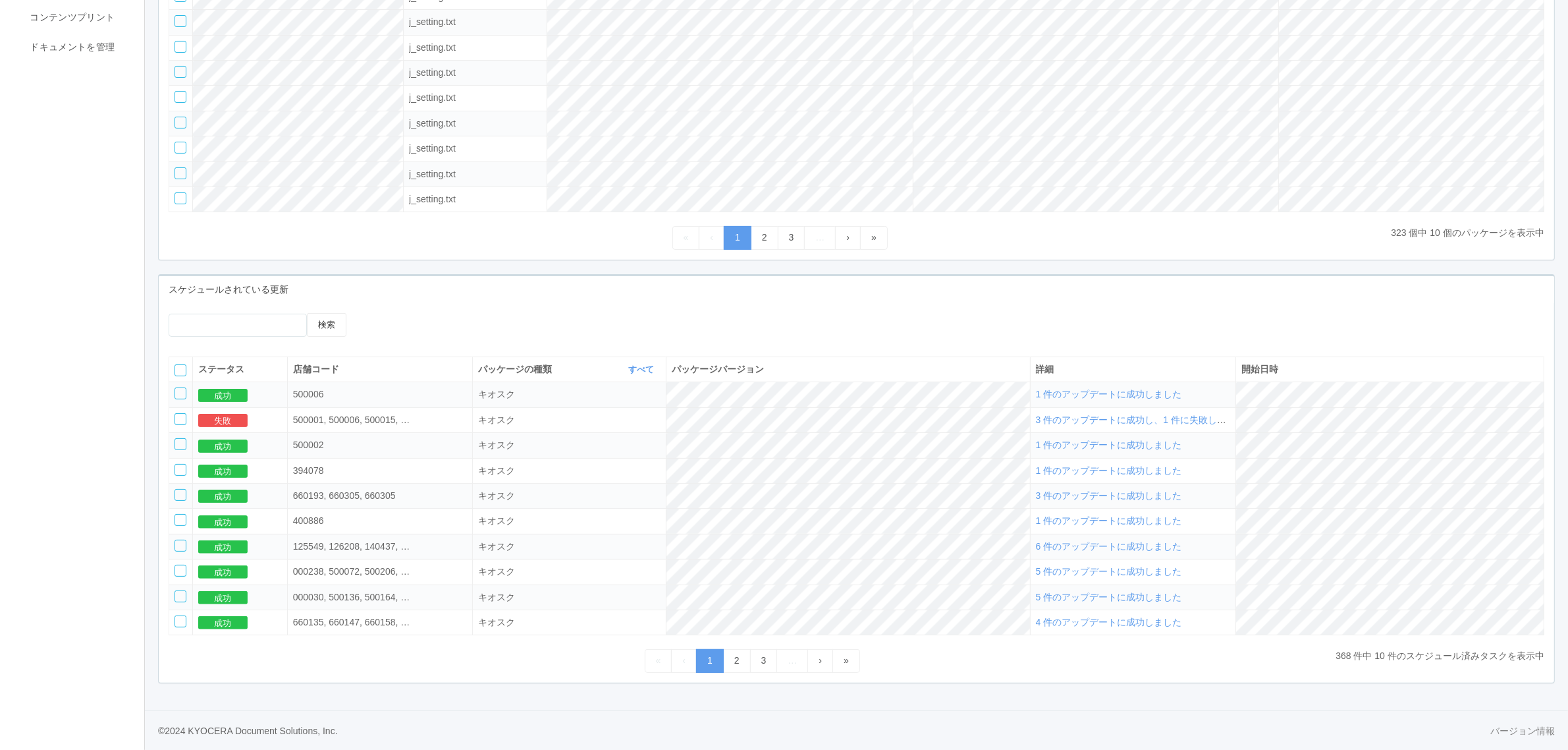
click at [1053, 394] on span "1 件のアップデートに成功しました" at bounding box center [1110, 394] width 146 height 10
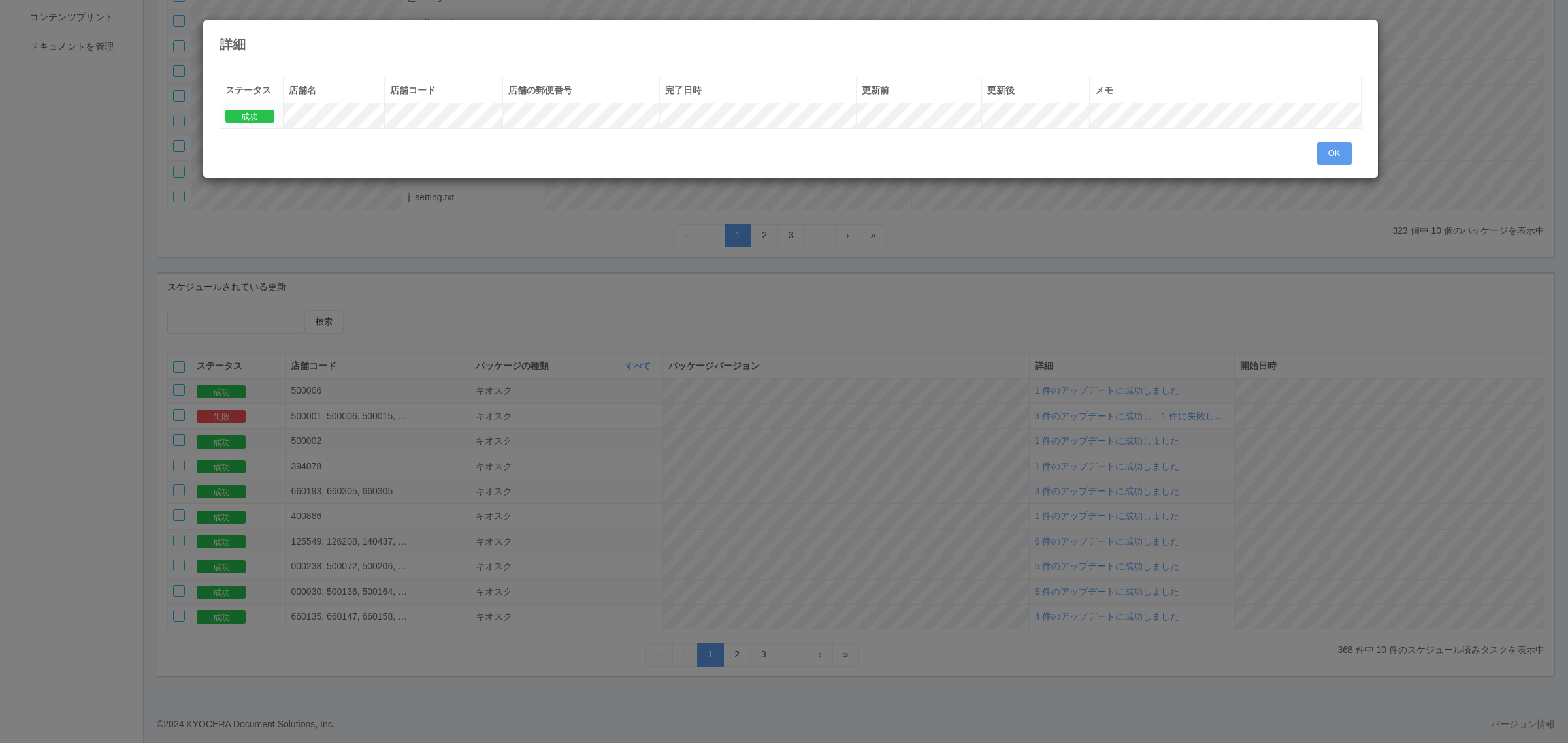
click at [1044, 276] on div "詳細 « ‹ 1 › » ステータス 店舗名 店舗コード 店舗の郵便番号 完了日時 更新前 更新後 メモ 成功 OK" at bounding box center [784, 372] width 1568 height 743
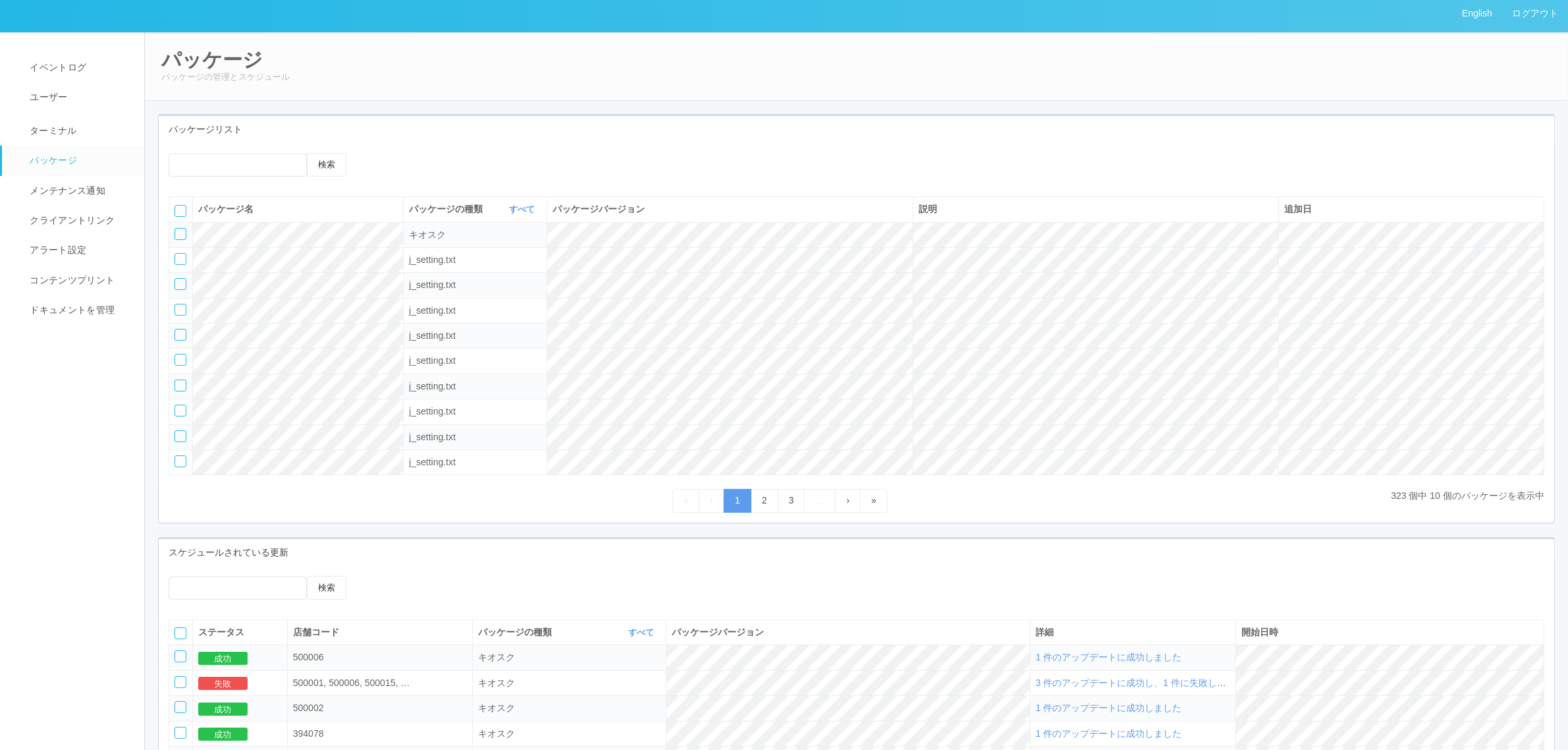
scroll to position [0, 0]
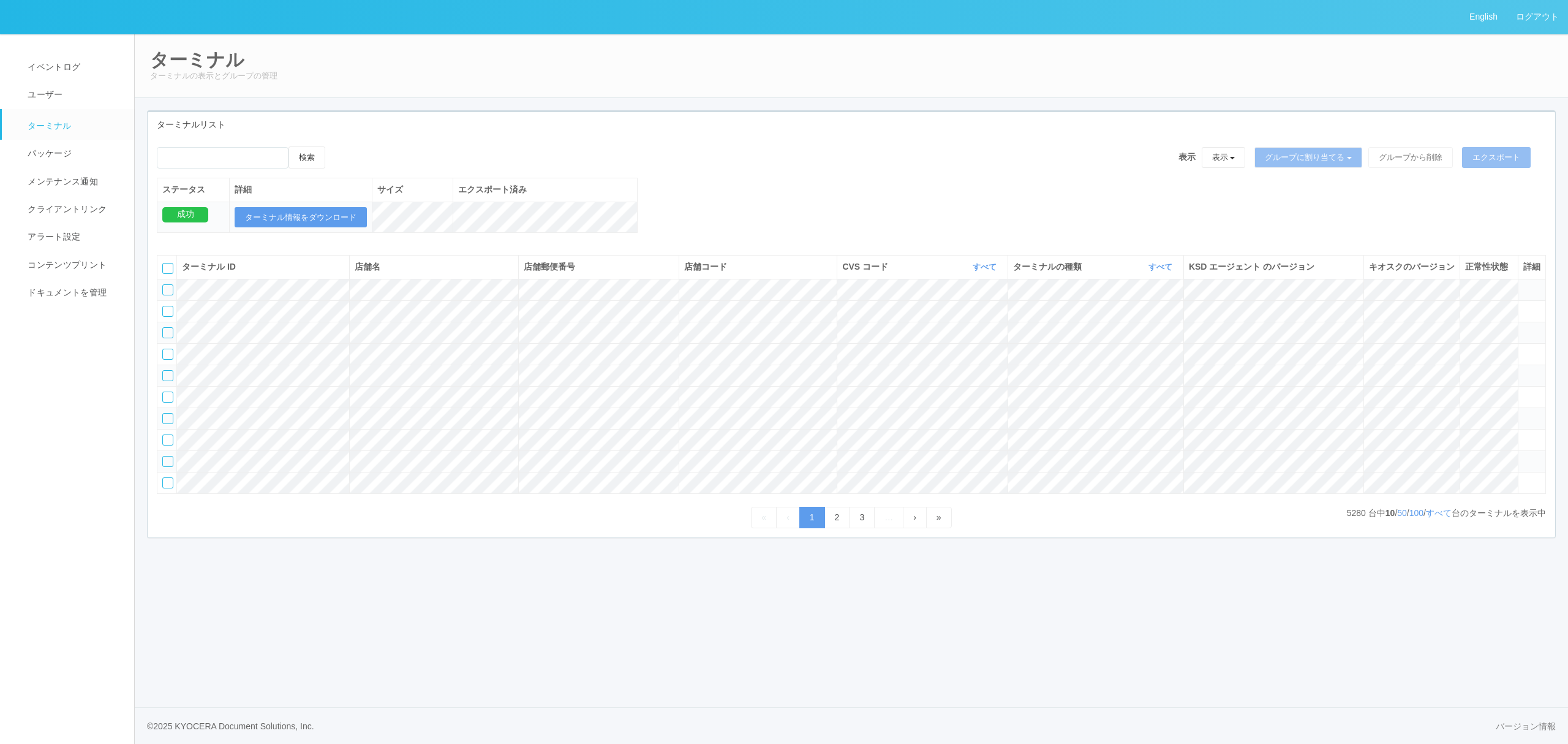
click at [976, 269] on th "CVS コード すべて 表示 すべて 115110 1537298497898 1537298497900 1537298497901 15372984979…" at bounding box center [922, 267] width 171 height 23
click at [979, 272] on link "すべて" at bounding box center [986, 266] width 27 height 9
click at [976, 368] on link "961762" at bounding box center [953, 360] width 97 height 17
click at [986, 272] on link "961762" at bounding box center [984, 266] width 30 height 9
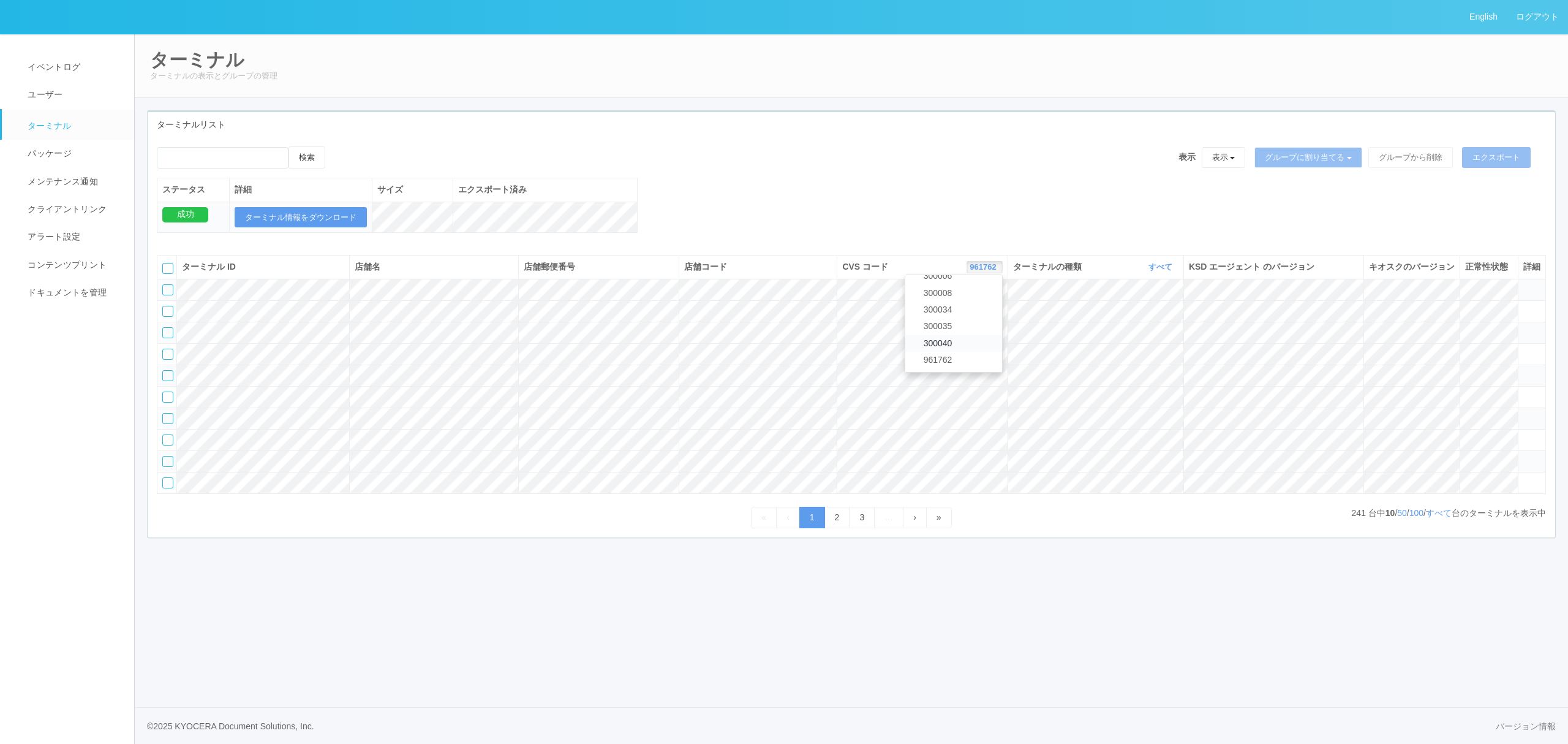
click at [982, 352] on link "300040" at bounding box center [953, 343] width 97 height 17
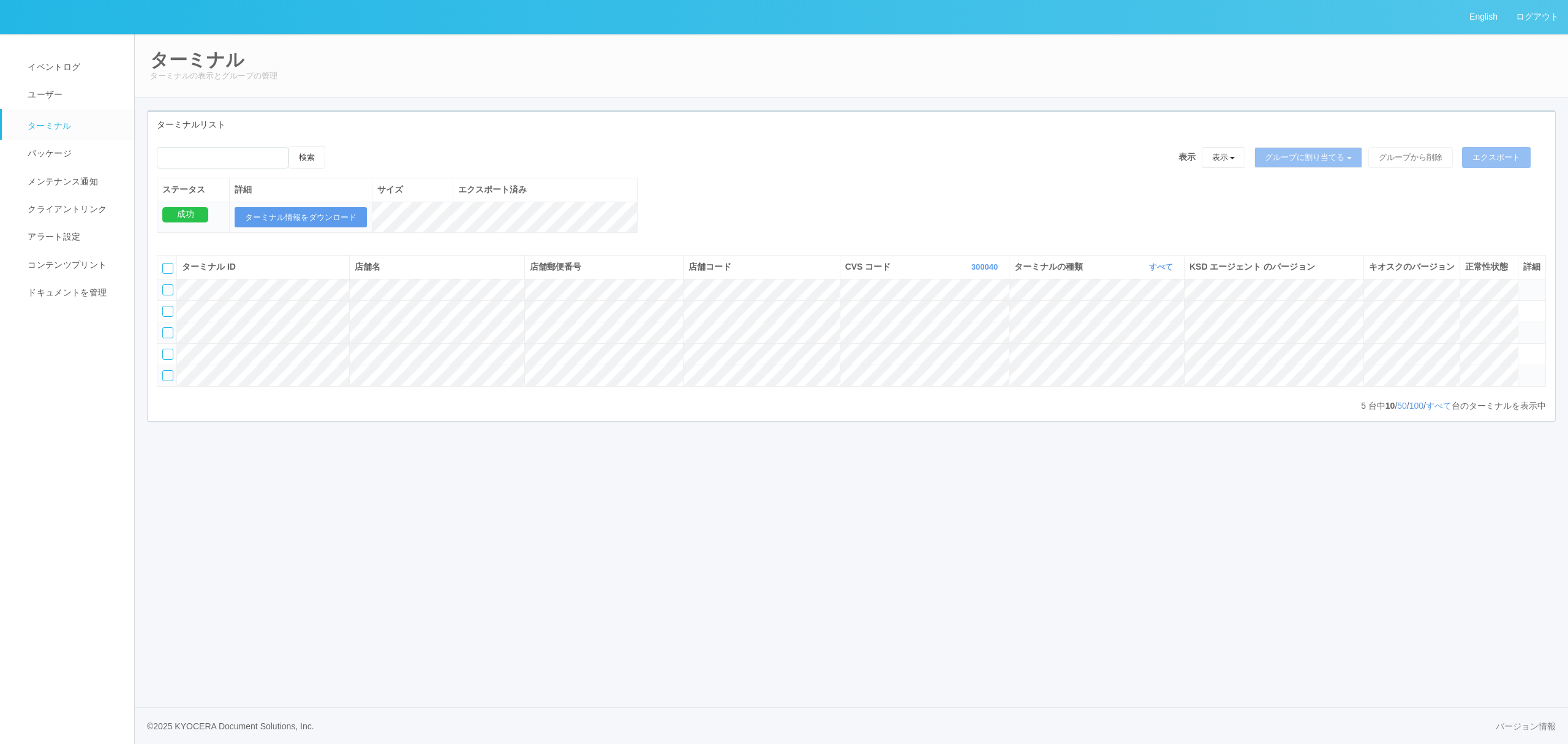
click at [1523, 285] on icon at bounding box center [1523, 285] width 0 height 0
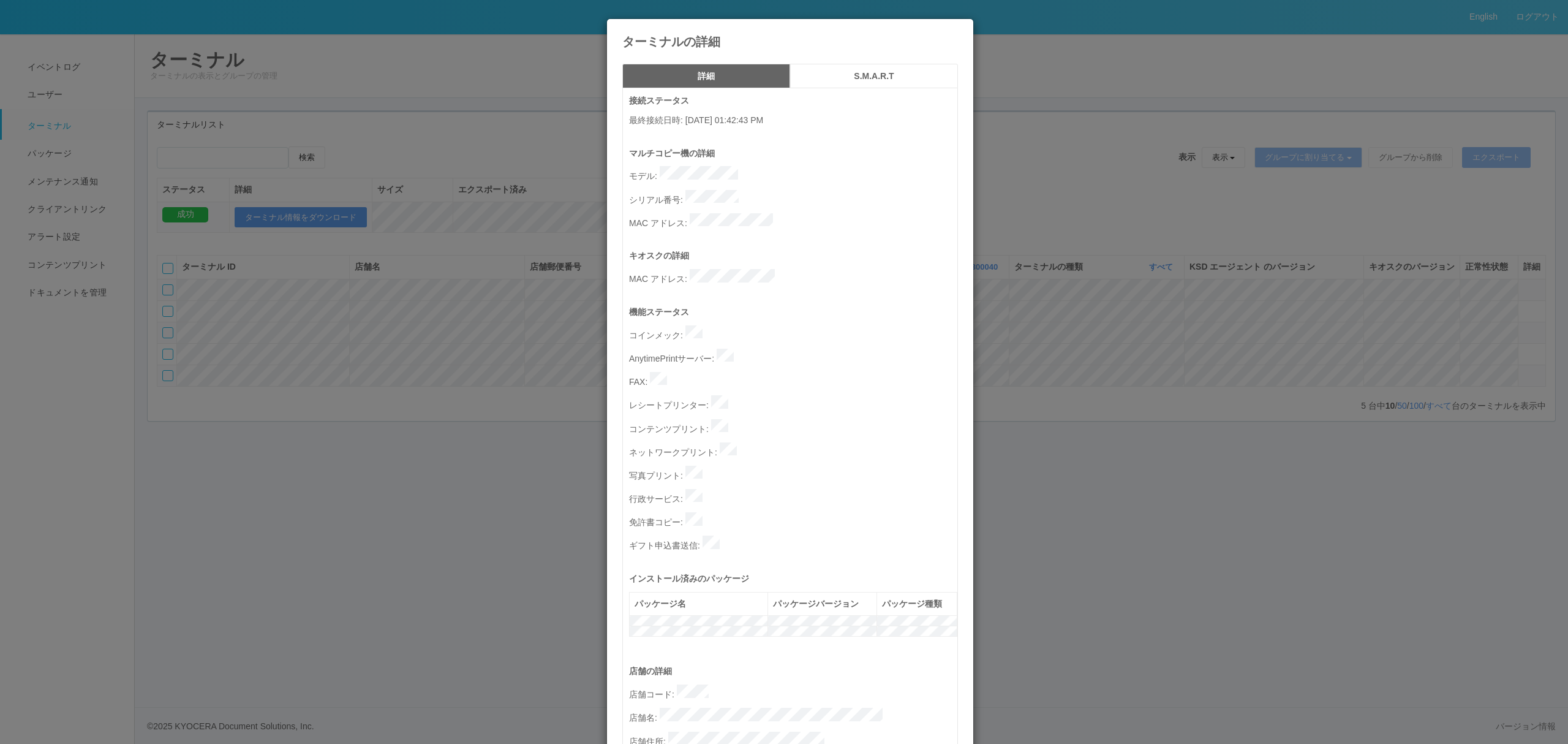
scroll to position [334, 0]
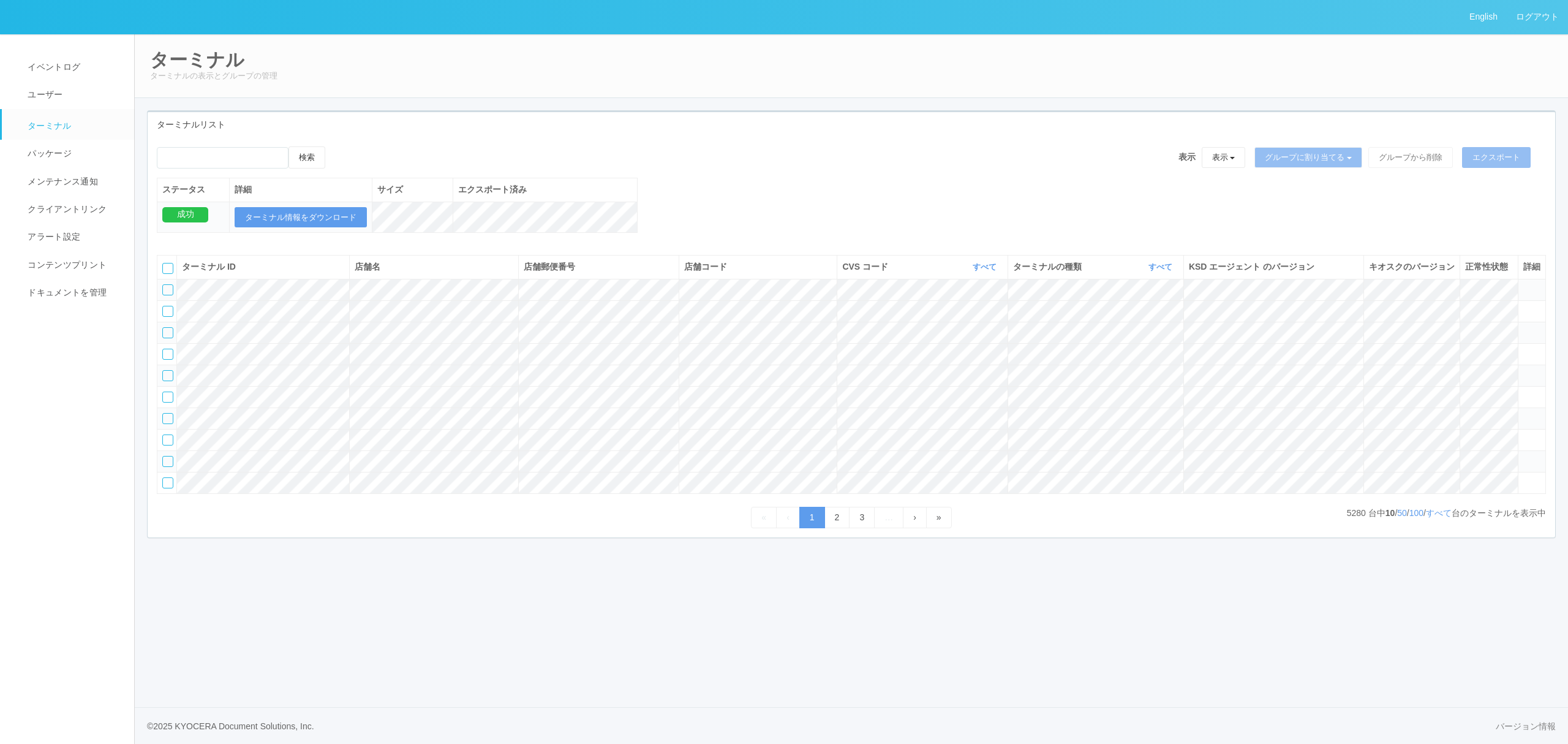
click at [994, 273] on th "CVS コード すべて 表示 すべて 115110 1537298497898 1537298497900 1537298497901 15372984979…" at bounding box center [922, 267] width 171 height 23
click at [997, 272] on icon "button" at bounding box center [998, 266] width 3 height 9
click at [957, 334] on link "300035" at bounding box center [953, 326] width 97 height 17
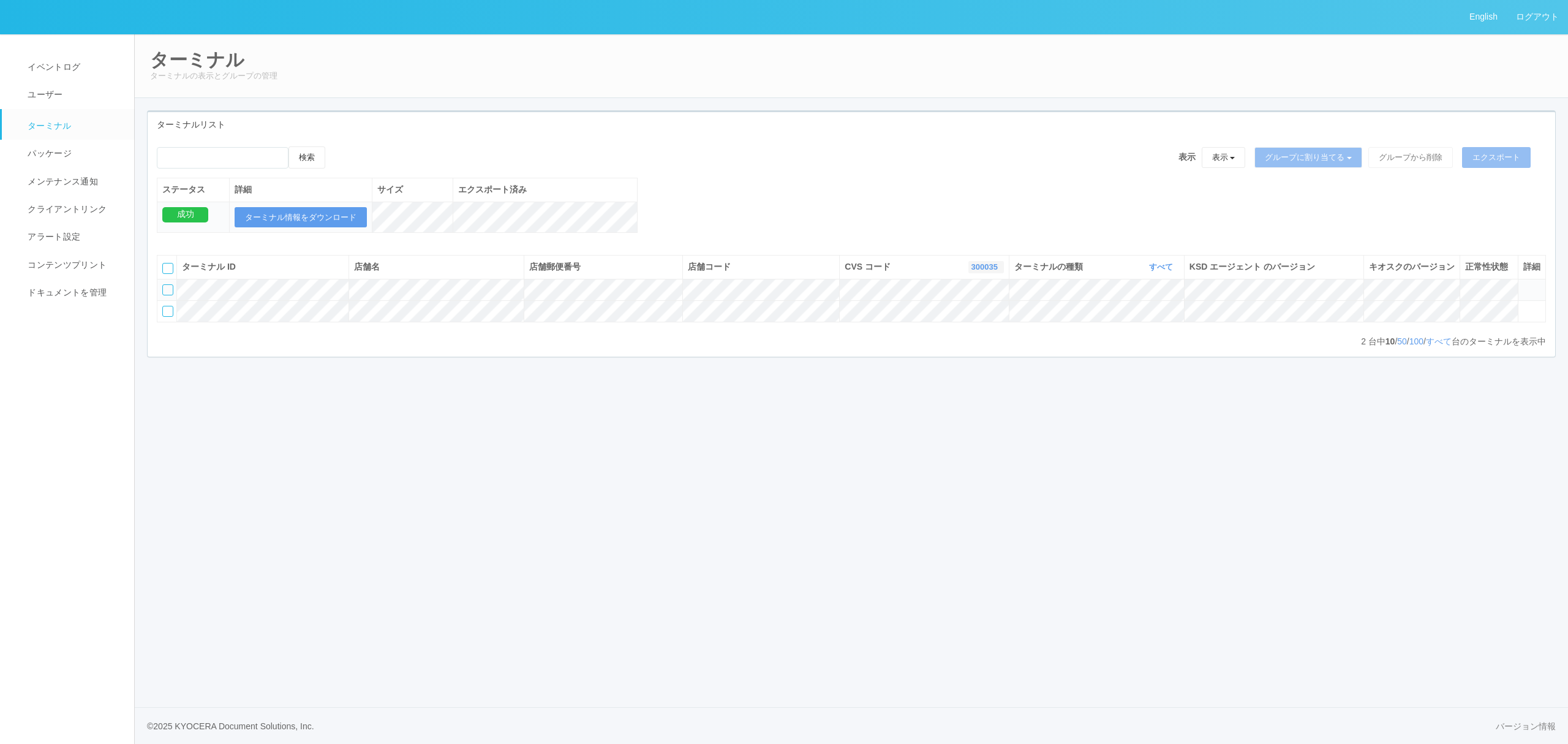
click at [977, 272] on link "300035" at bounding box center [986, 266] width 30 height 9
click at [946, 326] on link "300040" at bounding box center [955, 318] width 97 height 17
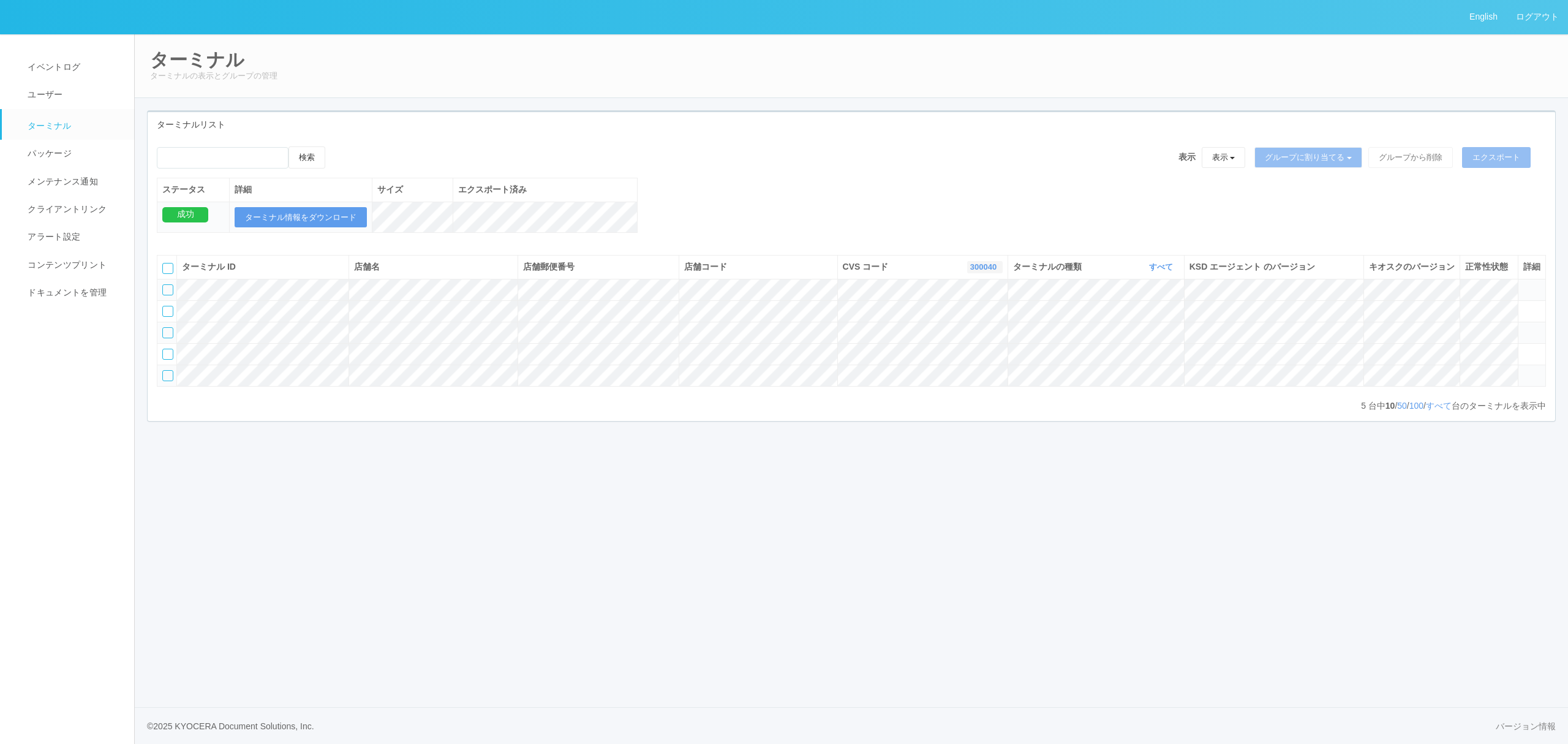
scroll to position [0, 0]
click at [1520, 301] on td at bounding box center [1531, 289] width 27 height 22
click at [1523, 285] on icon at bounding box center [1523, 285] width 0 height 0
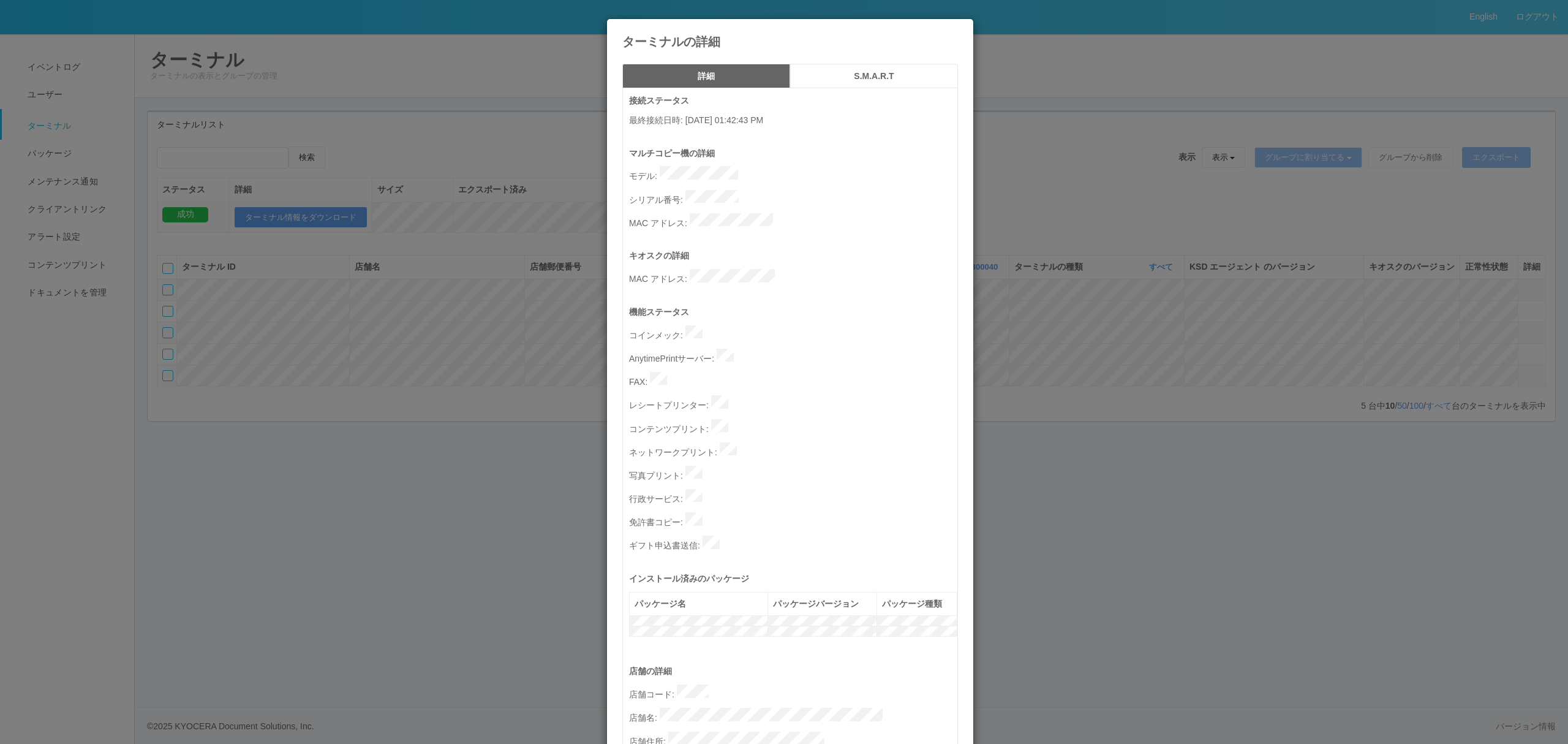
scroll to position [334, 0]
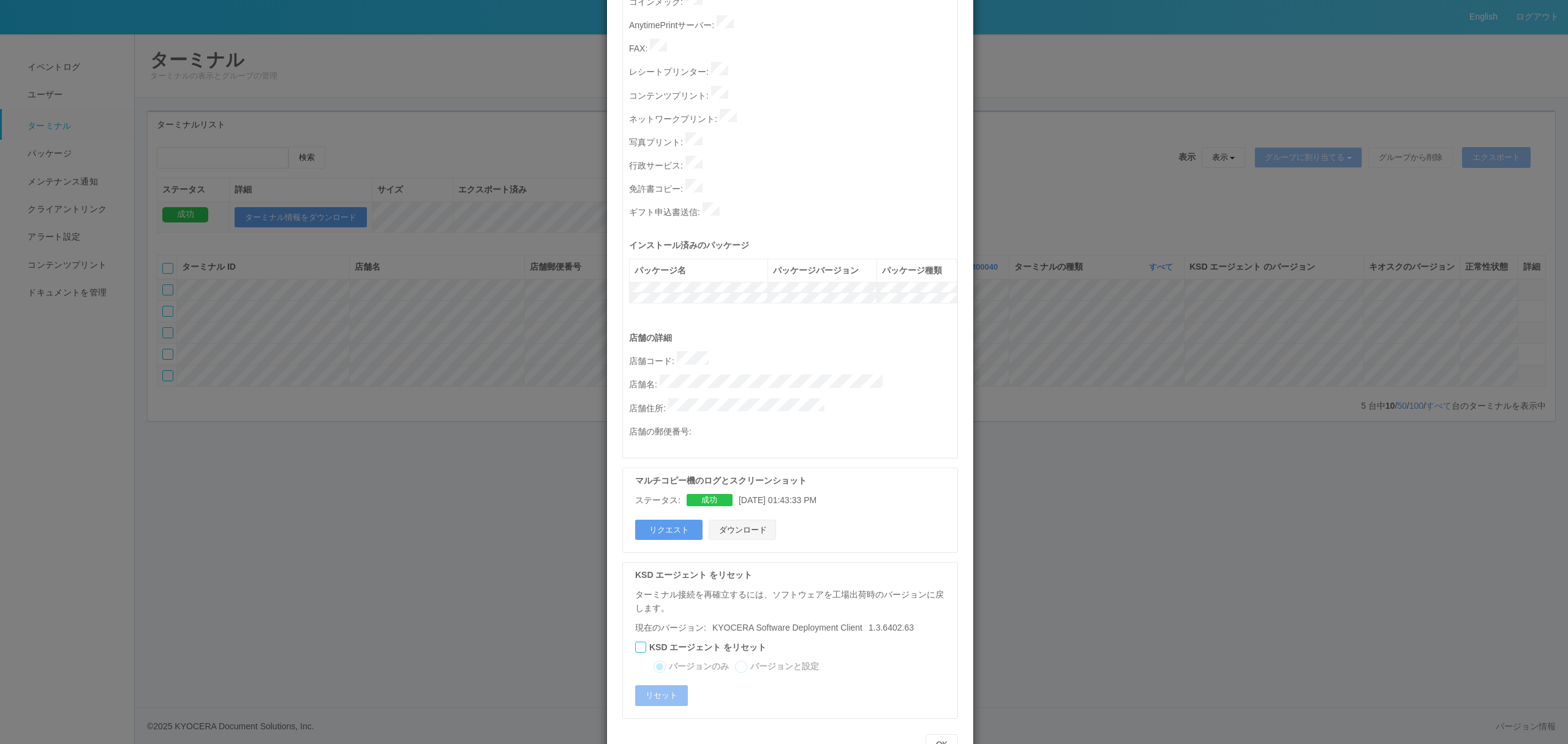
click at [748, 520] on button "ダウンロード" at bounding box center [743, 530] width 67 height 21
click at [387, 483] on div "ターミナルの詳細 詳細 S.M.A.R.T 接続ステータス 最終接続日時 : [DATE] 01:42:43 PM マルチコピー機の詳細 モデル : シリアル…" at bounding box center [784, 372] width 1568 height 744
